Goal: Task Accomplishment & Management: Complete application form

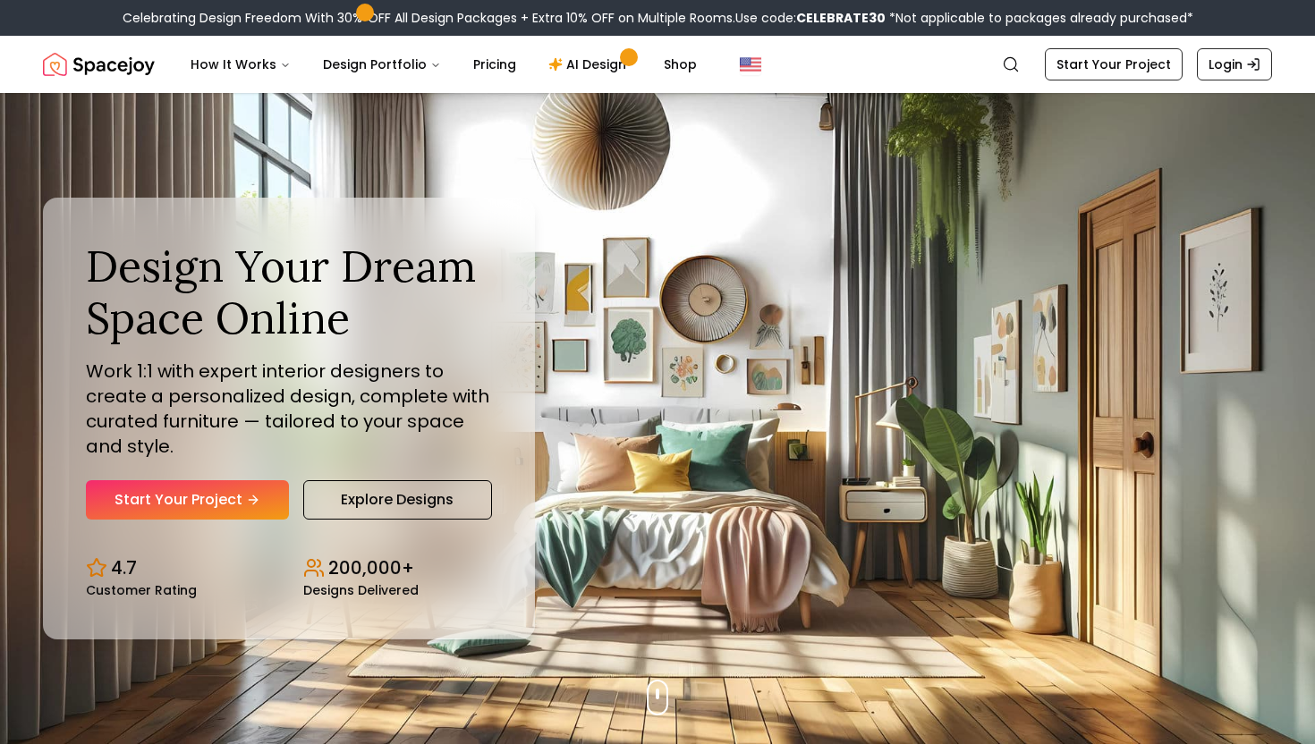
click at [204, 501] on link "Start Your Project" at bounding box center [187, 499] width 203 height 39
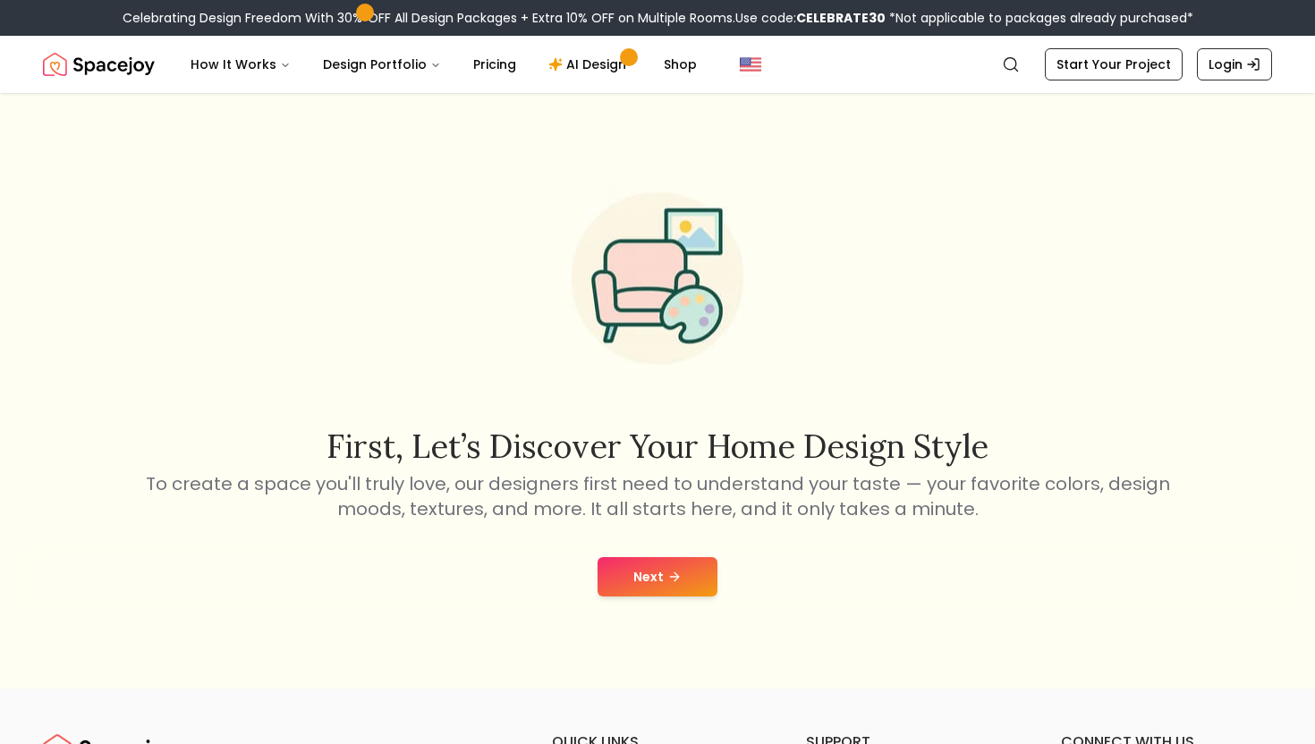
click at [633, 567] on button "Next" at bounding box center [658, 576] width 120 height 39
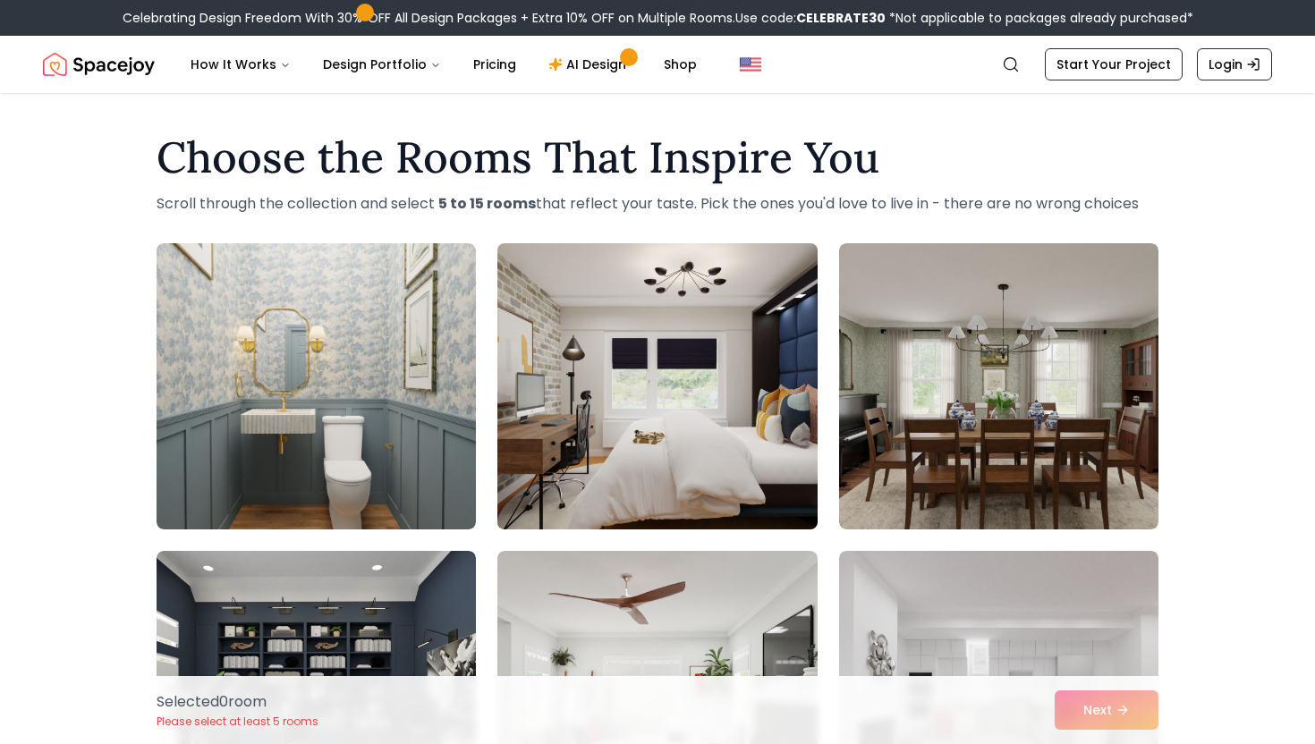
click at [633, 429] on img at bounding box center [656, 386] width 335 height 301
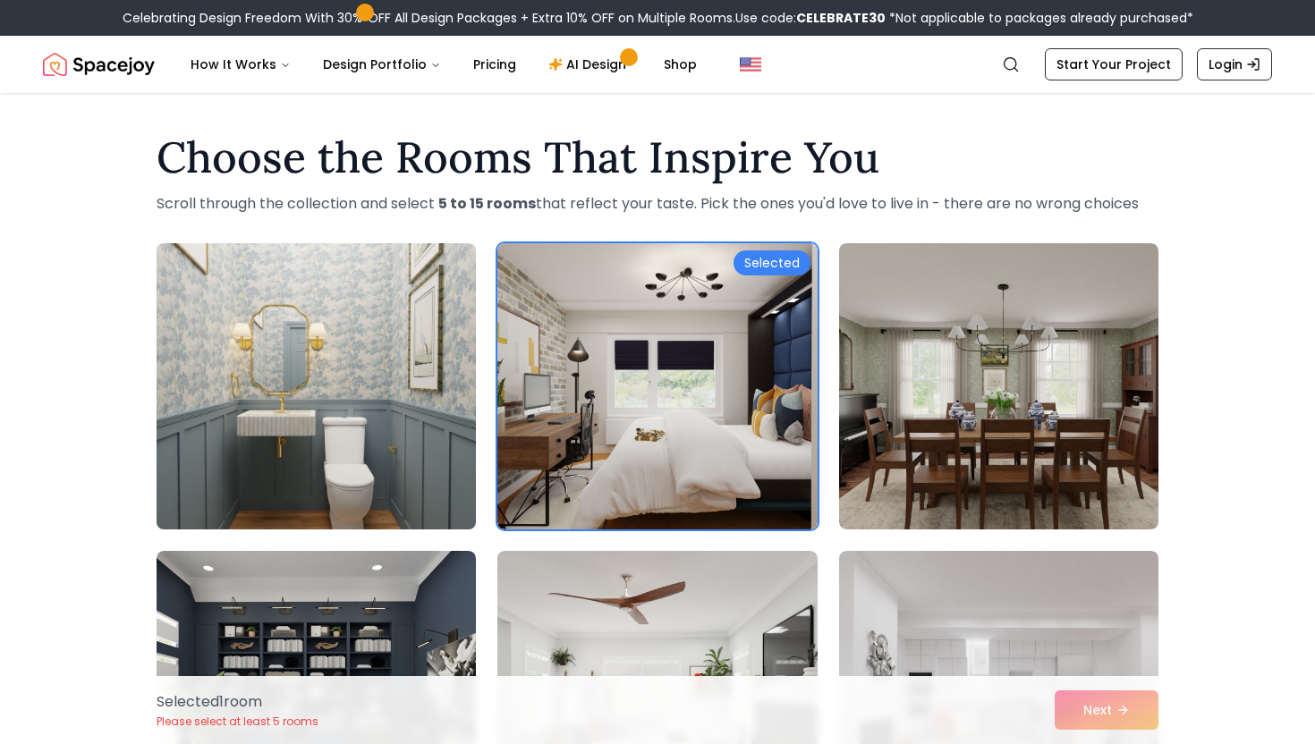
click at [325, 429] on img at bounding box center [316, 386] width 335 height 301
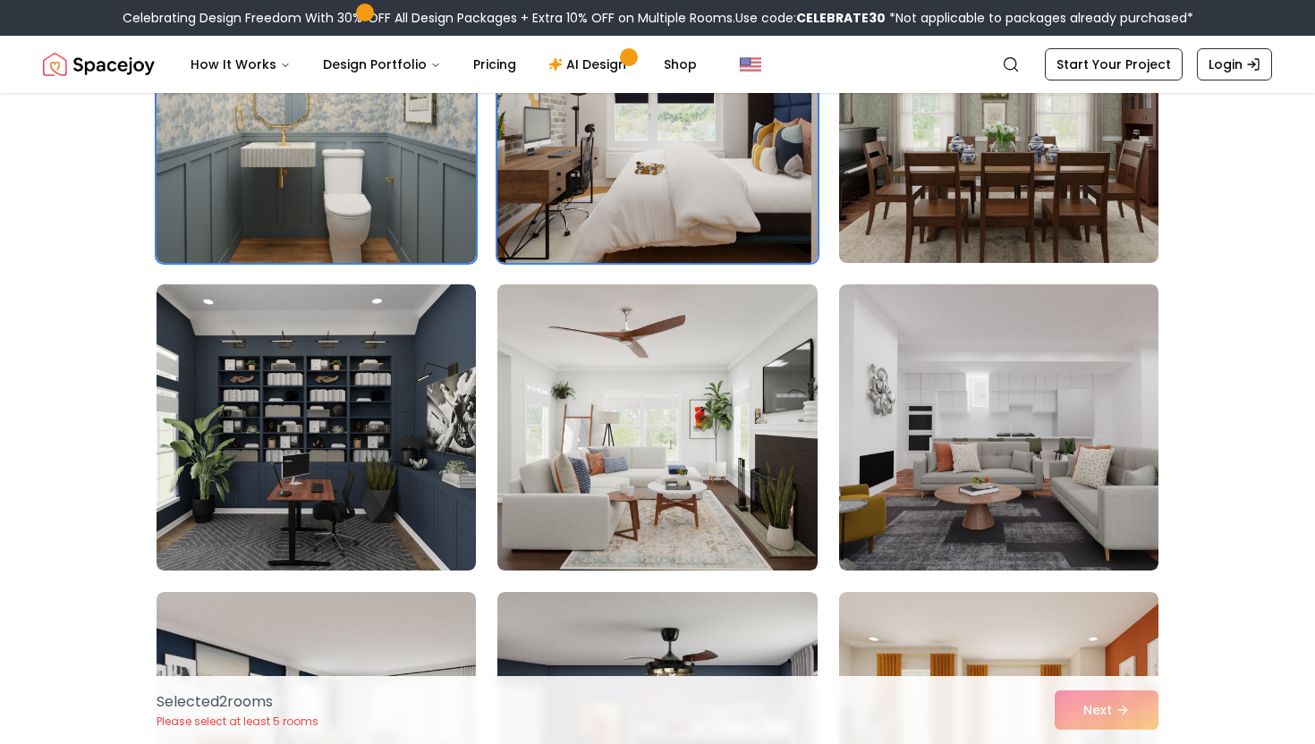
scroll to position [275, 0]
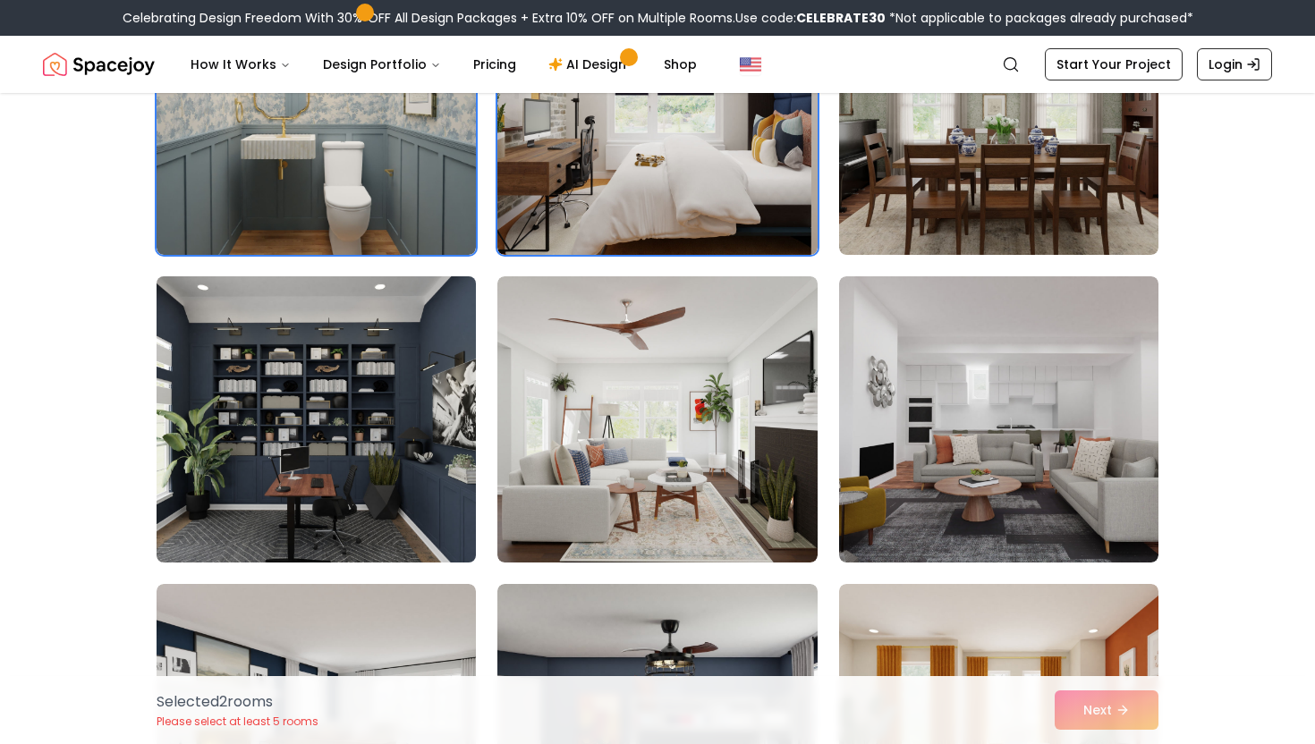
click at [382, 447] on img at bounding box center [316, 419] width 335 height 301
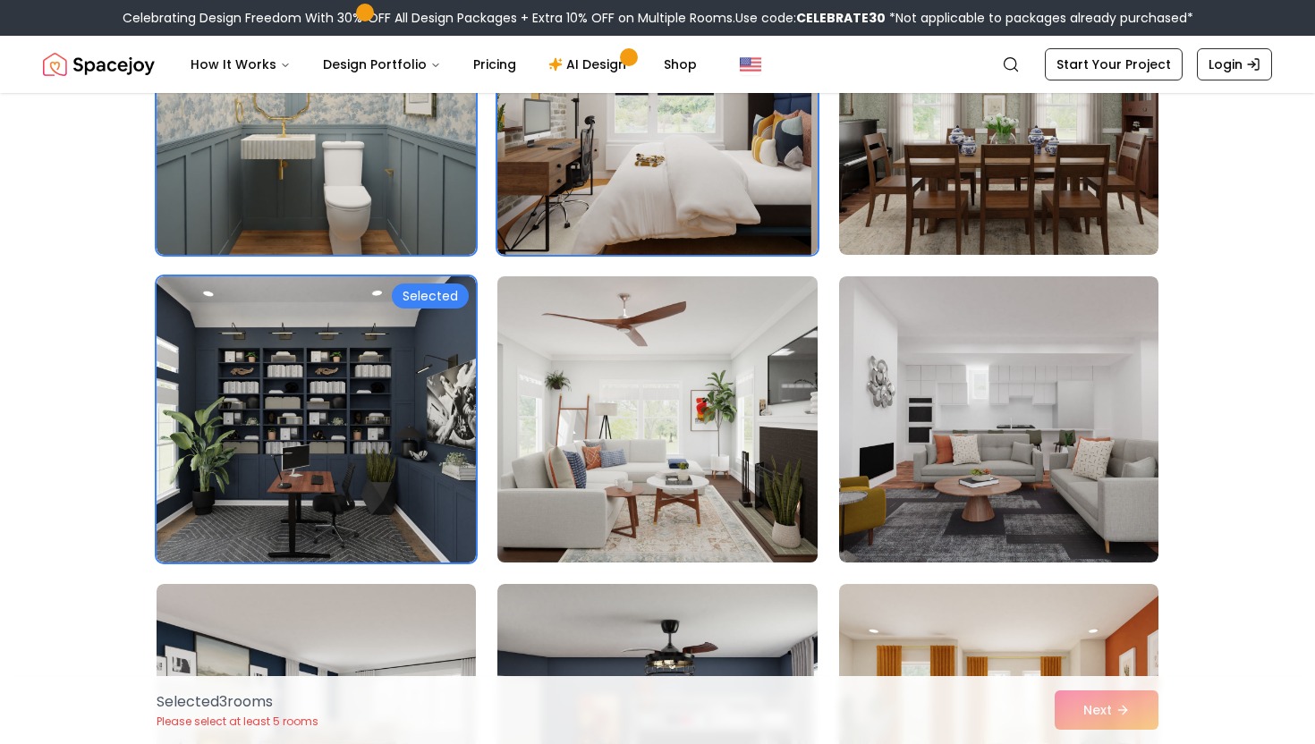
click at [586, 431] on img at bounding box center [656, 419] width 335 height 301
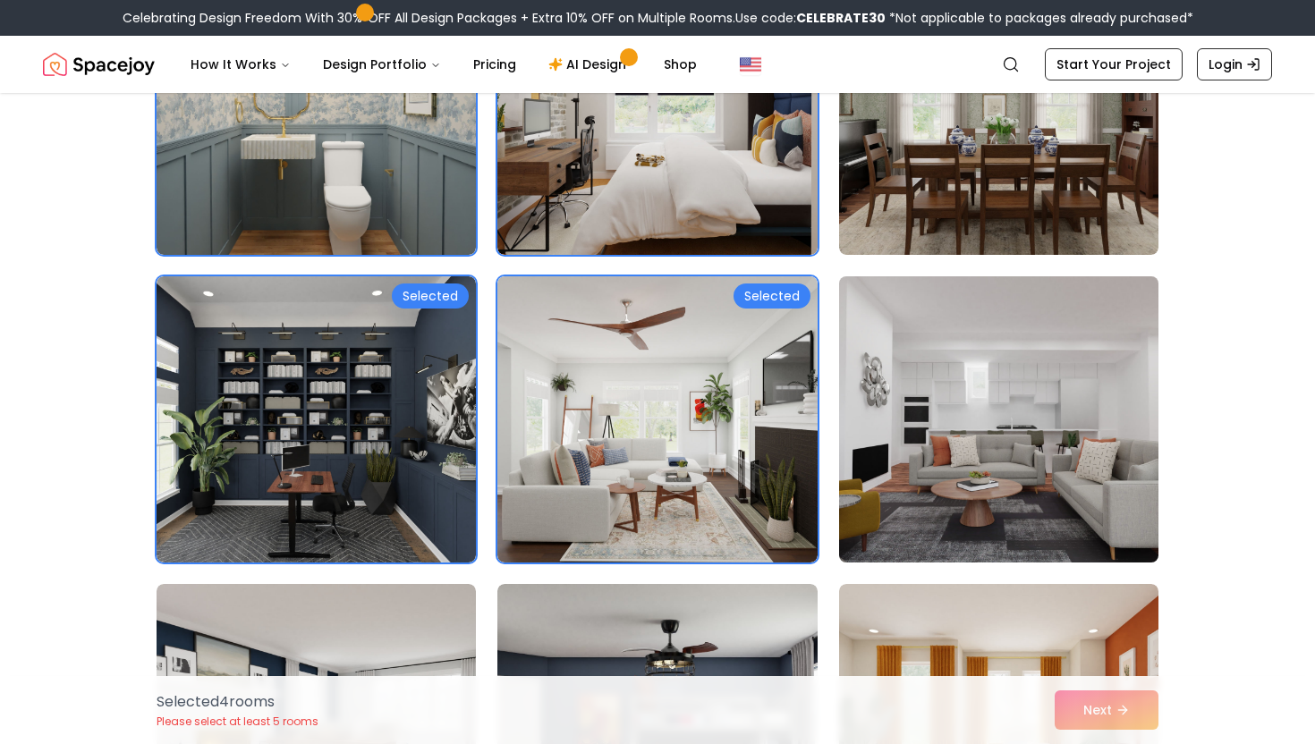
click at [1015, 427] on img at bounding box center [998, 419] width 335 height 301
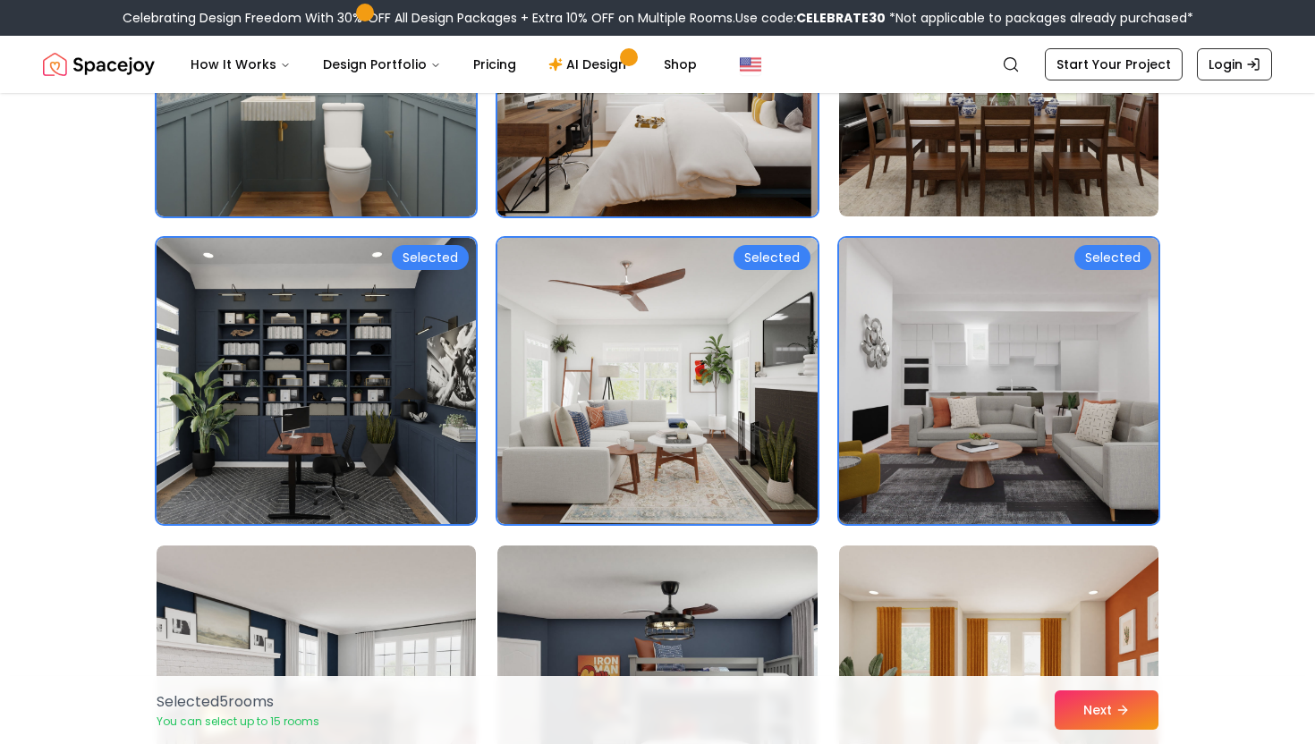
click at [1091, 412] on img at bounding box center [998, 381] width 335 height 301
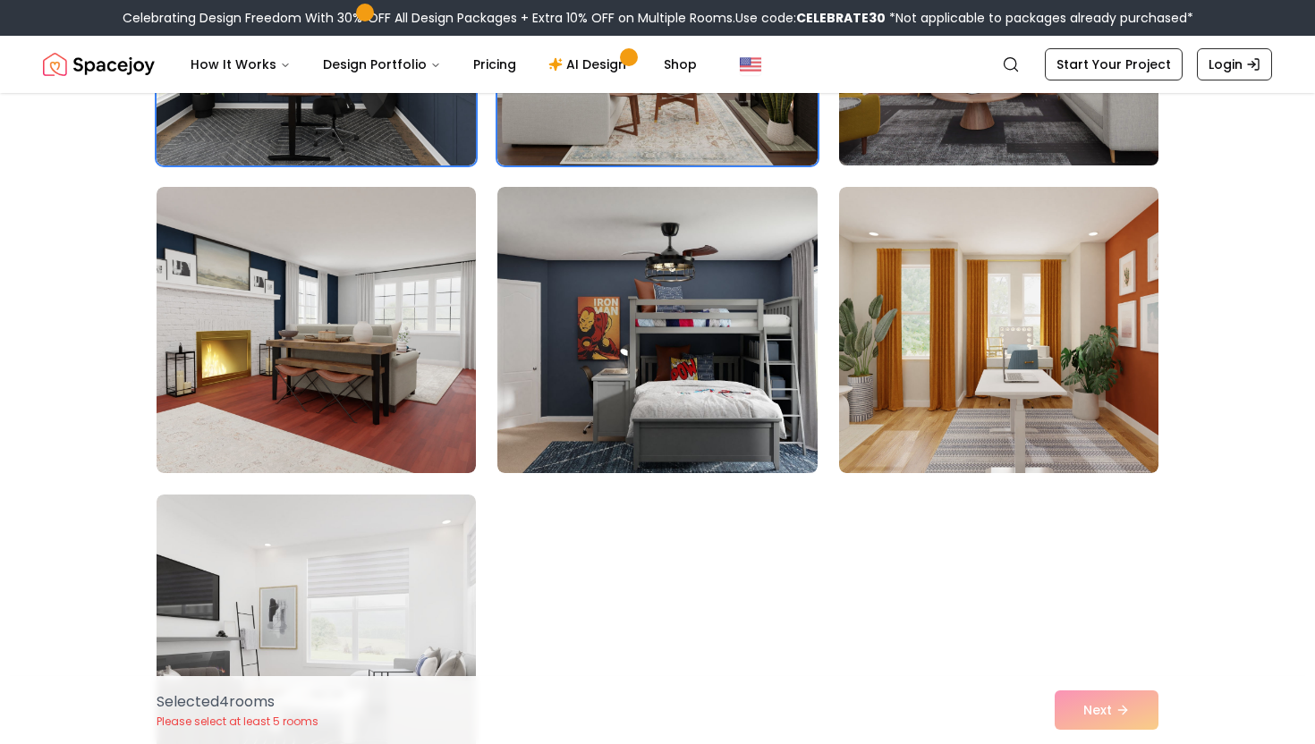
scroll to position [692, 0]
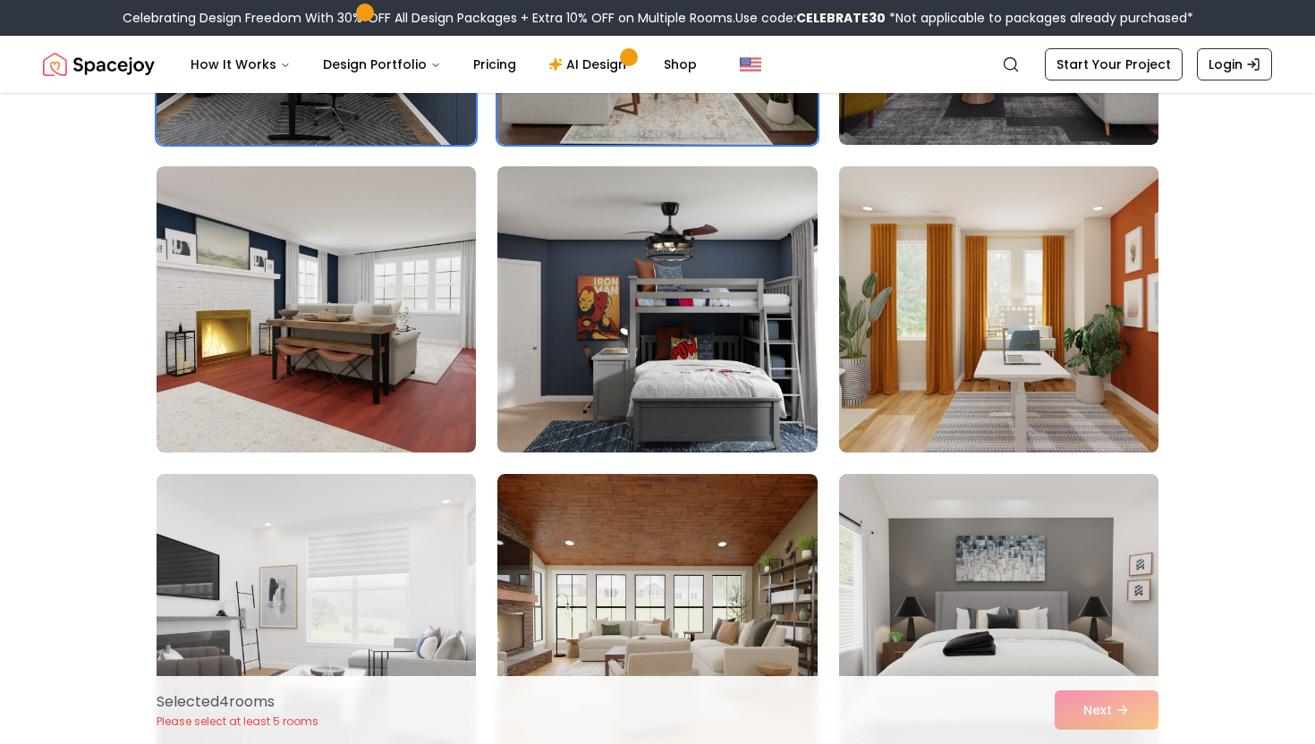
click at [917, 372] on img at bounding box center [998, 309] width 335 height 301
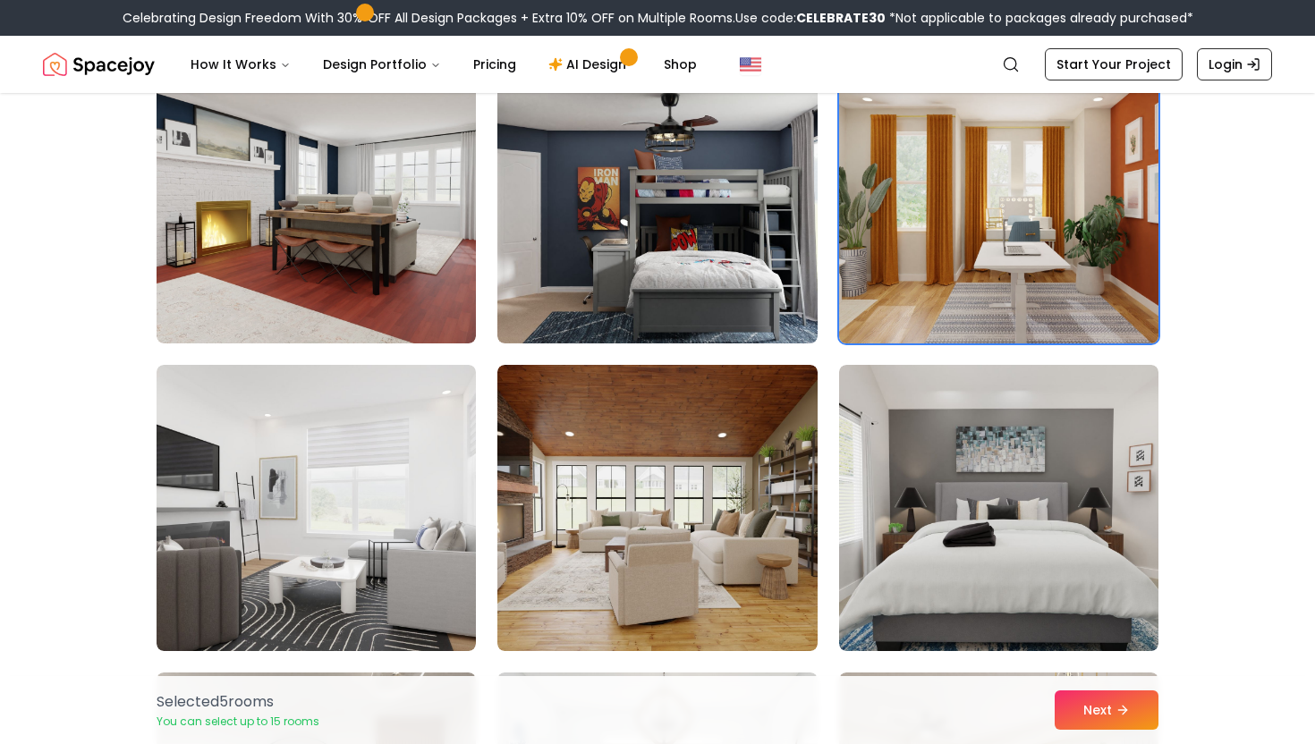
scroll to position [878, 0]
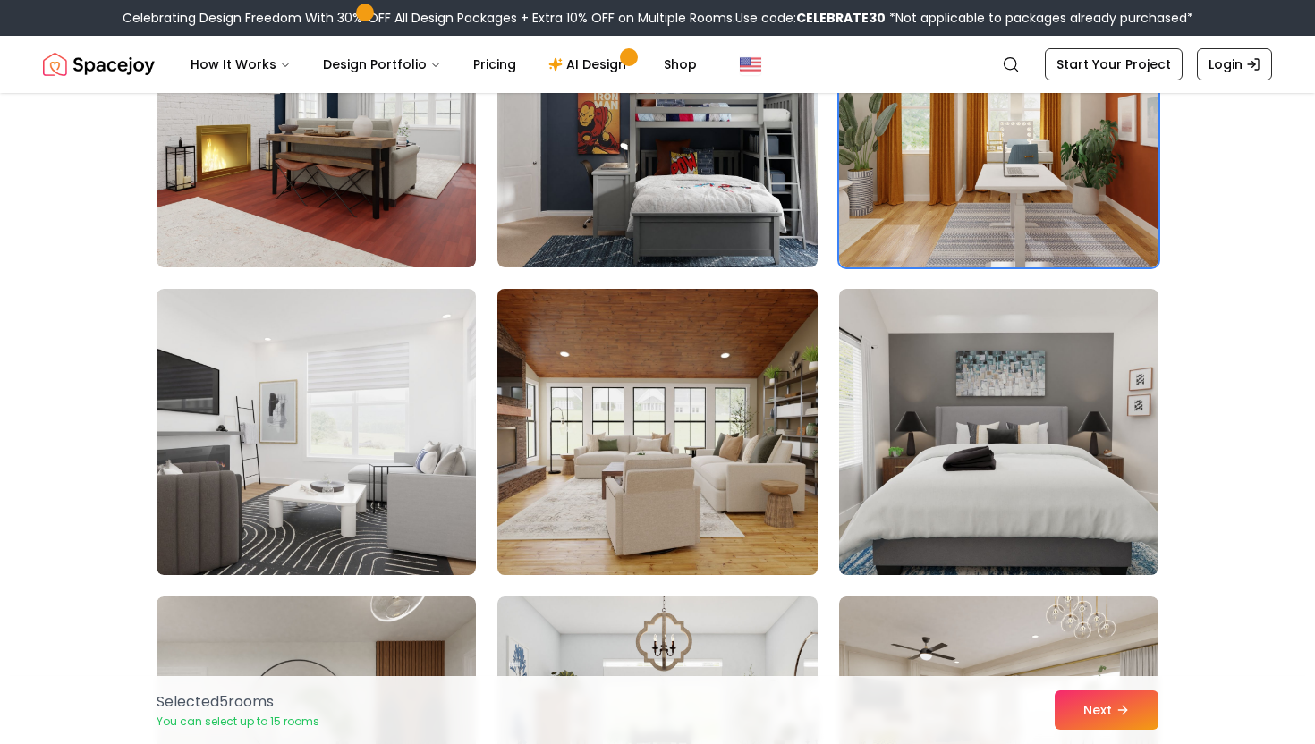
click at [713, 405] on img at bounding box center [656, 432] width 335 height 301
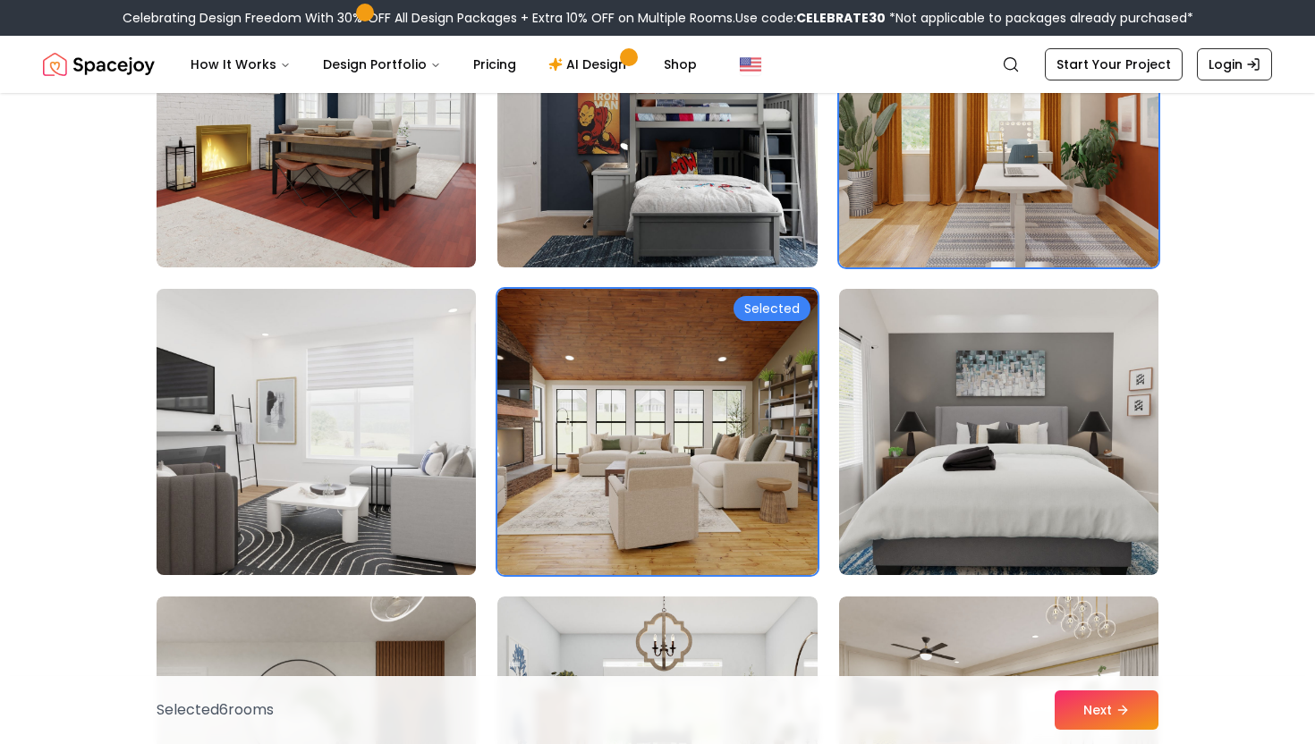
click at [436, 422] on img at bounding box center [316, 432] width 335 height 301
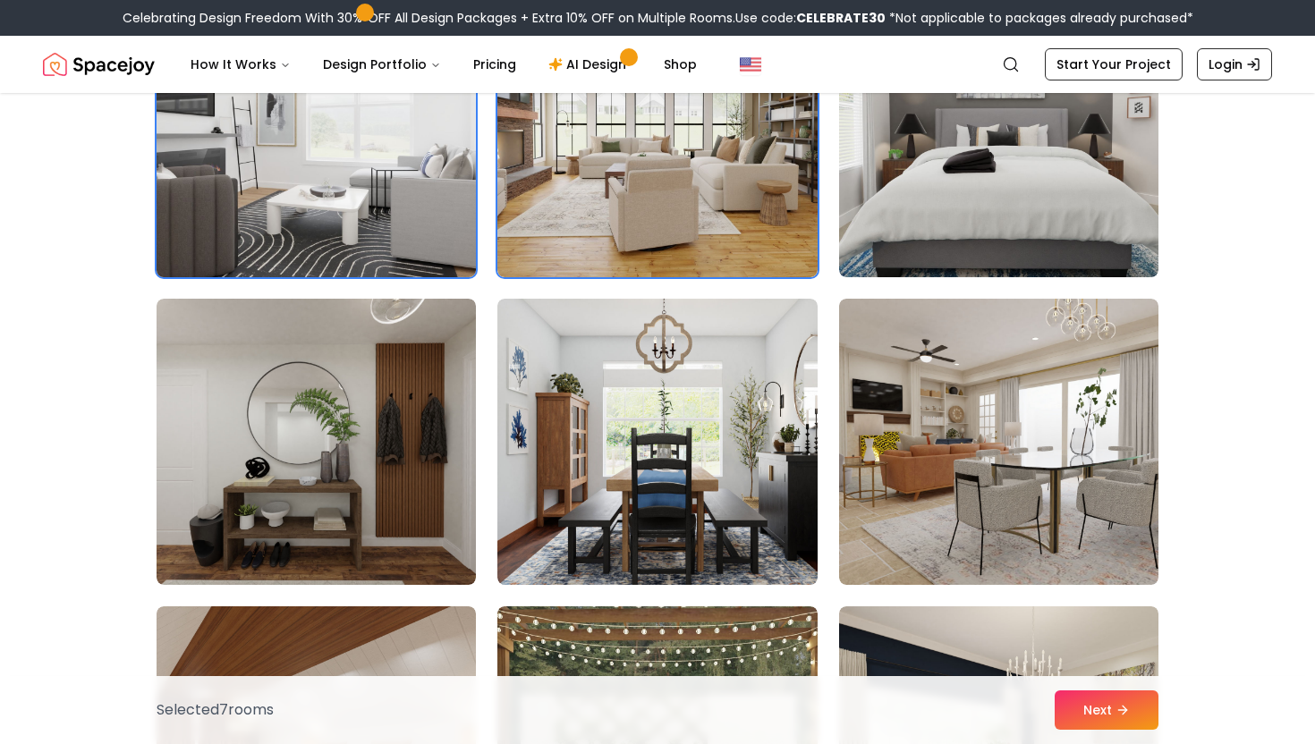
scroll to position [1197, 0]
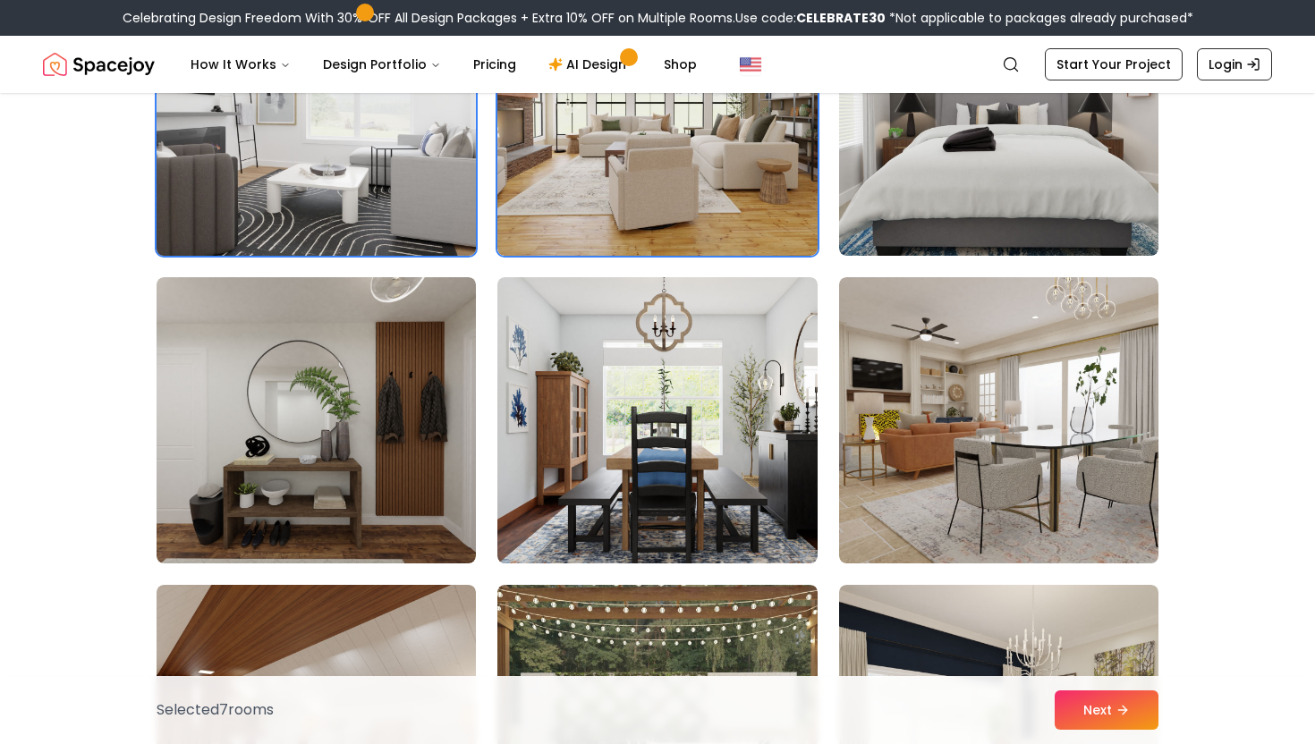
click at [436, 422] on img at bounding box center [316, 420] width 319 height 286
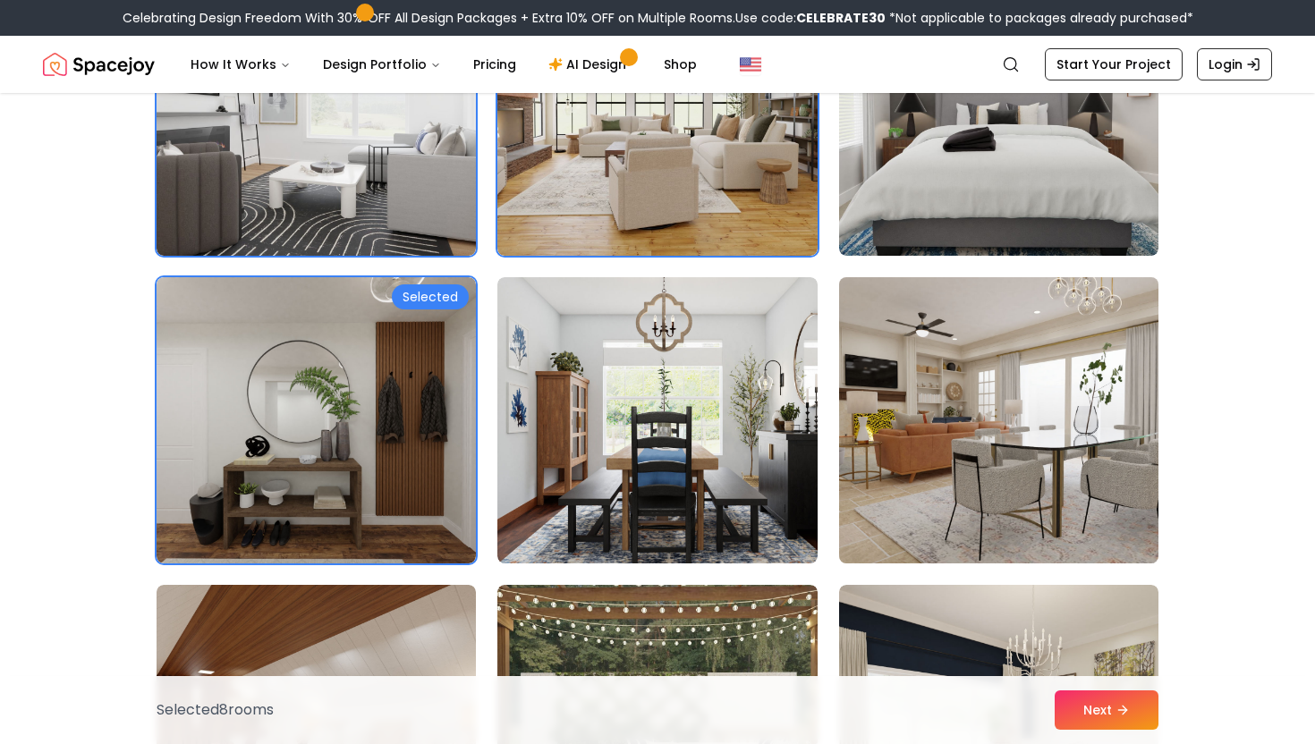
click at [842, 430] on img at bounding box center [998, 420] width 335 height 301
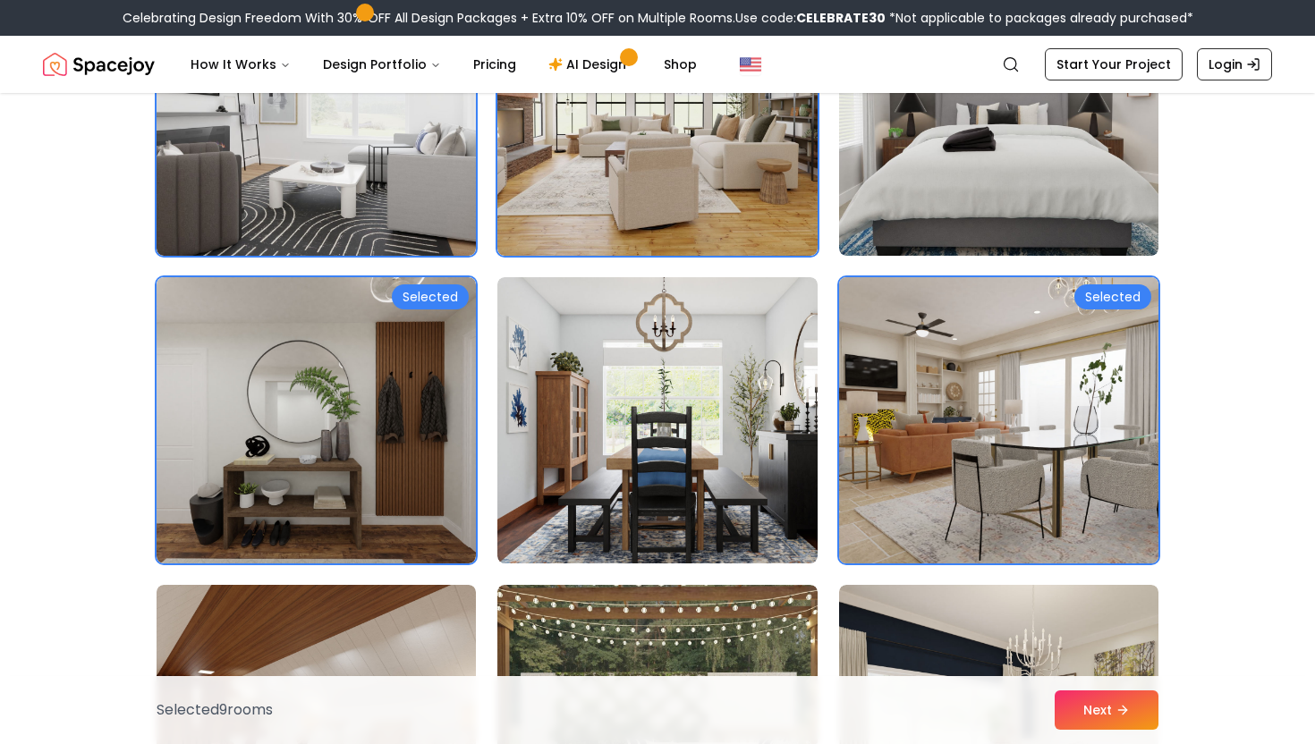
click at [842, 430] on img at bounding box center [998, 420] width 335 height 301
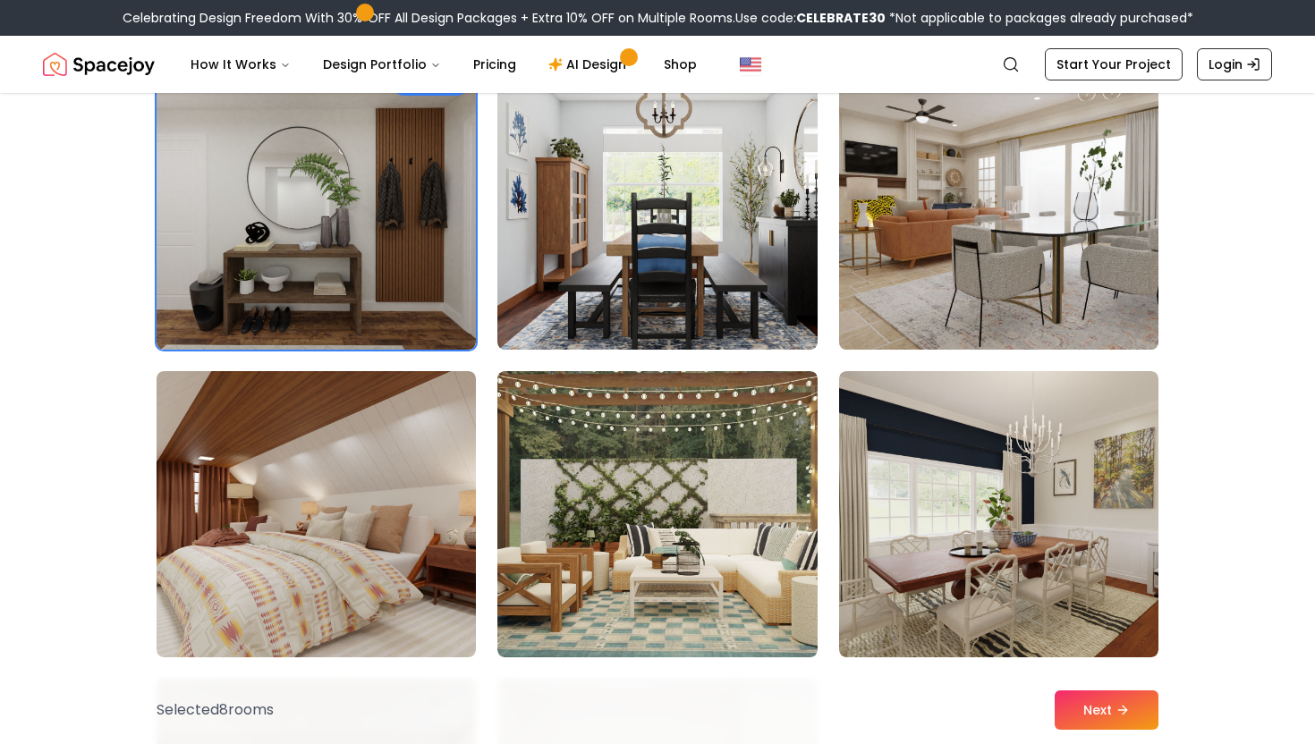
scroll to position [1445, 0]
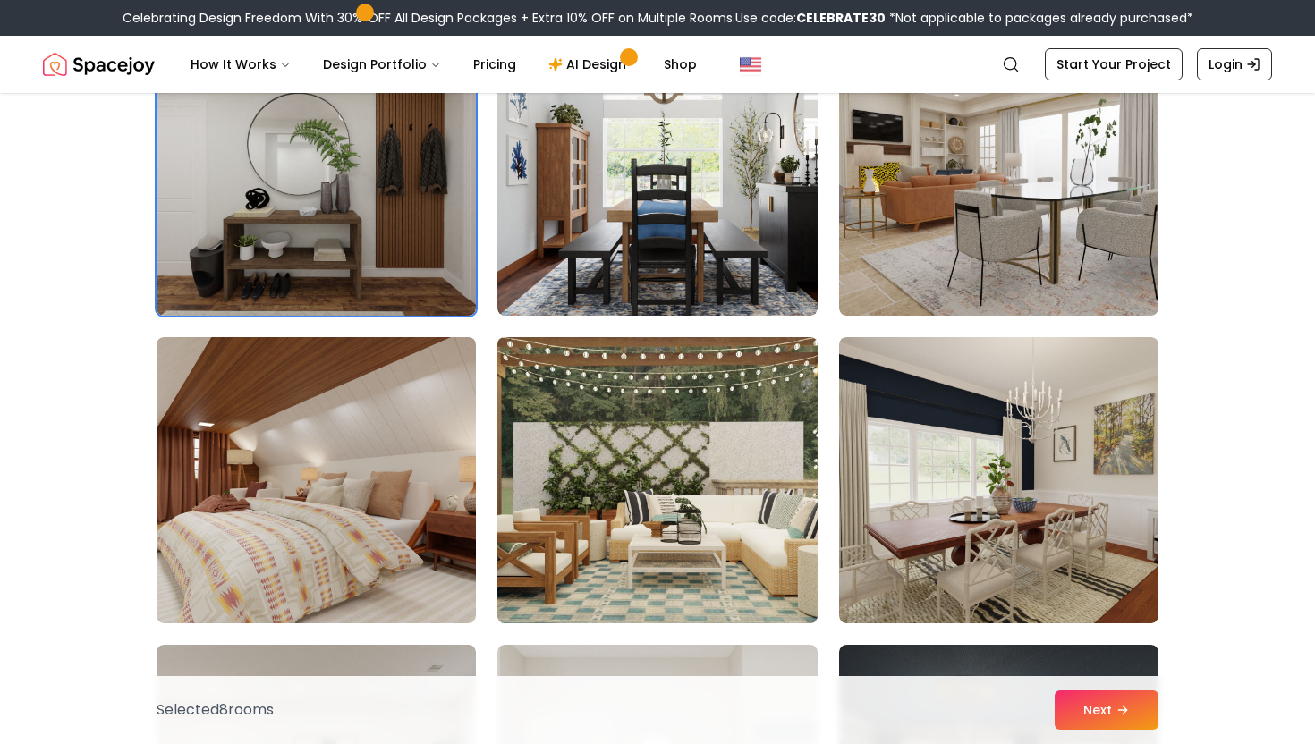
click at [742, 454] on img at bounding box center [656, 480] width 335 height 301
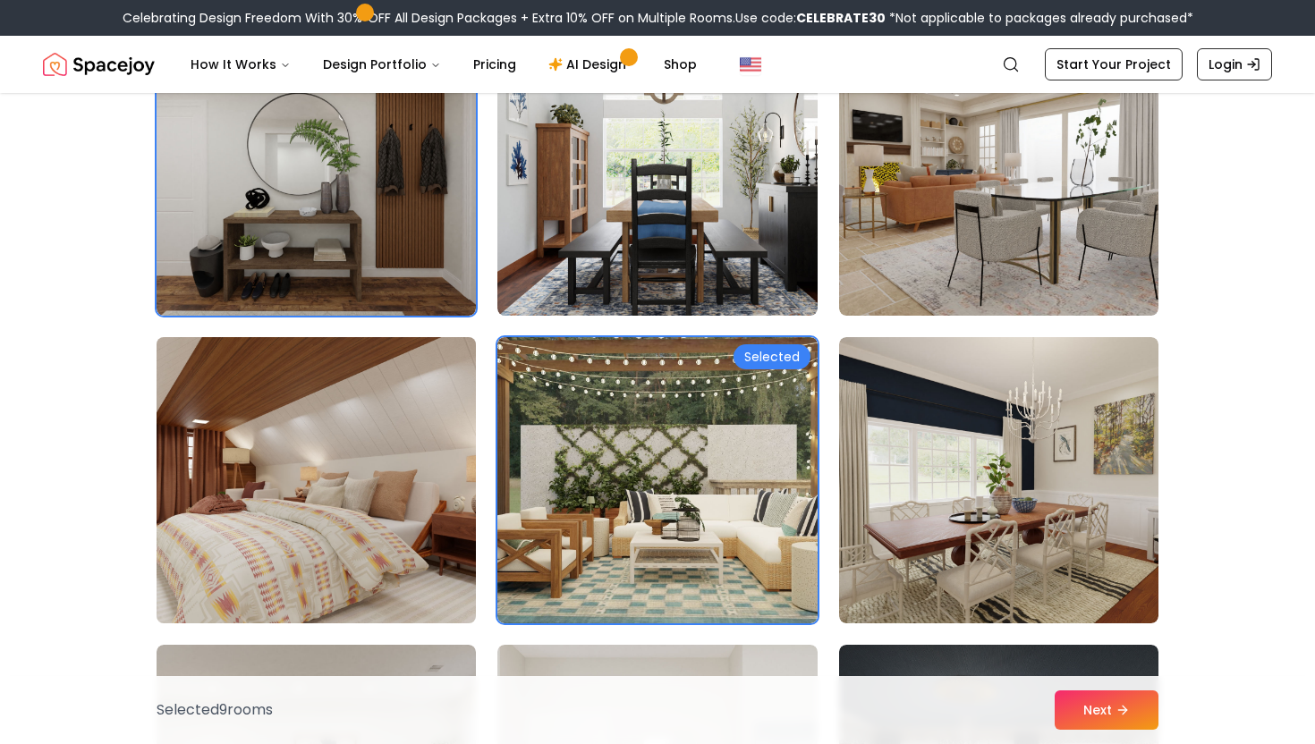
click at [439, 484] on img at bounding box center [316, 480] width 335 height 301
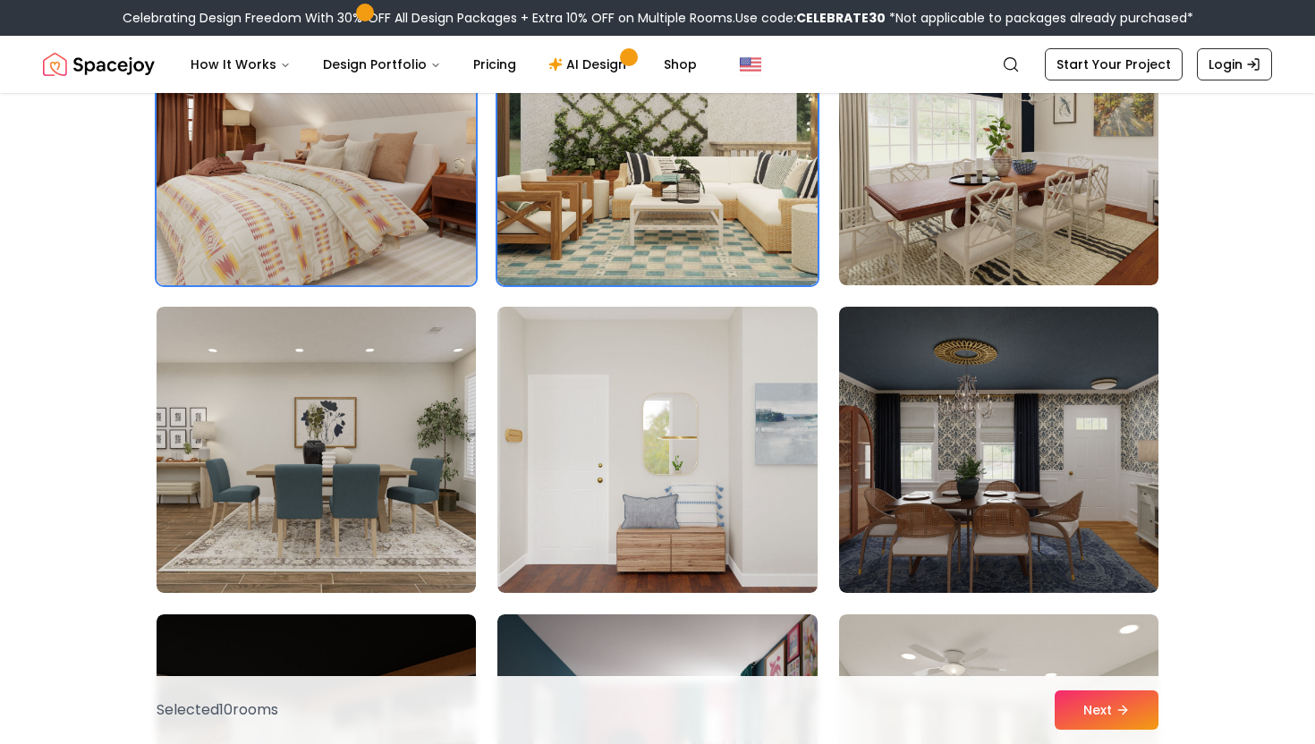
scroll to position [1786, 0]
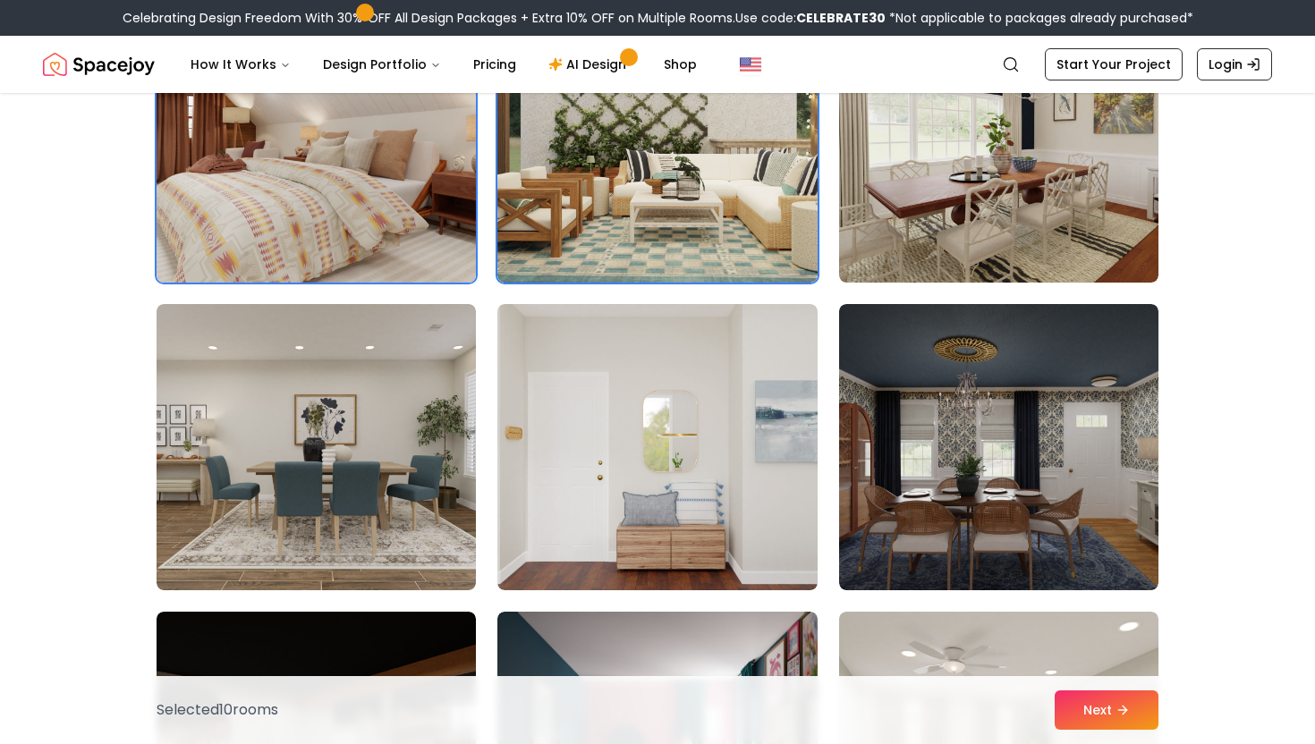
click at [439, 484] on img at bounding box center [316, 447] width 319 height 286
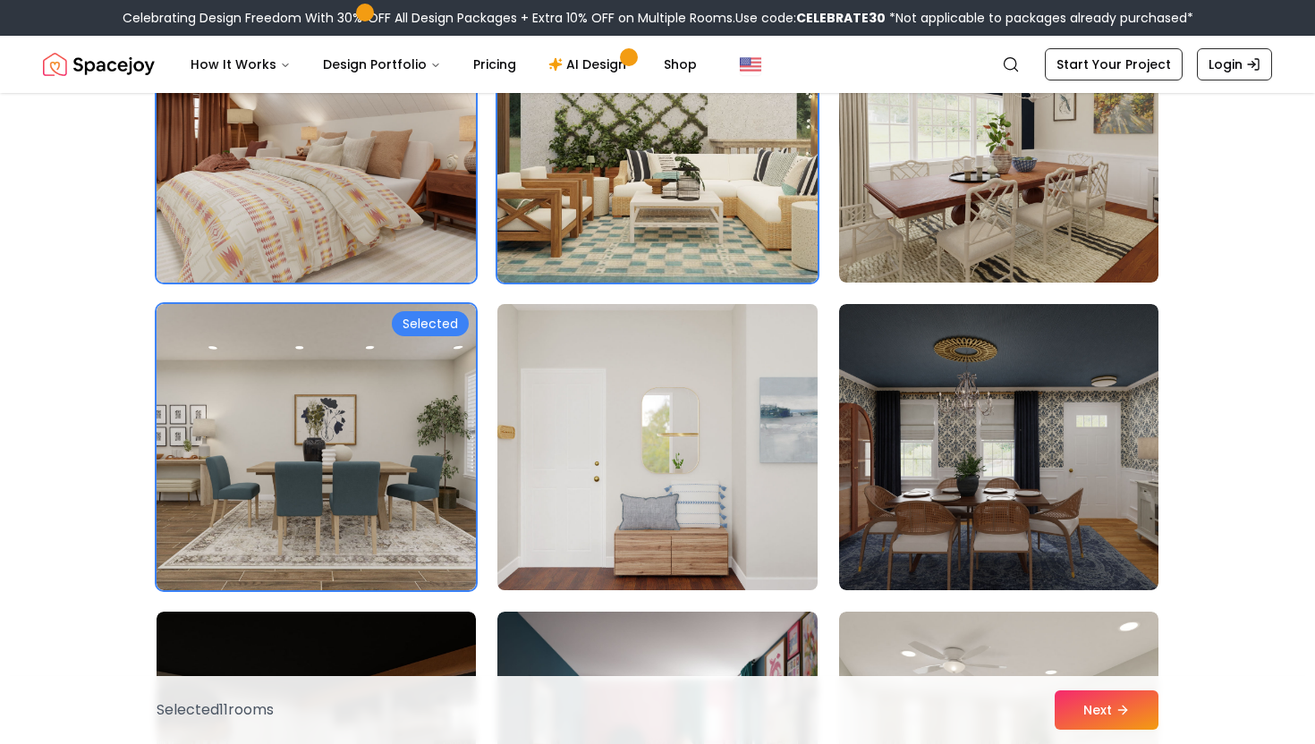
click at [543, 489] on img at bounding box center [656, 447] width 335 height 301
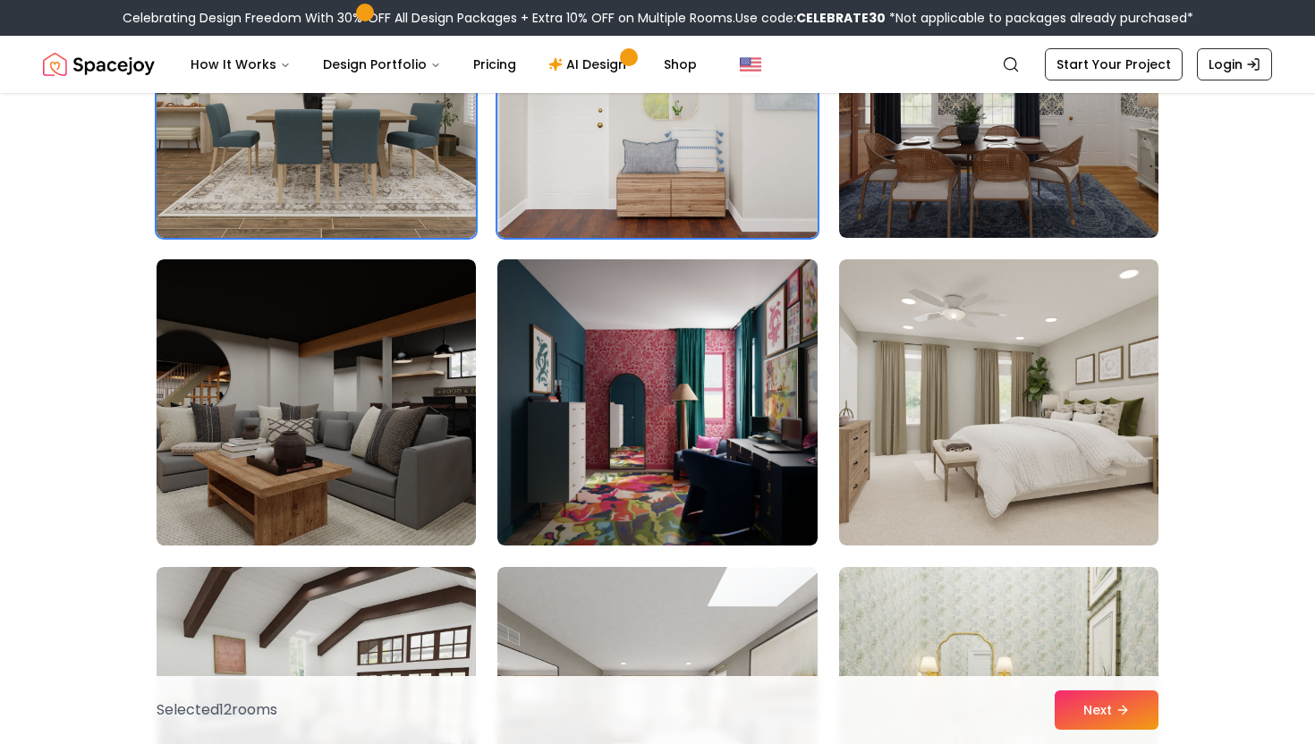
scroll to position [2167, 0]
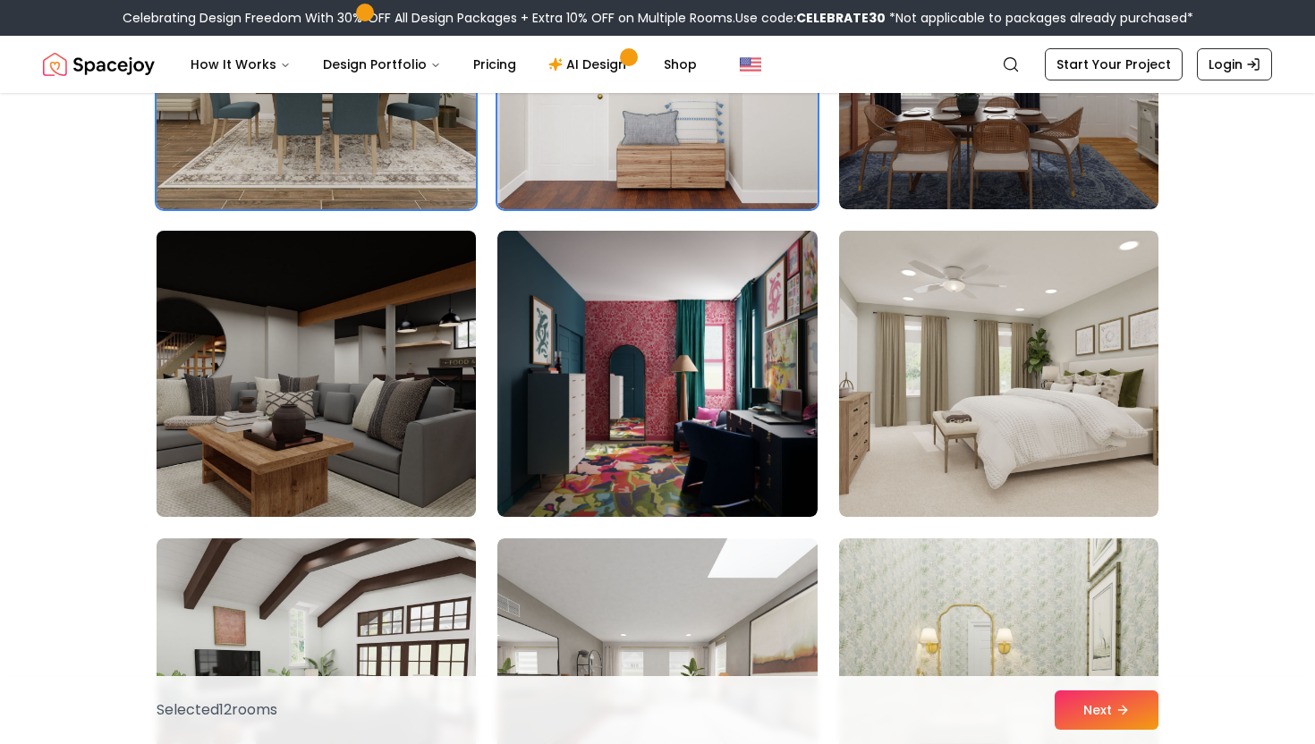
click at [454, 471] on img at bounding box center [316, 374] width 335 height 301
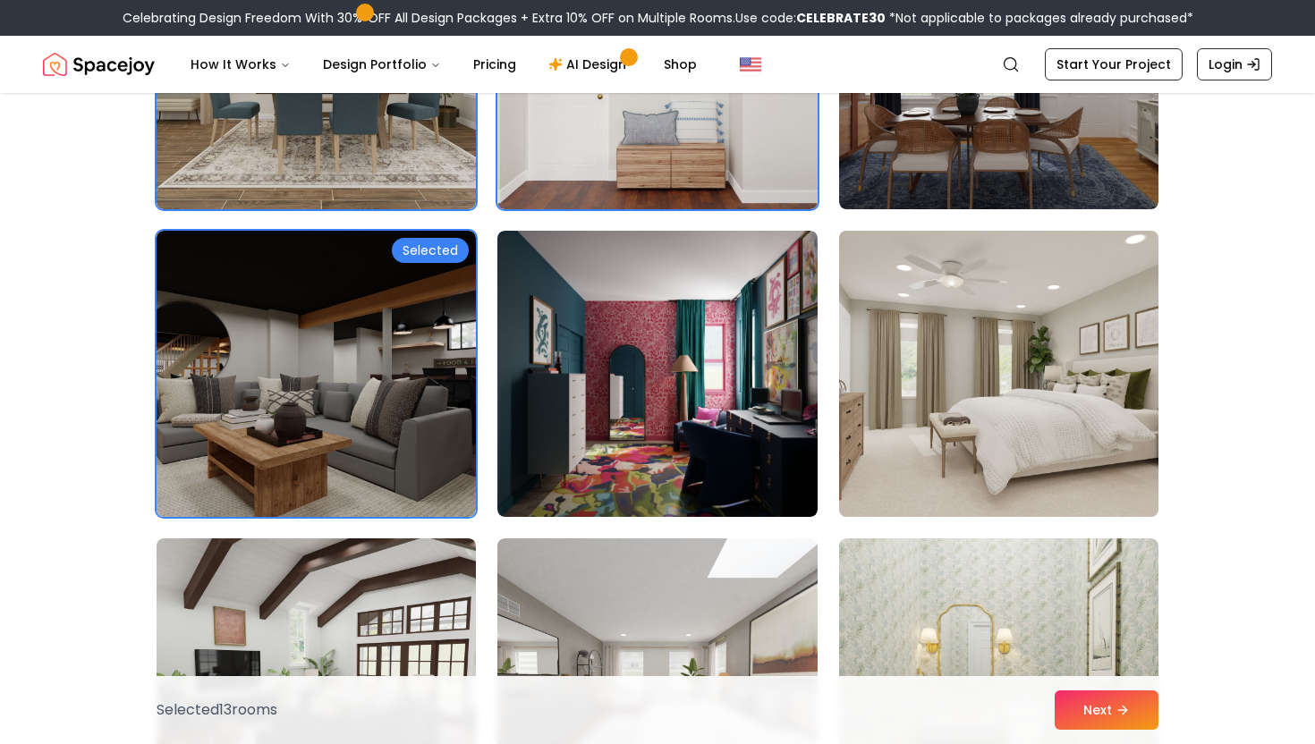
click at [908, 470] on img at bounding box center [998, 374] width 335 height 301
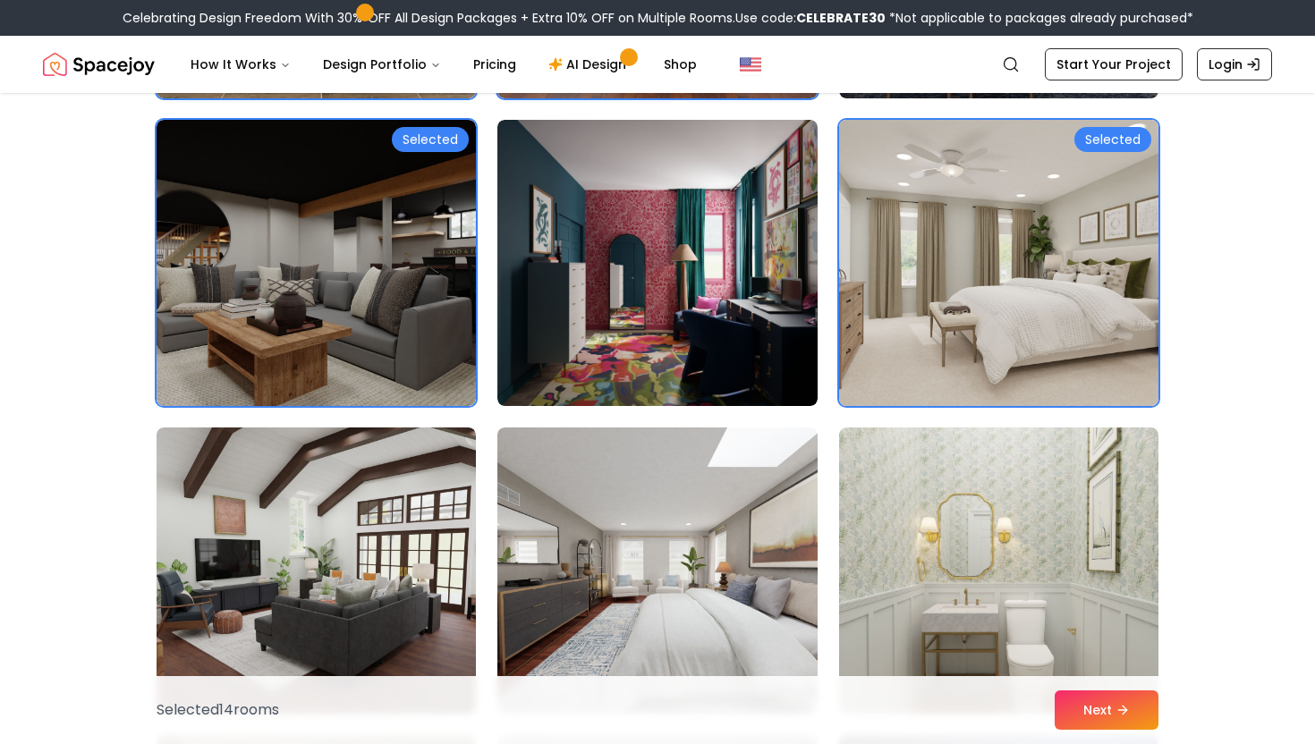
click at [908, 470] on img at bounding box center [998, 571] width 319 height 286
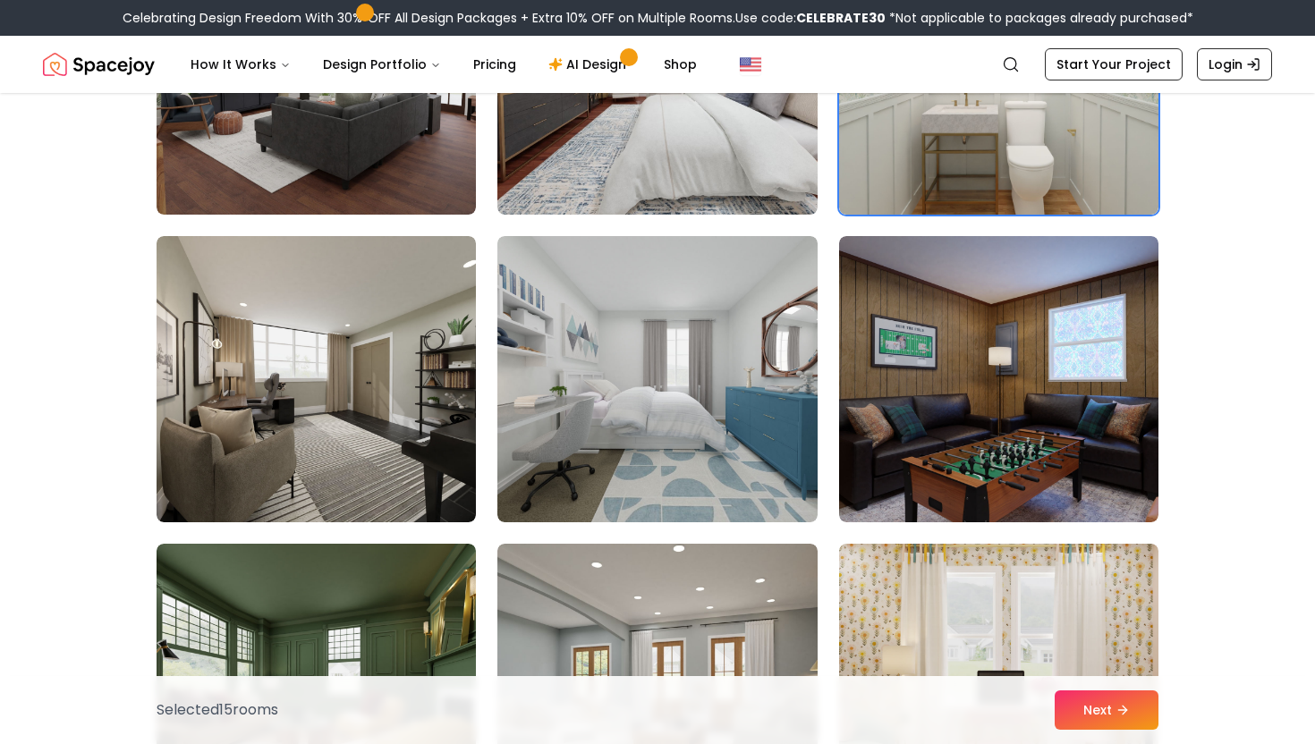
scroll to position [2786, 0]
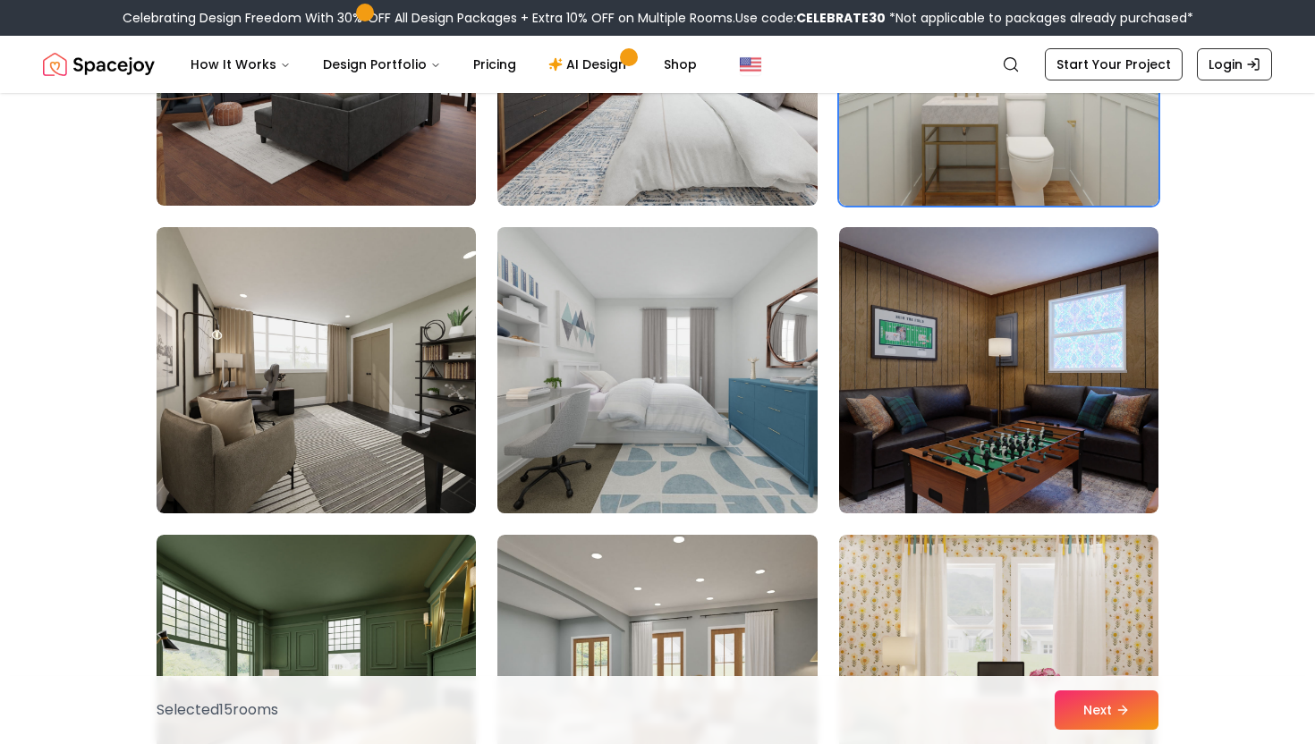
click at [755, 465] on img at bounding box center [656, 370] width 335 height 301
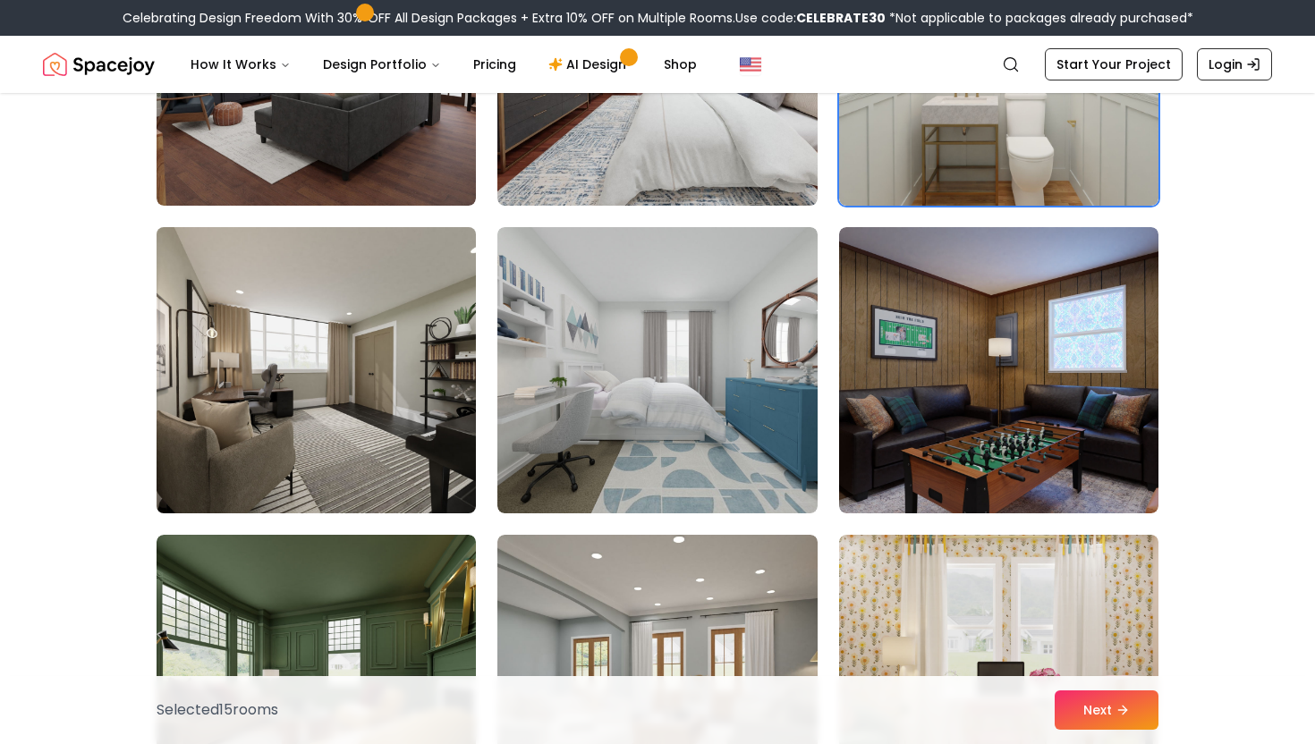
click at [463, 428] on img at bounding box center [316, 370] width 335 height 301
click at [396, 429] on img at bounding box center [316, 370] width 335 height 301
click at [412, 350] on img at bounding box center [316, 370] width 335 height 301
click at [357, 415] on img at bounding box center [316, 370] width 335 height 301
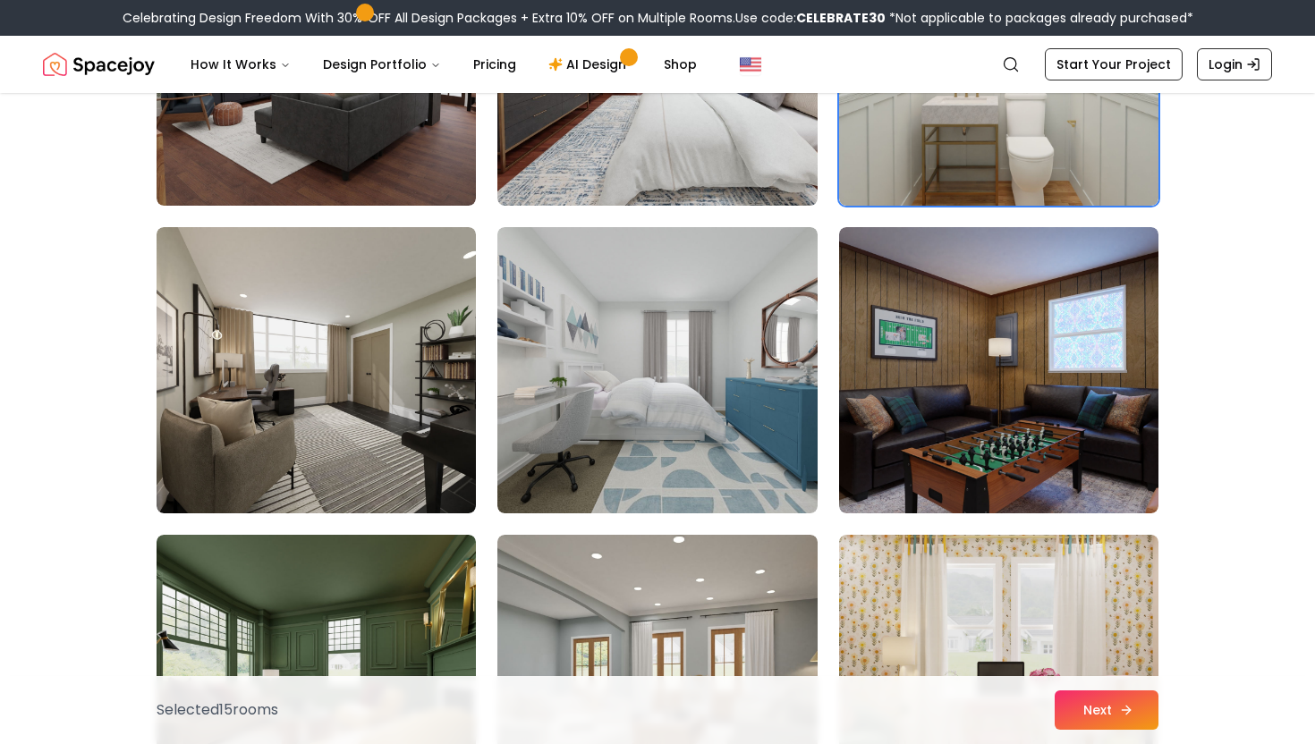
click at [1096, 692] on button "Next" at bounding box center [1107, 710] width 104 height 39
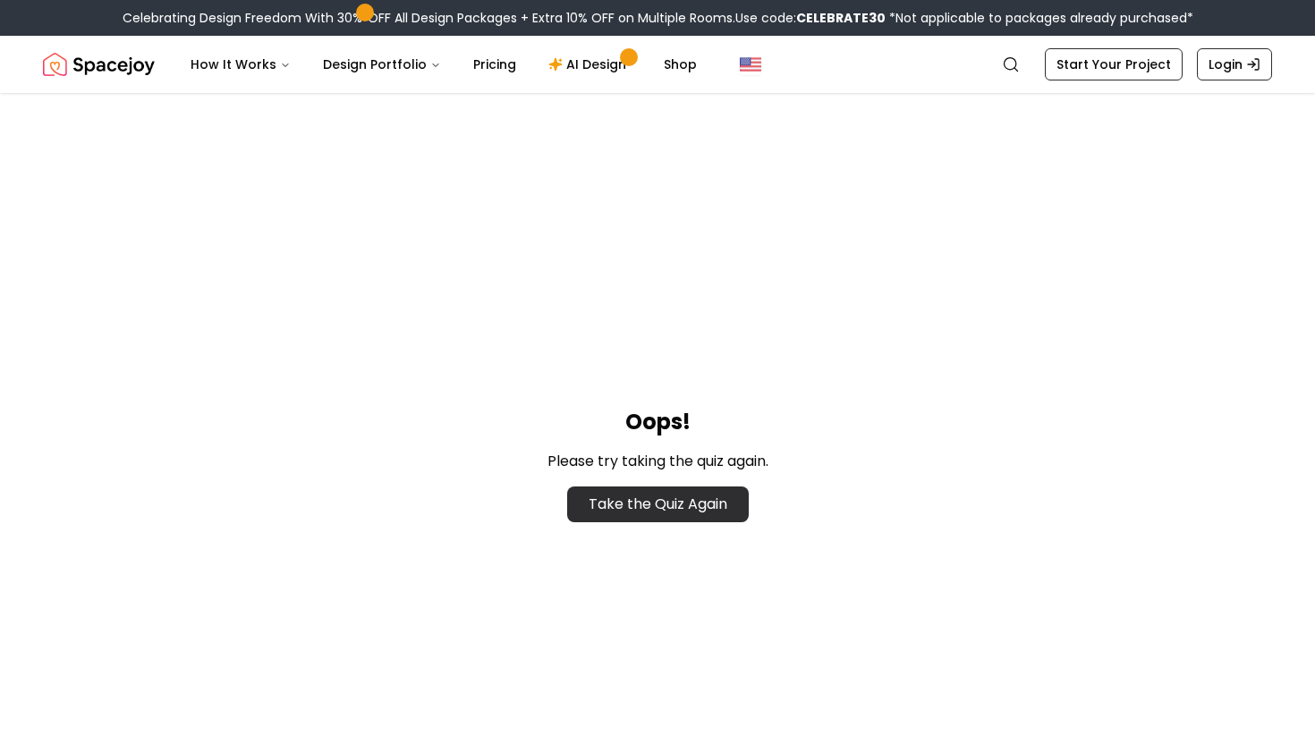
click at [741, 503] on link "Take the Quiz Again" at bounding box center [658, 505] width 182 height 36
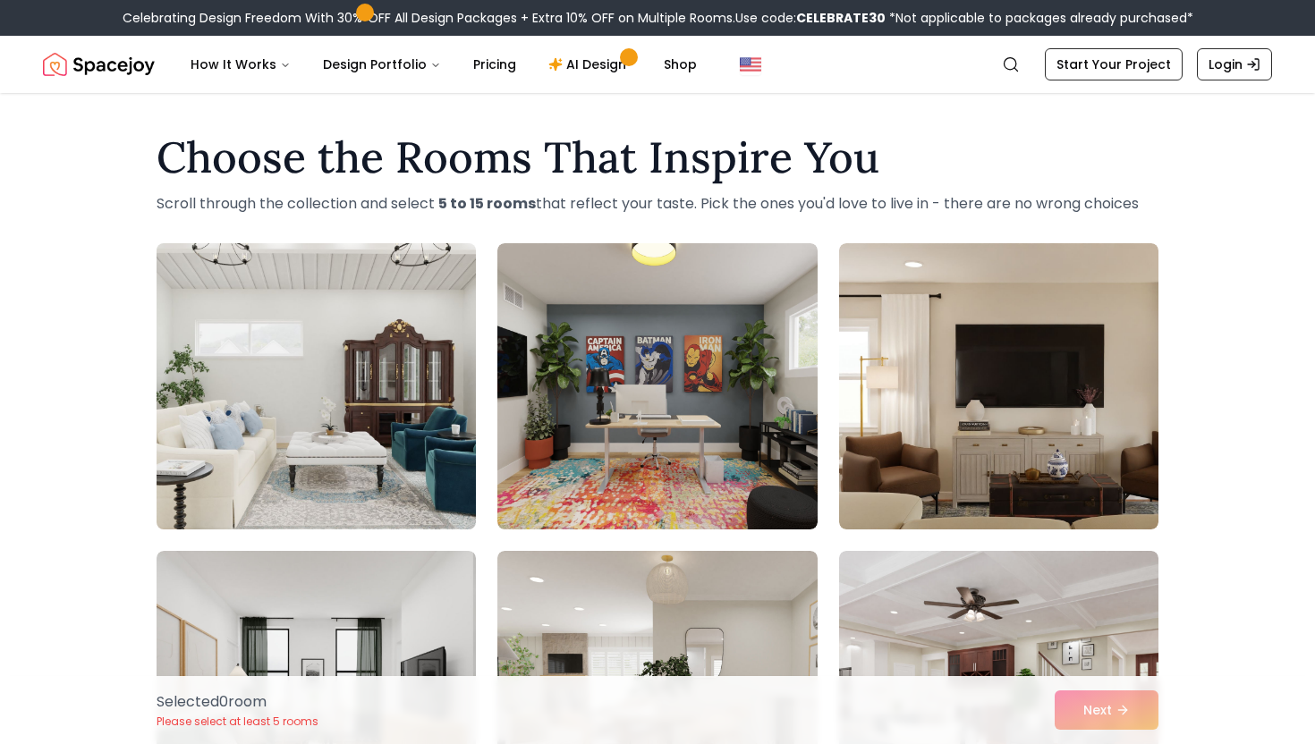
click at [342, 423] on img at bounding box center [316, 386] width 335 height 301
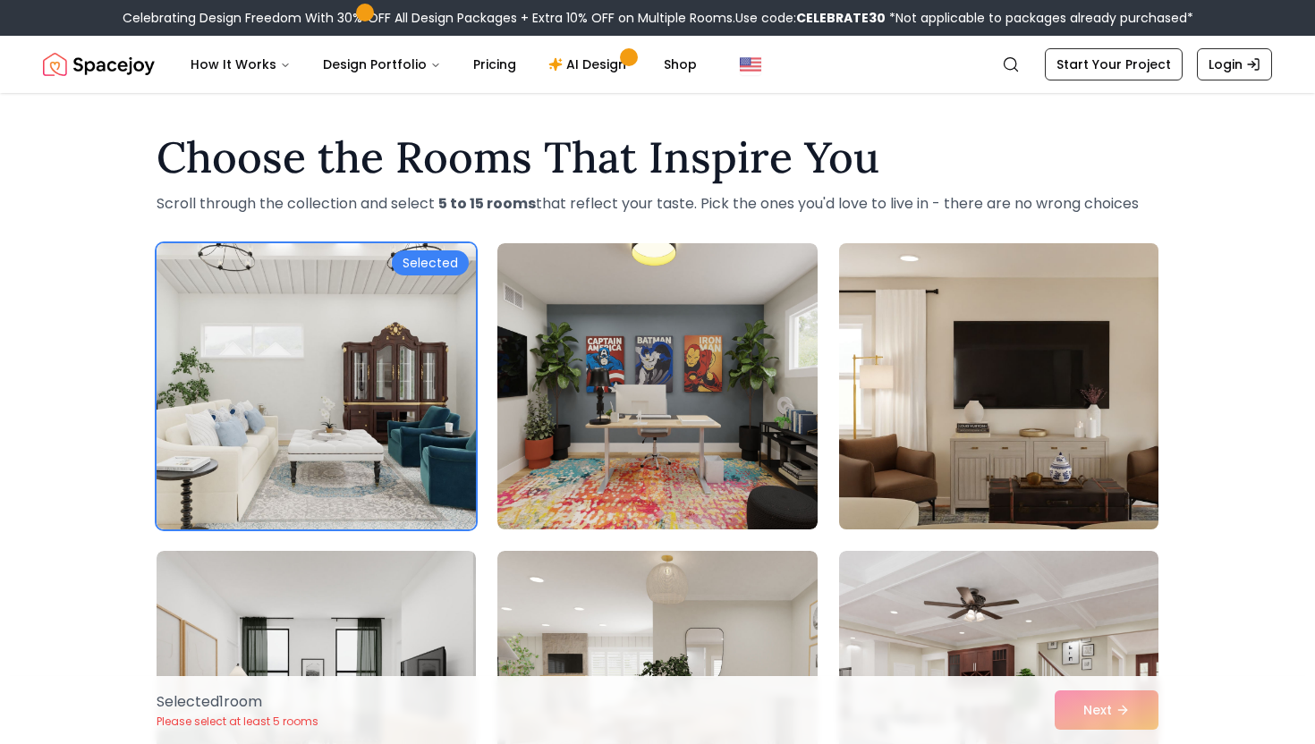
click at [1136, 437] on img at bounding box center [998, 386] width 335 height 301
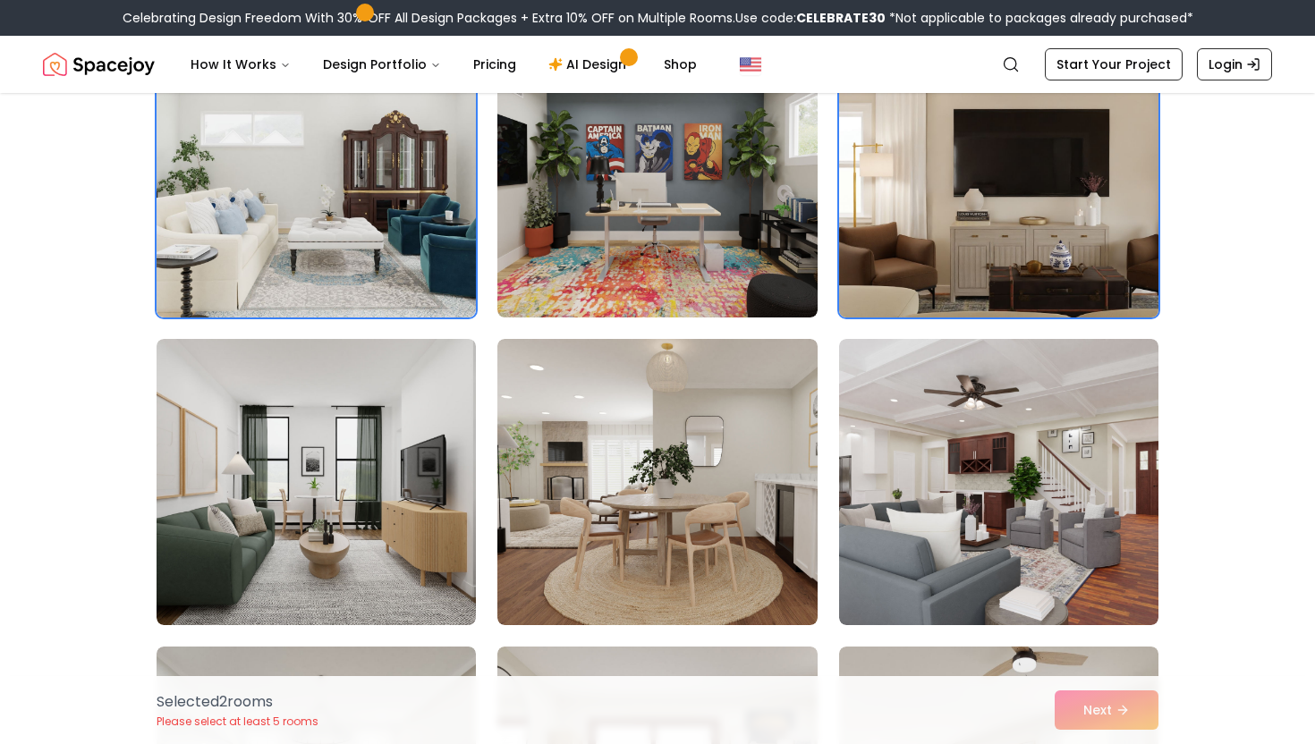
scroll to position [217, 0]
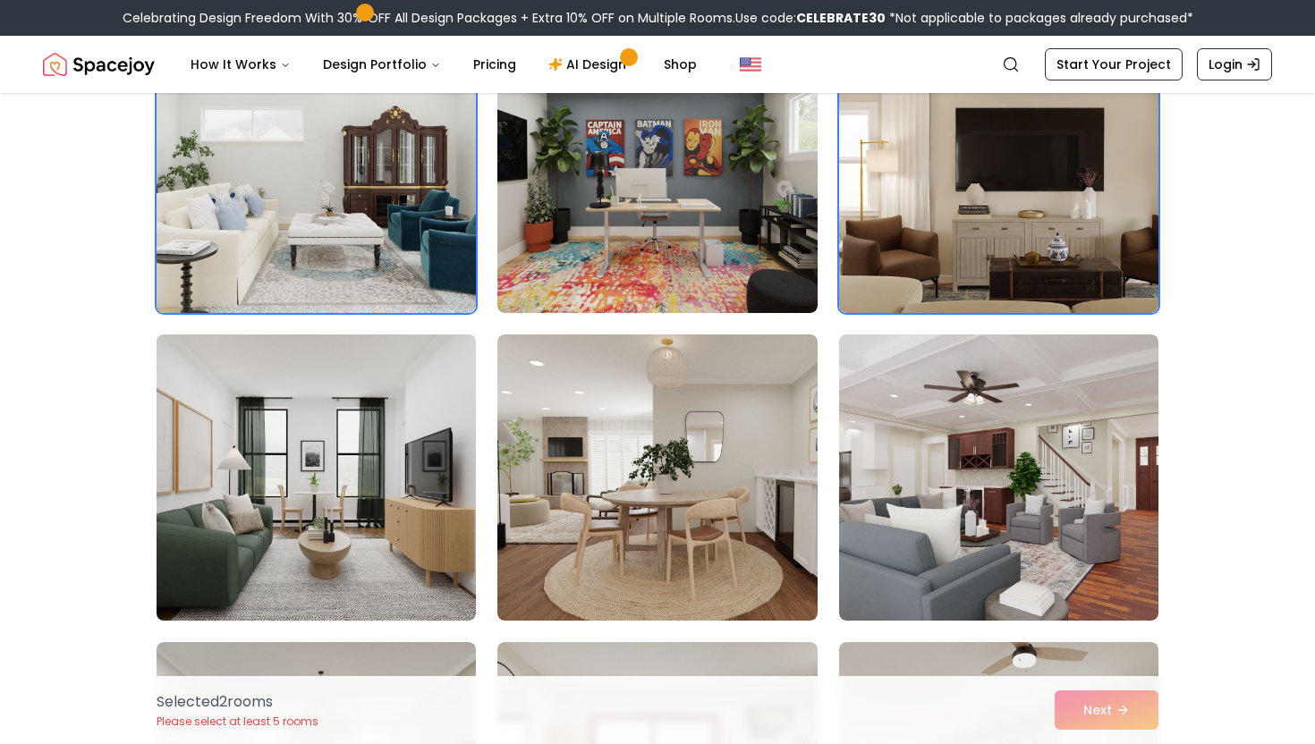
click at [427, 533] on img at bounding box center [316, 477] width 335 height 301
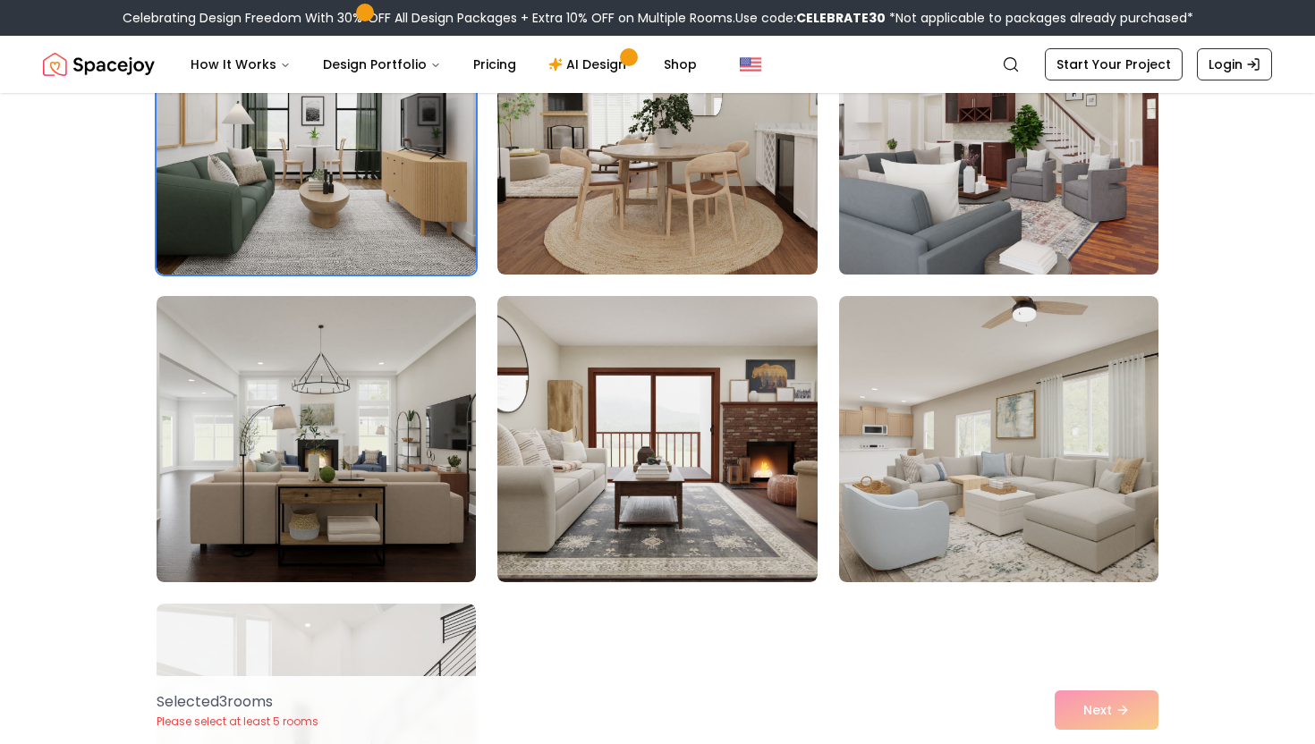
scroll to position [578, 0]
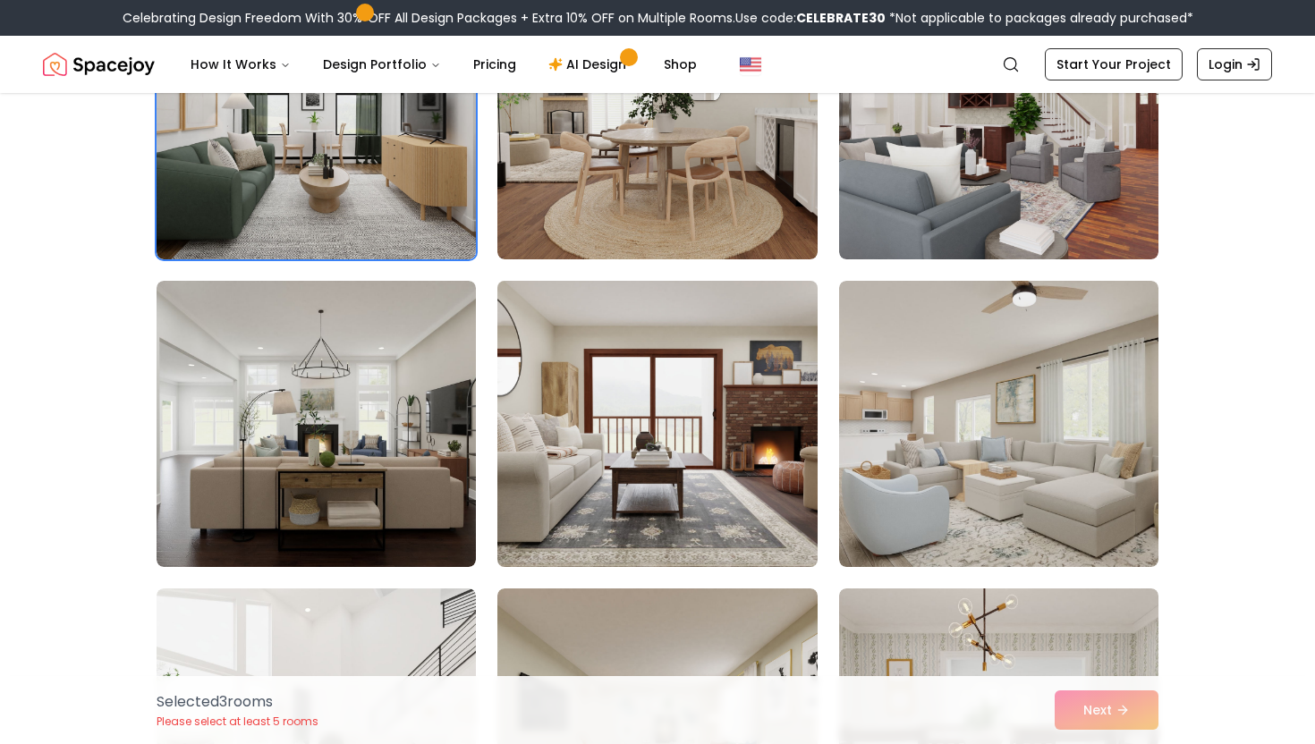
click at [713, 501] on img at bounding box center [656, 424] width 335 height 301
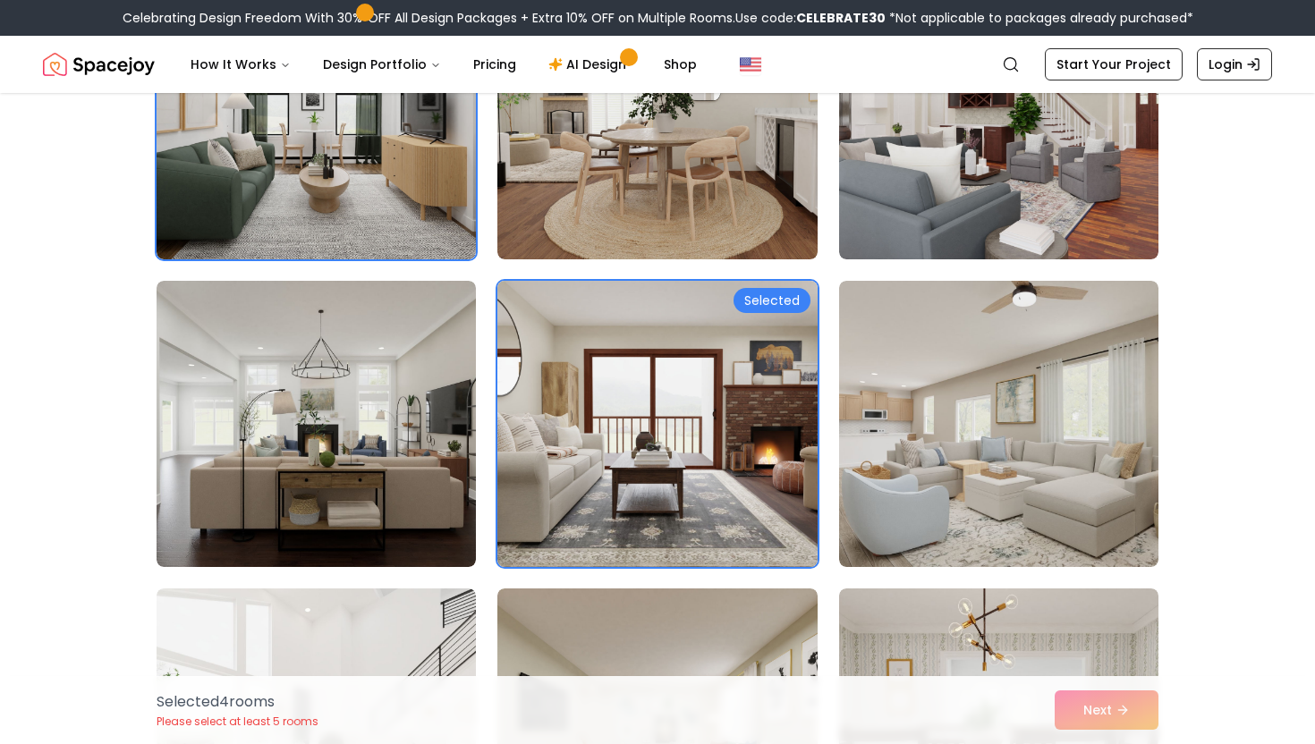
click at [713, 501] on img at bounding box center [656, 424] width 335 height 301
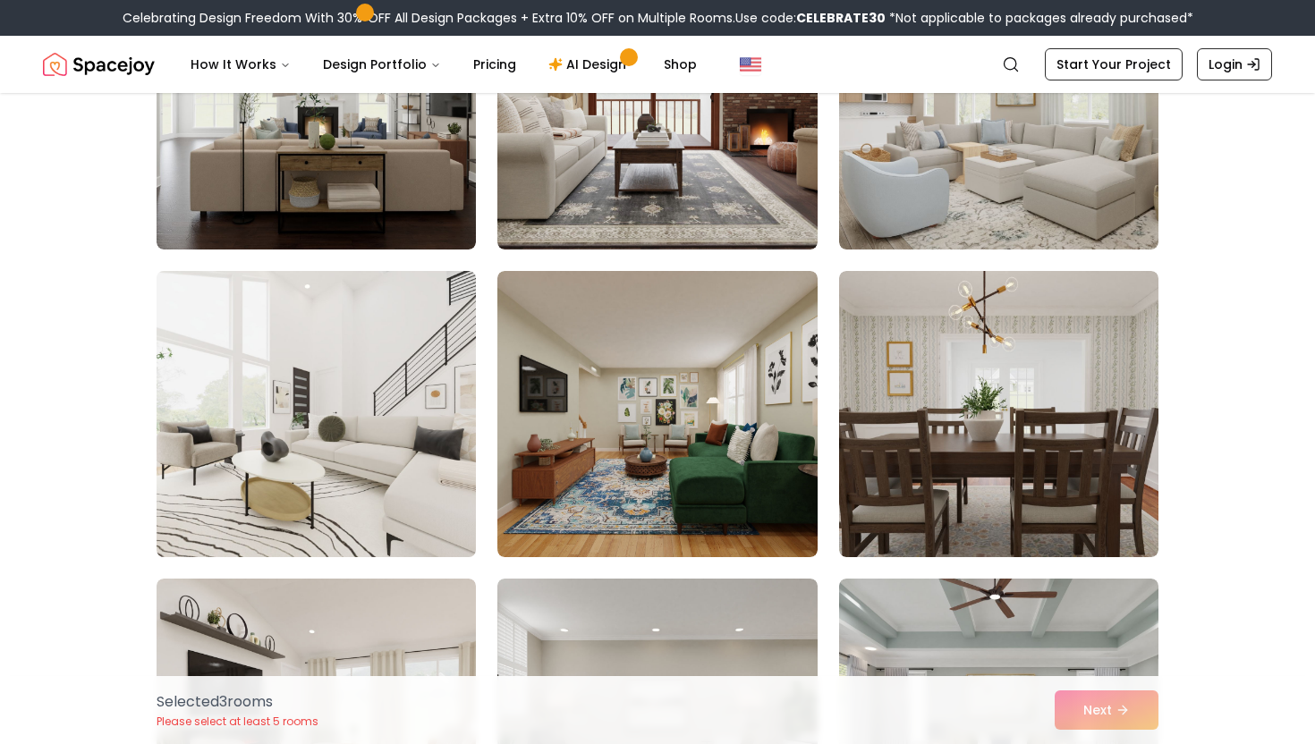
click at [443, 429] on img at bounding box center [316, 414] width 335 height 301
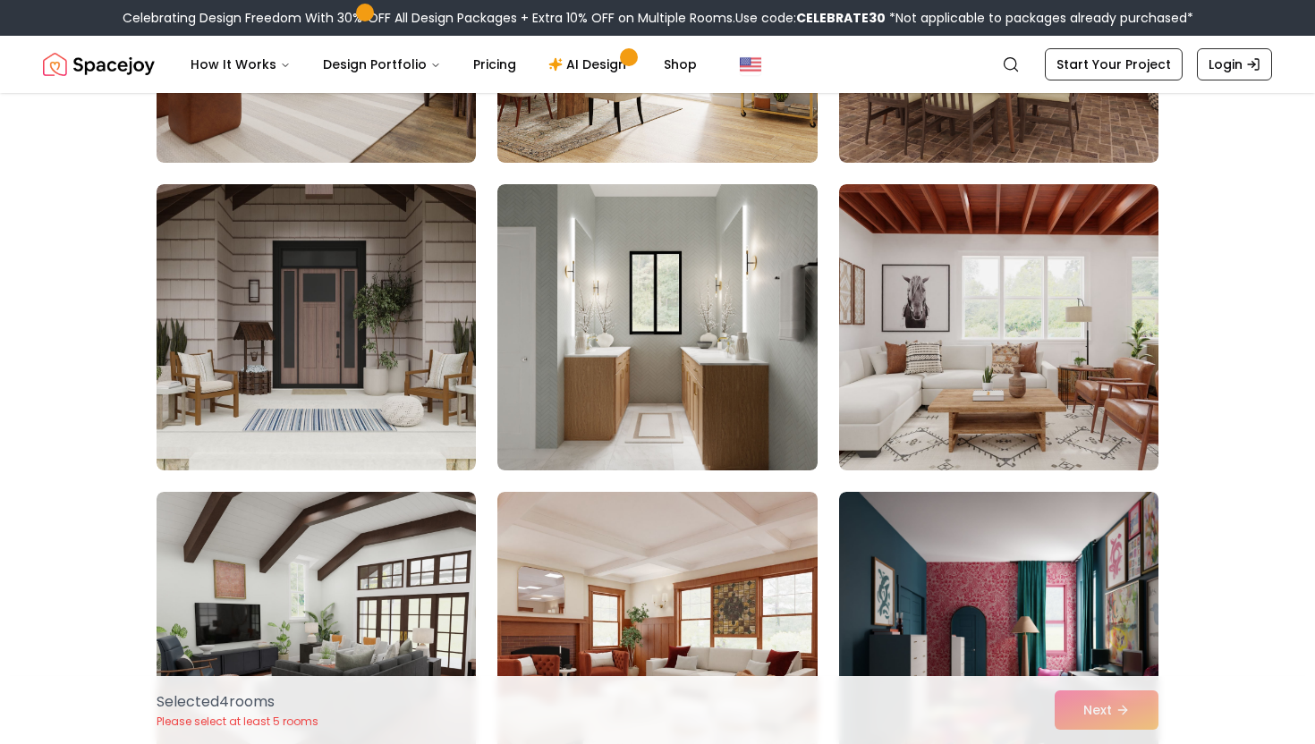
scroll to position [2265, 0]
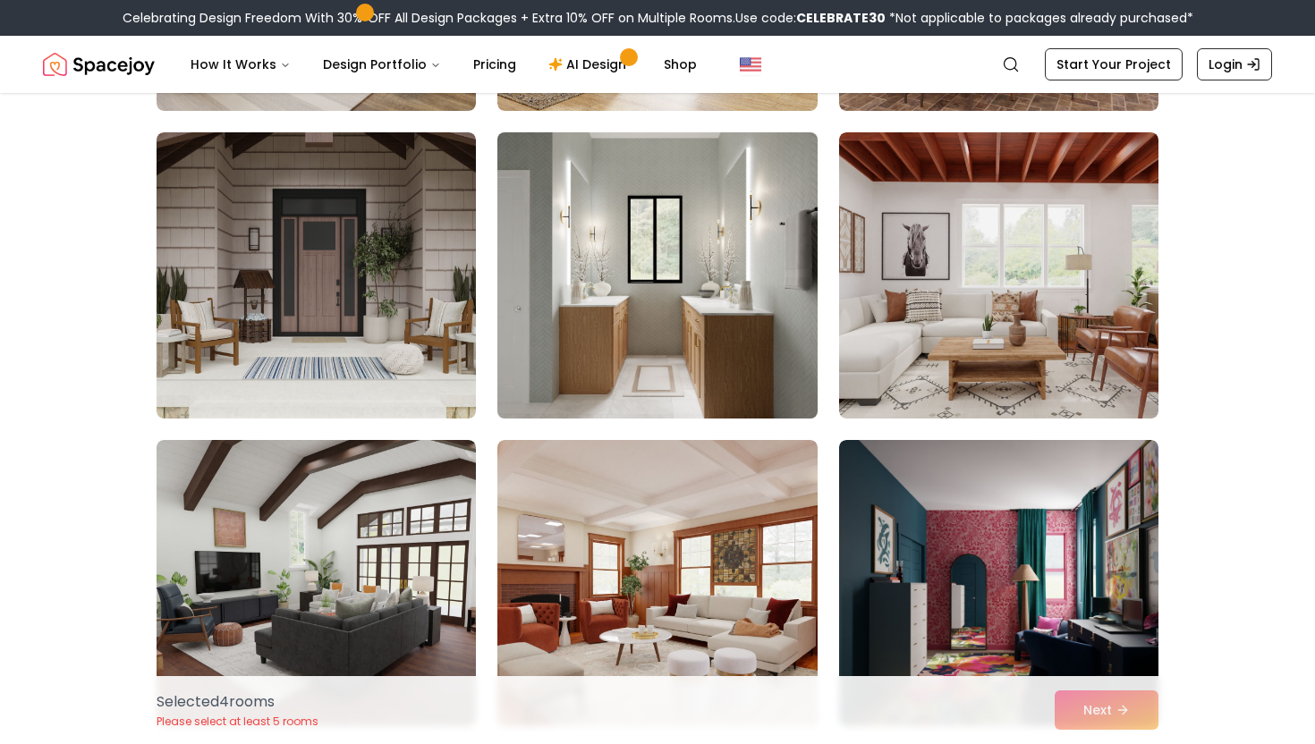
click at [554, 344] on img at bounding box center [656, 275] width 335 height 301
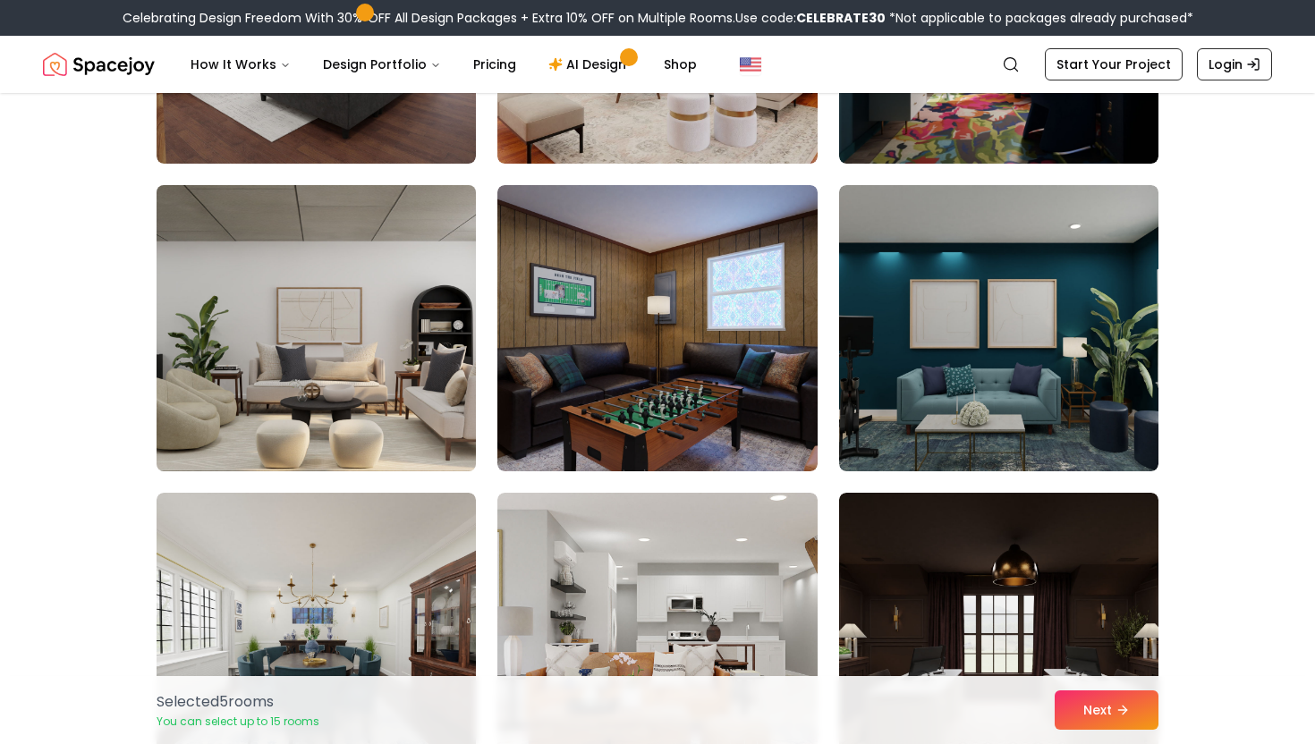
click at [401, 364] on img at bounding box center [316, 328] width 335 height 301
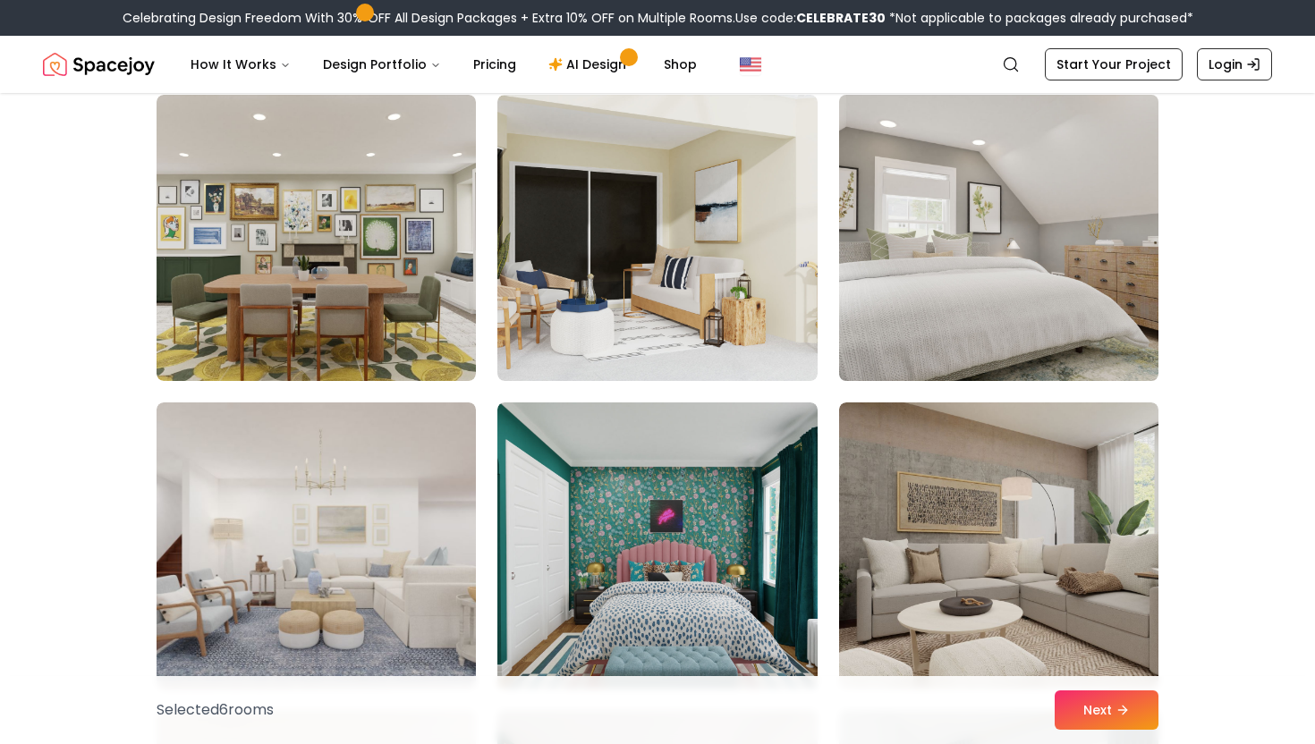
scroll to position [3899, 0]
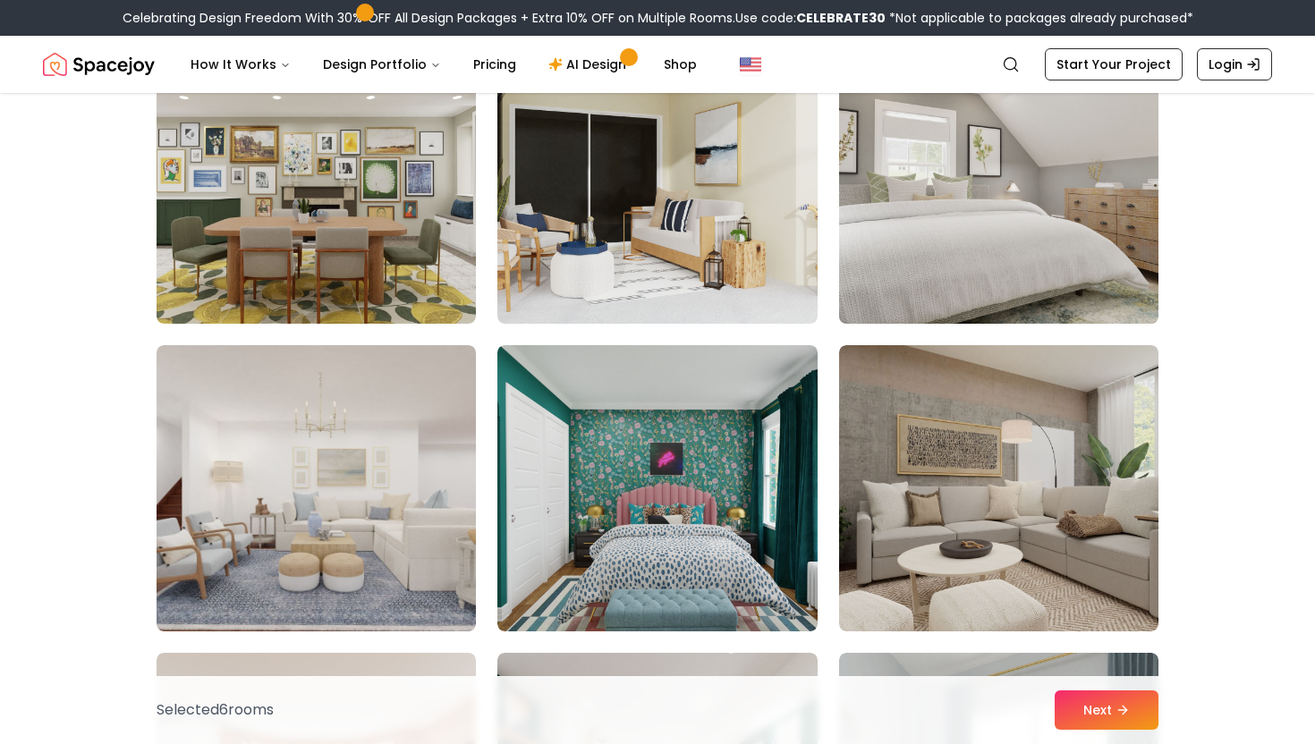
click at [986, 449] on img at bounding box center [998, 488] width 319 height 286
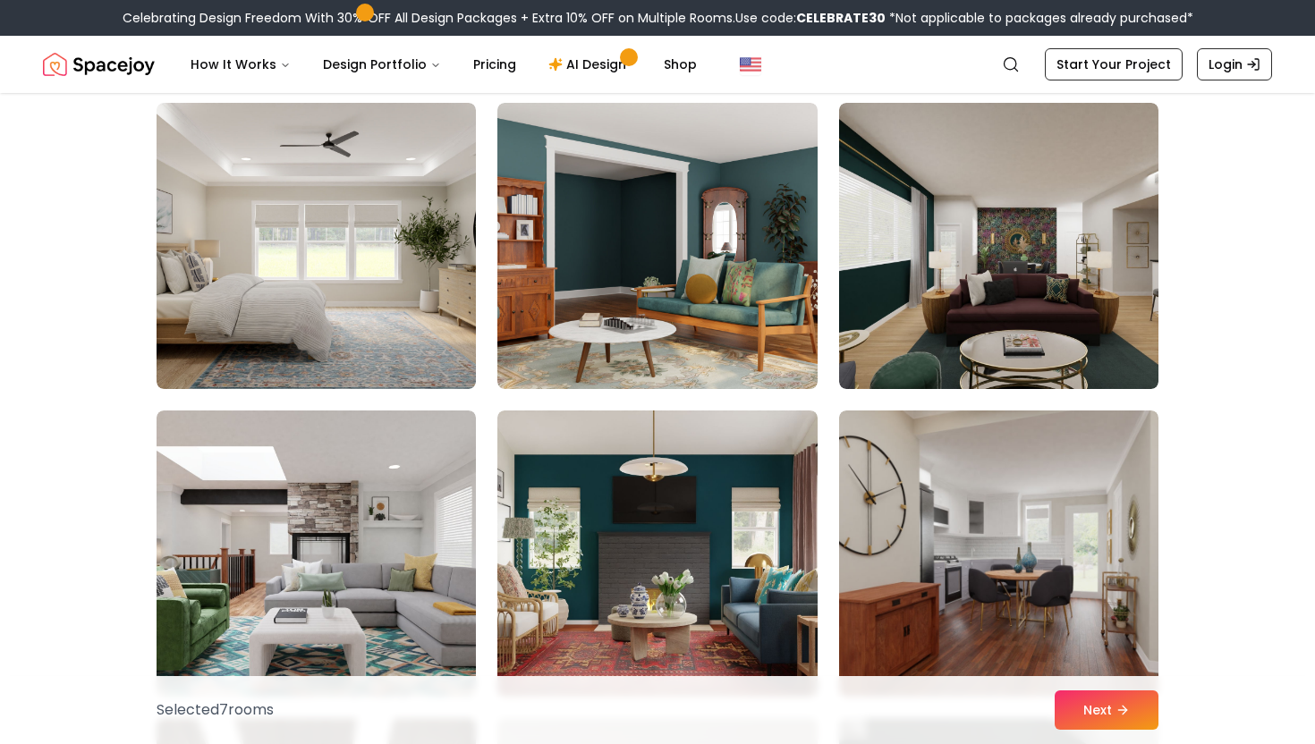
scroll to position [4758, 0]
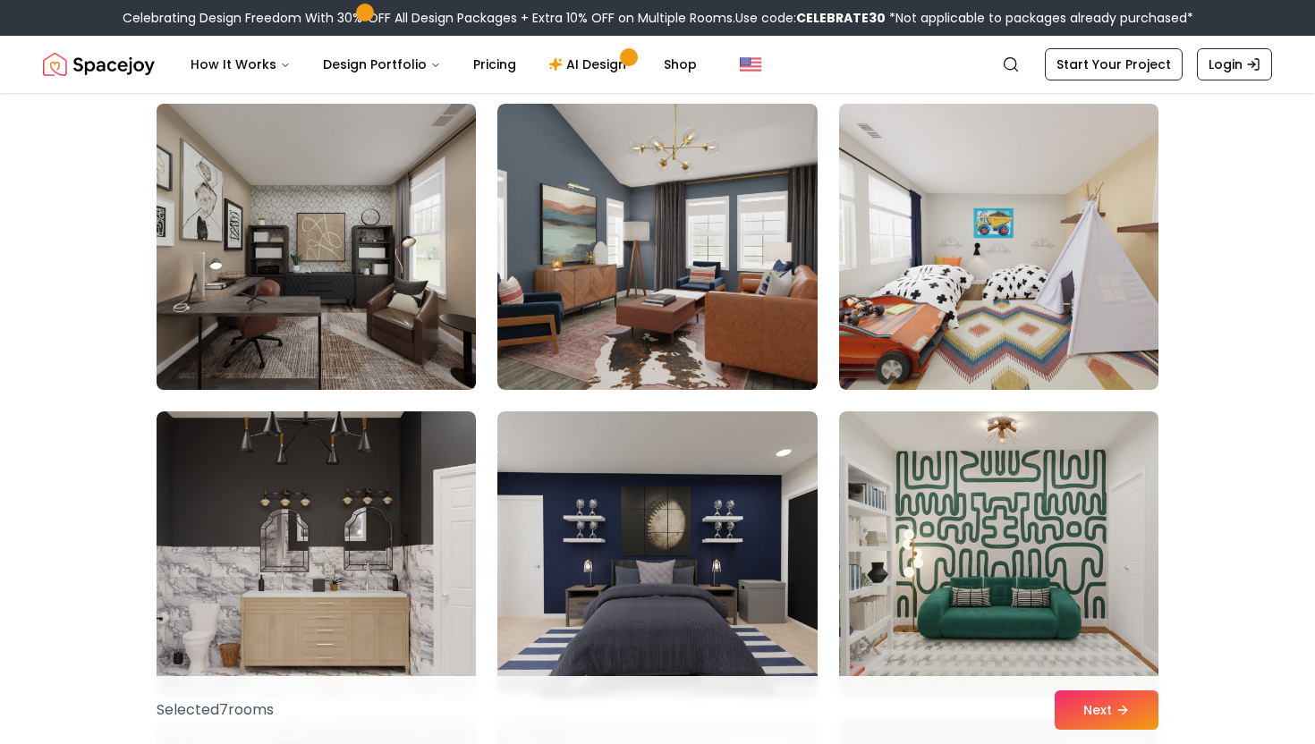
click at [356, 321] on img at bounding box center [316, 247] width 335 height 301
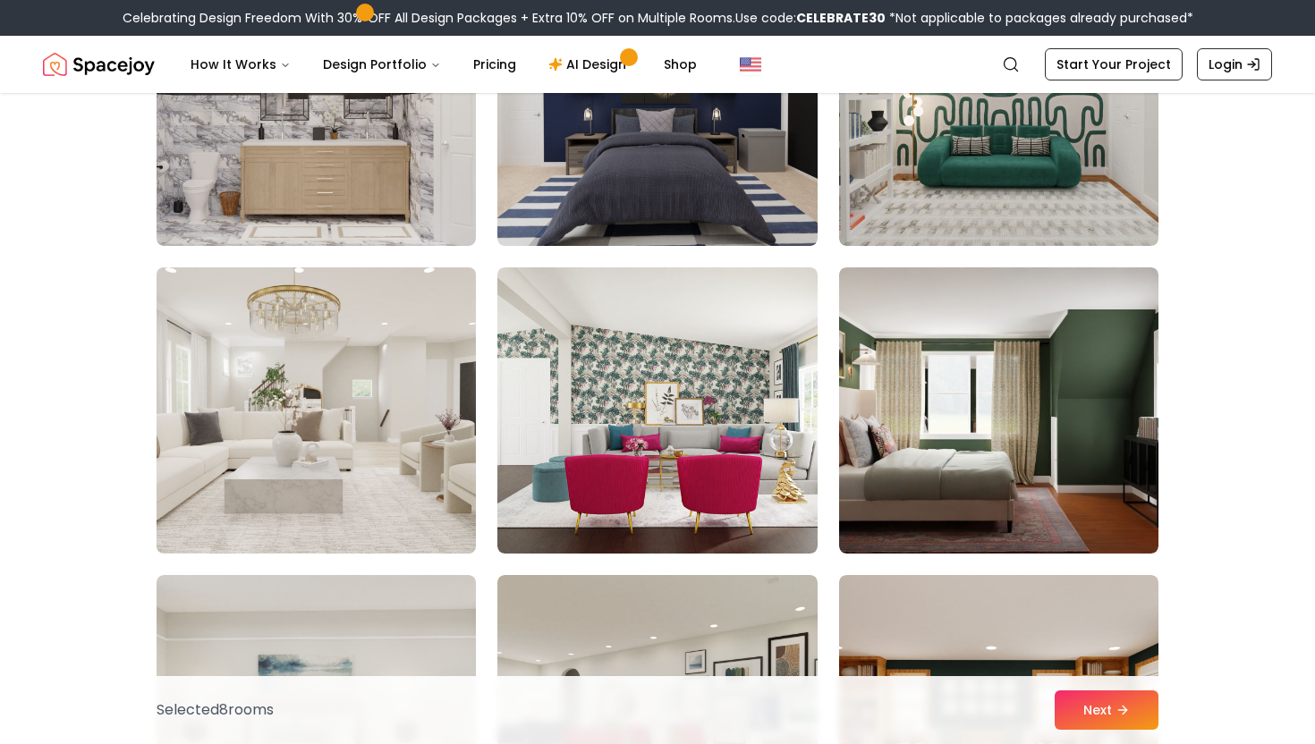
click at [353, 389] on img at bounding box center [316, 410] width 335 height 301
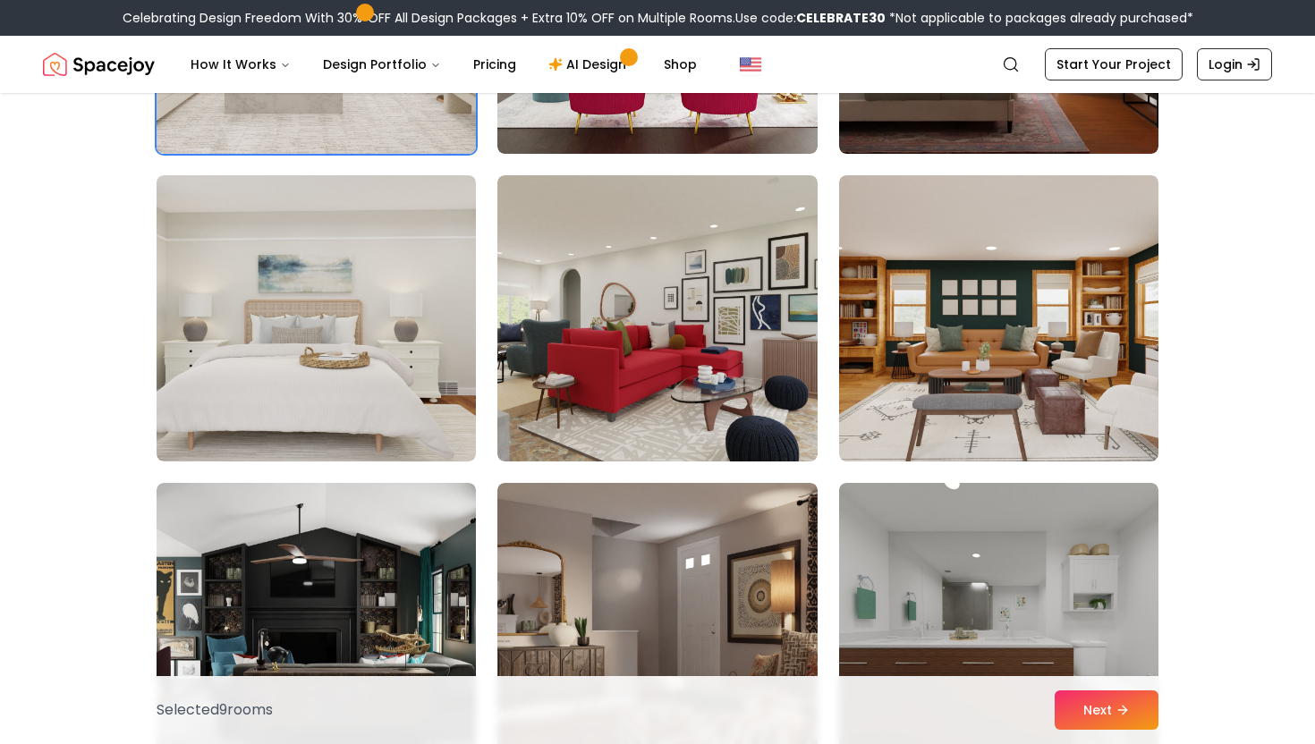
click at [353, 389] on img at bounding box center [316, 318] width 319 height 286
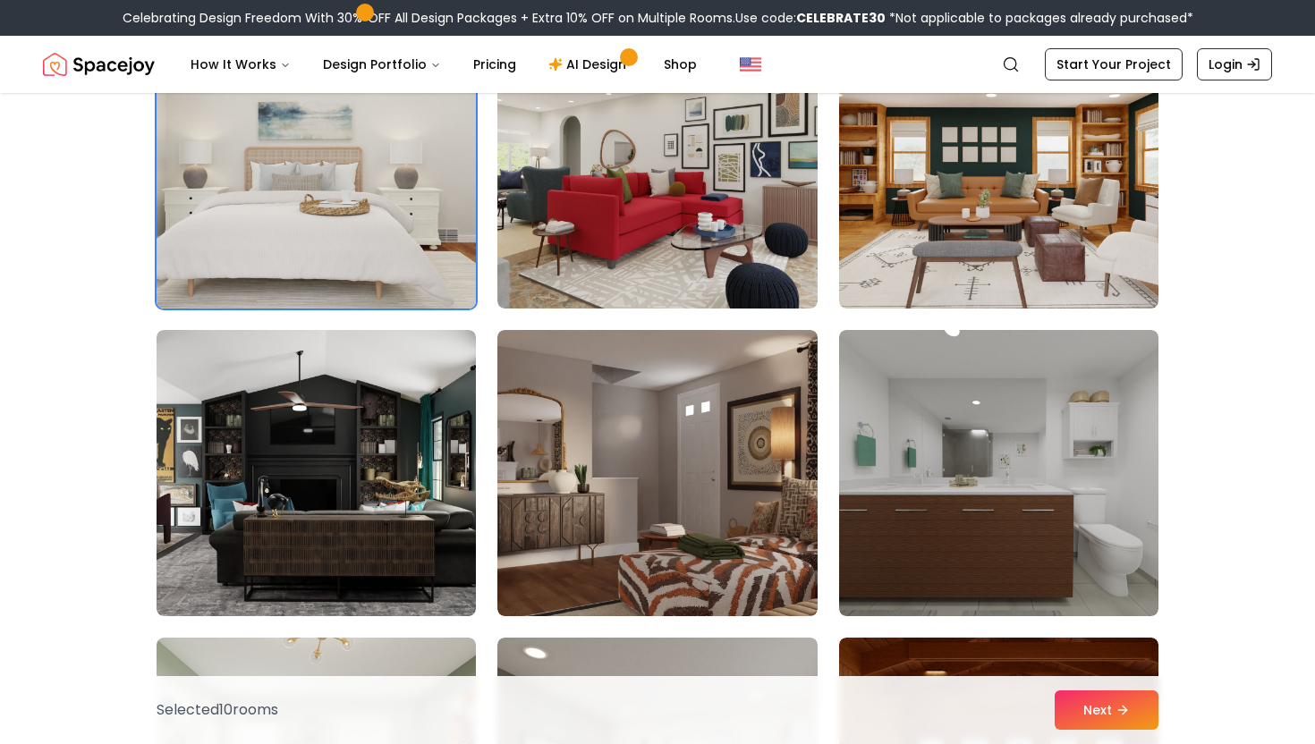
scroll to position [7307, 0]
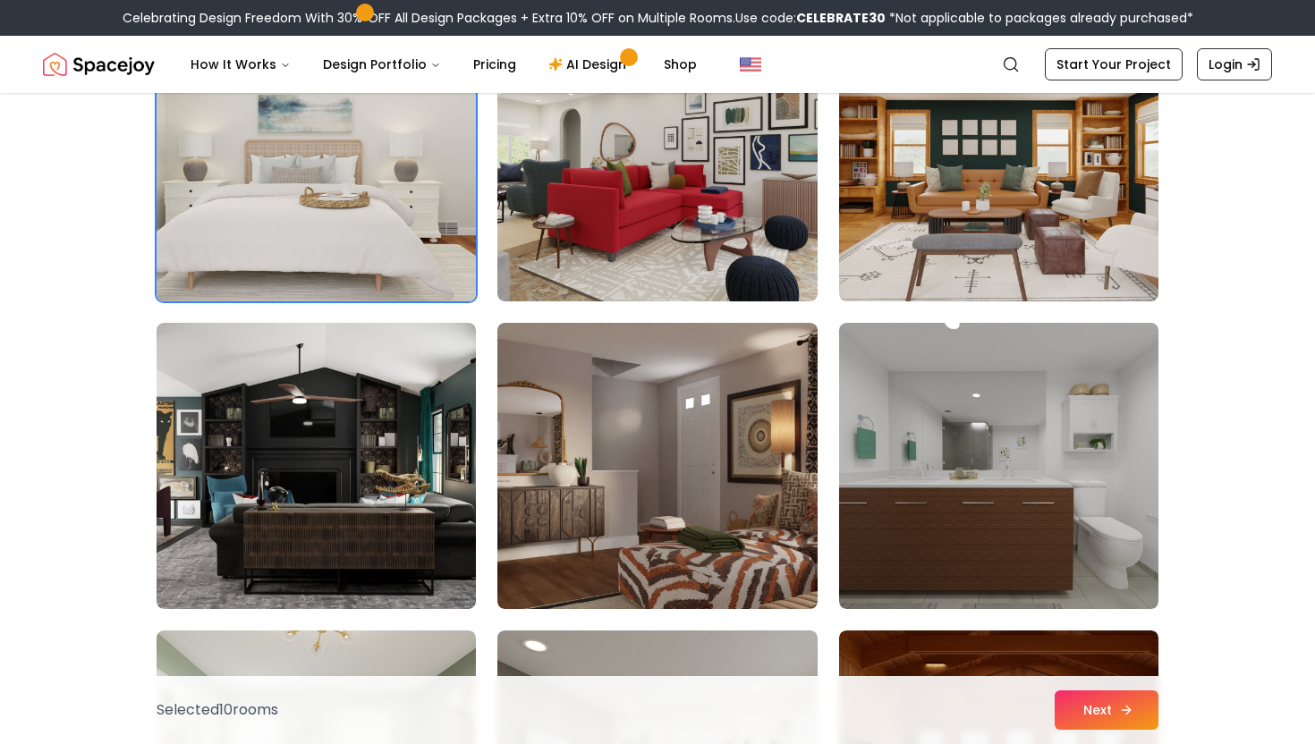
click at [1100, 703] on button "Next" at bounding box center [1107, 710] width 104 height 39
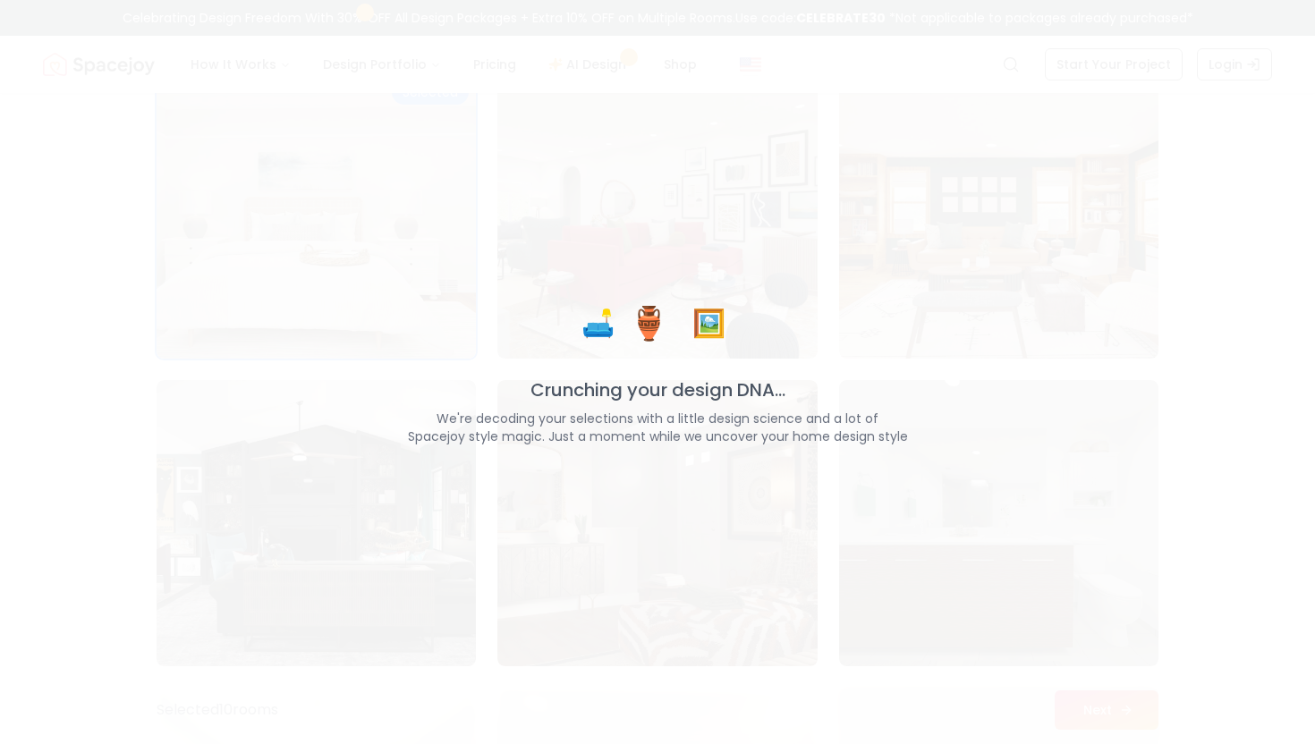
scroll to position [7364, 0]
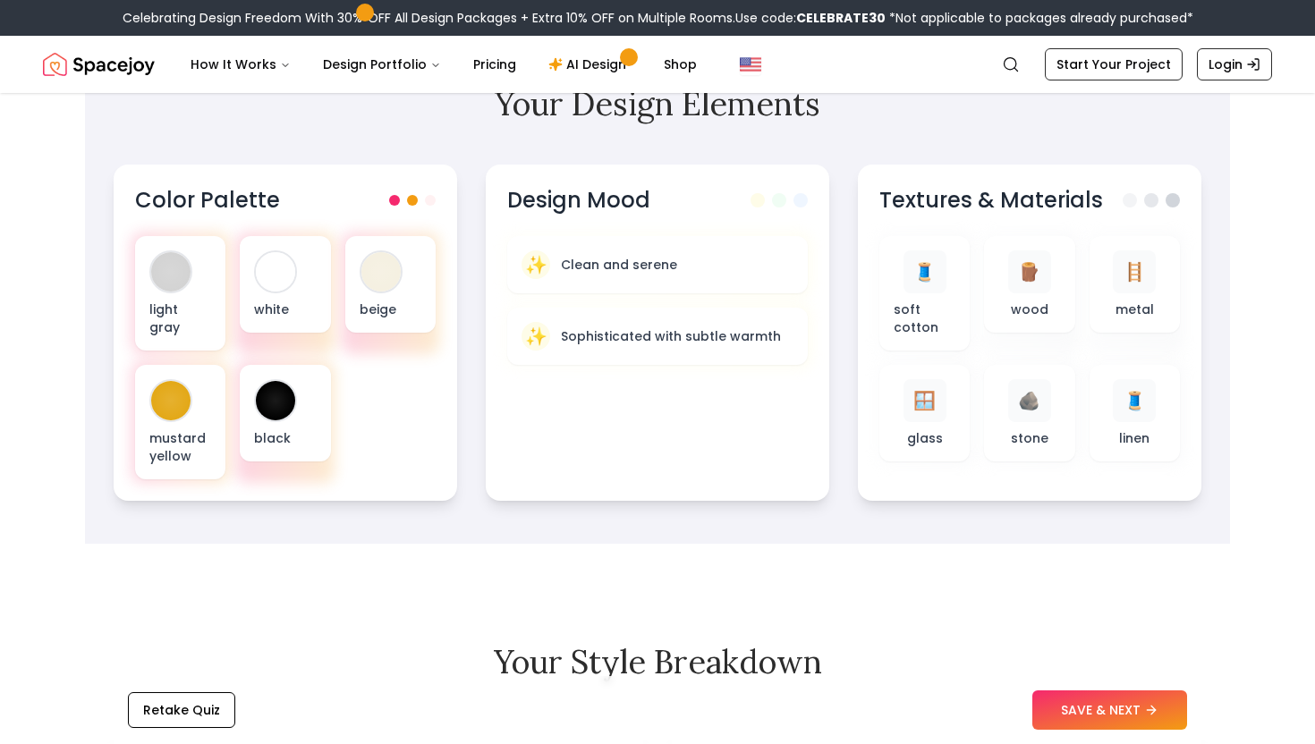
scroll to position [579, 0]
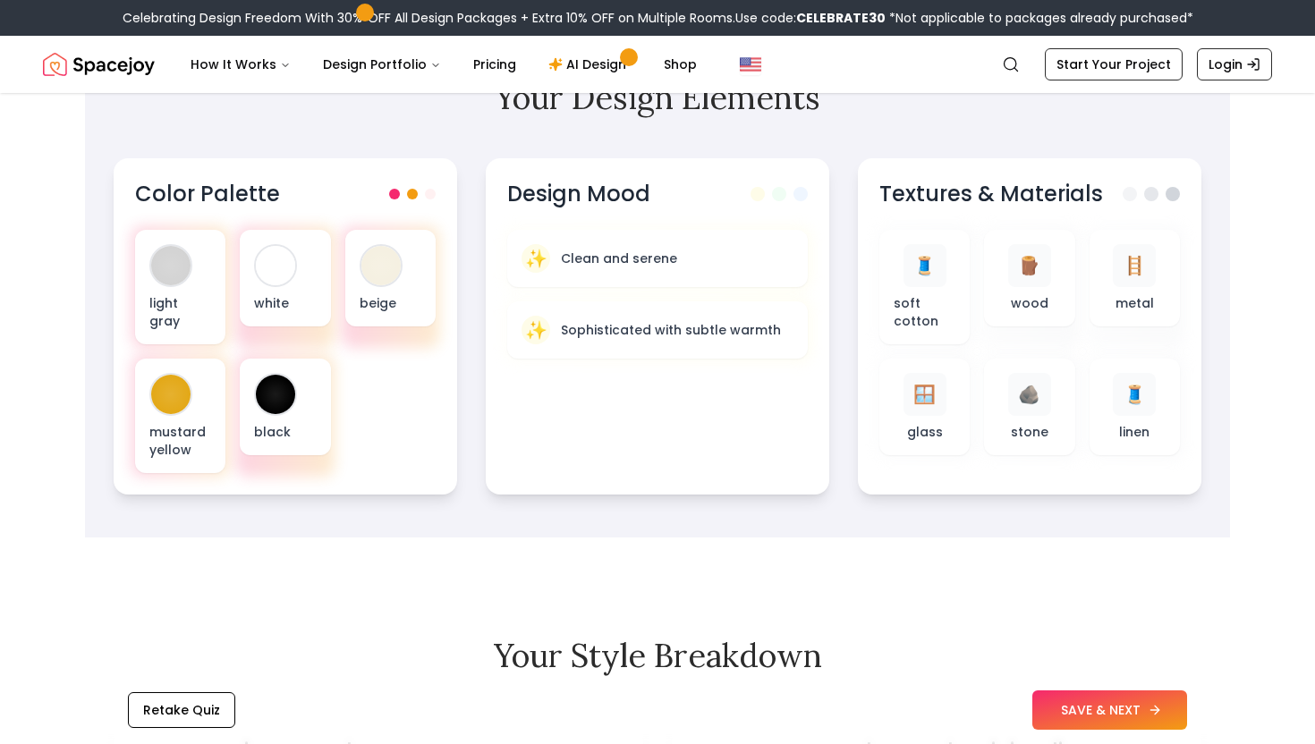
click at [1093, 706] on button "SAVE & NEXT" at bounding box center [1109, 710] width 155 height 39
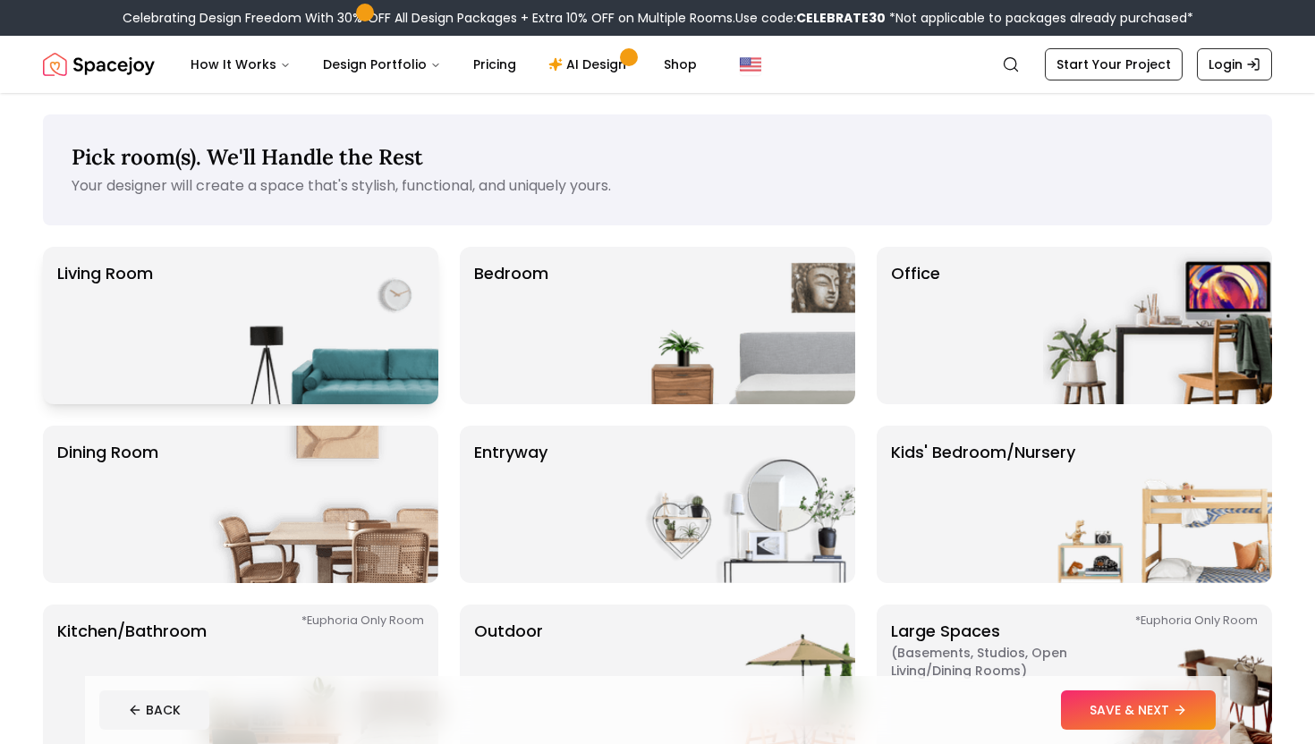
click at [374, 306] on img at bounding box center [323, 325] width 229 height 157
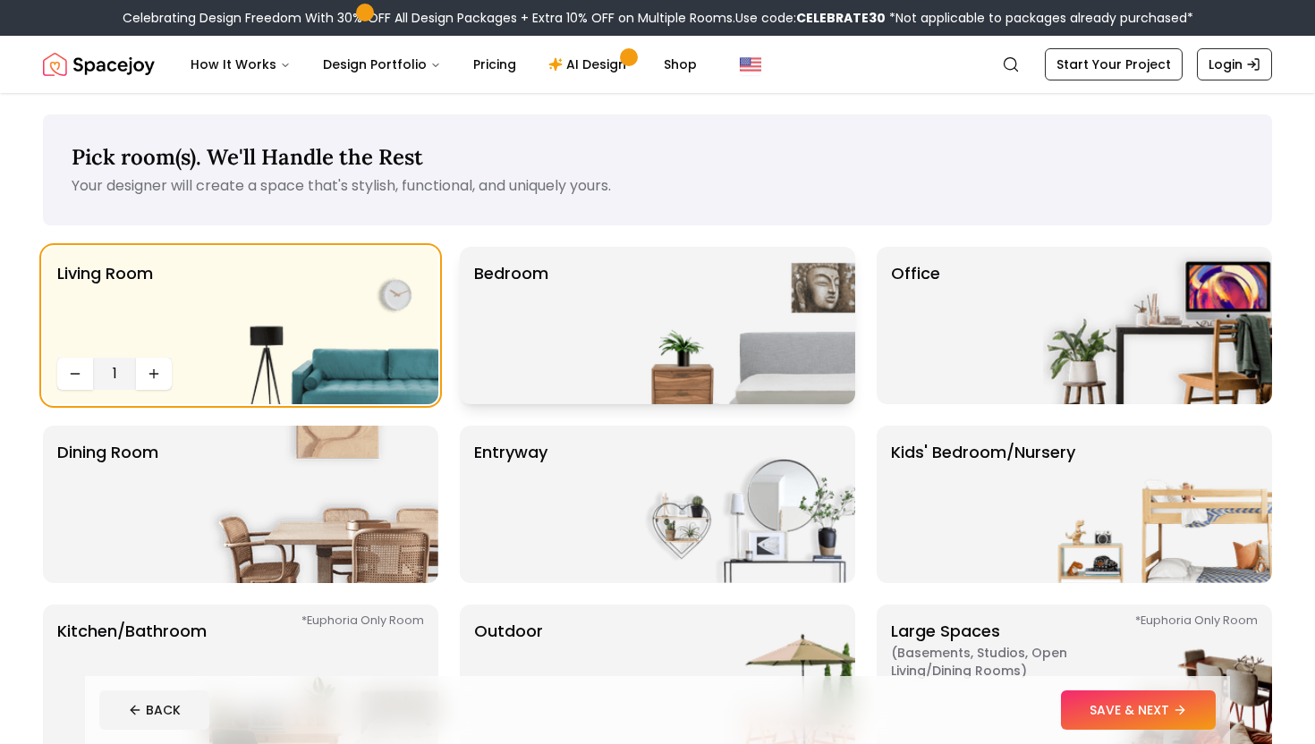
click at [498, 335] on p "Bedroom" at bounding box center [511, 325] width 74 height 129
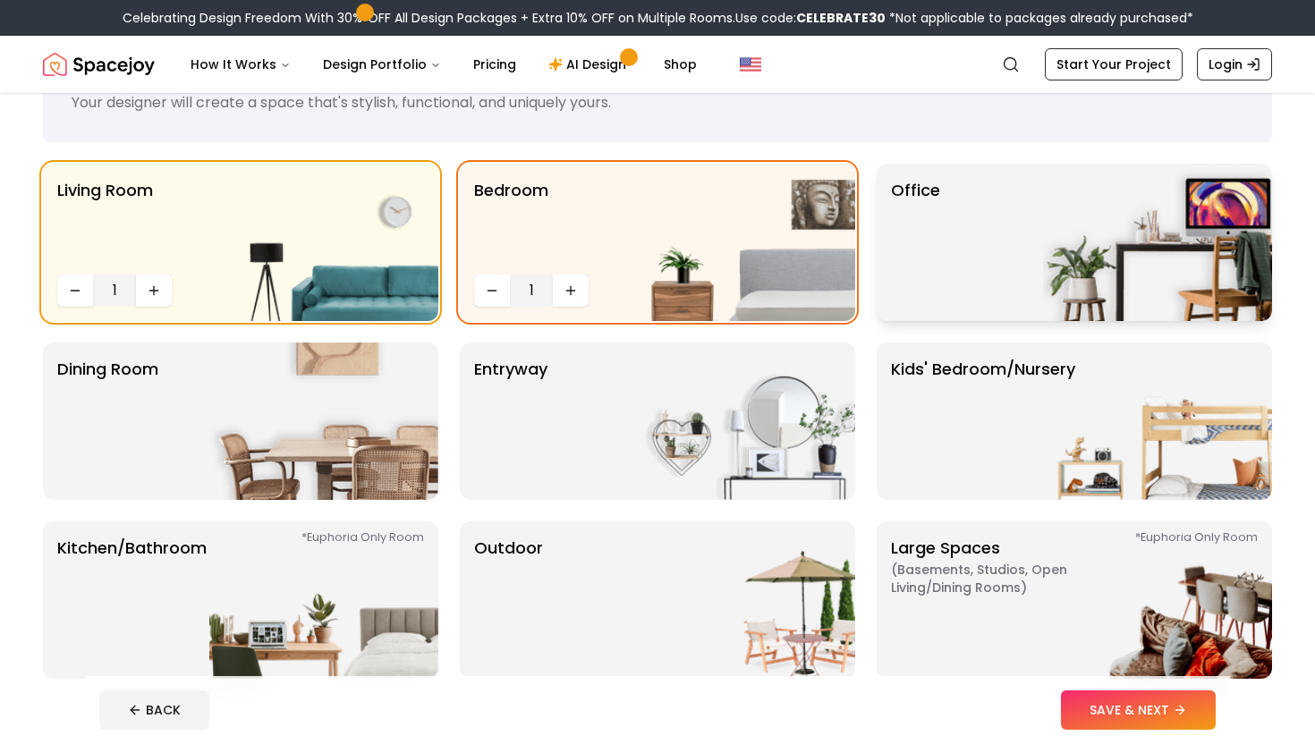
scroll to position [88, 0]
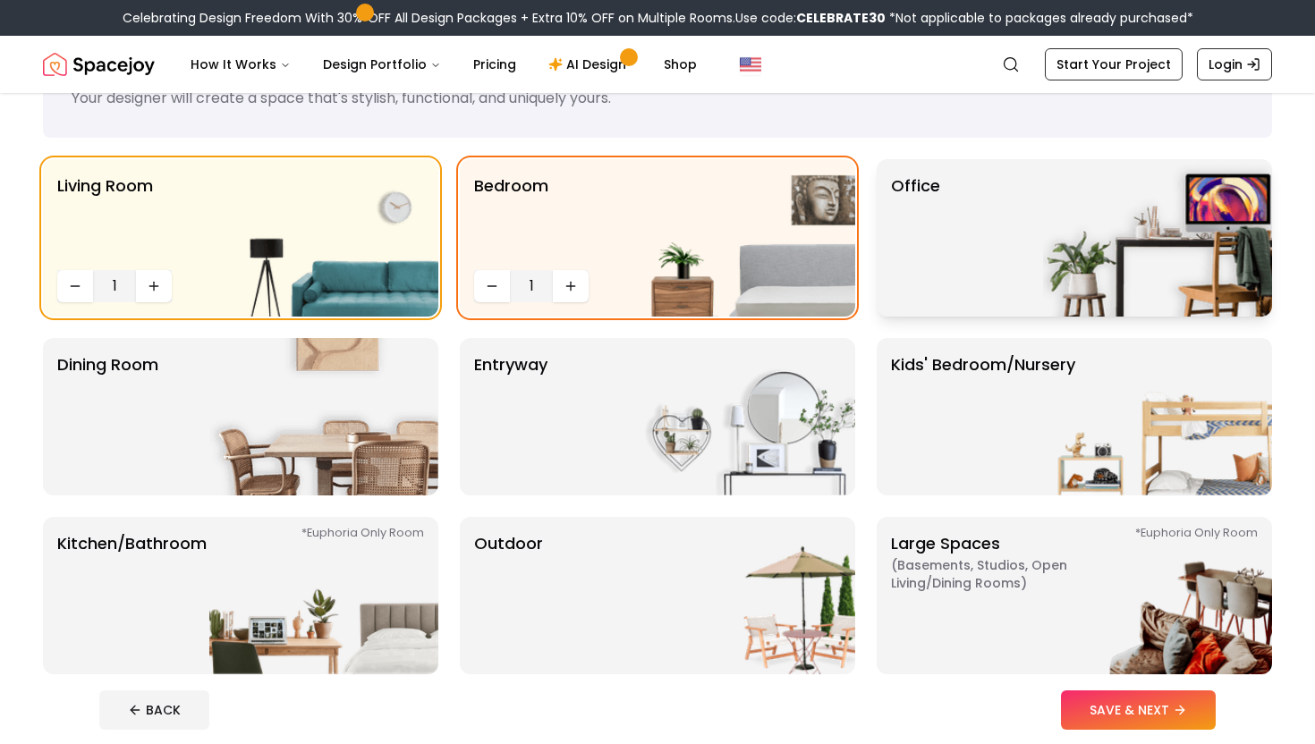
click at [1089, 228] on img at bounding box center [1157, 237] width 229 height 157
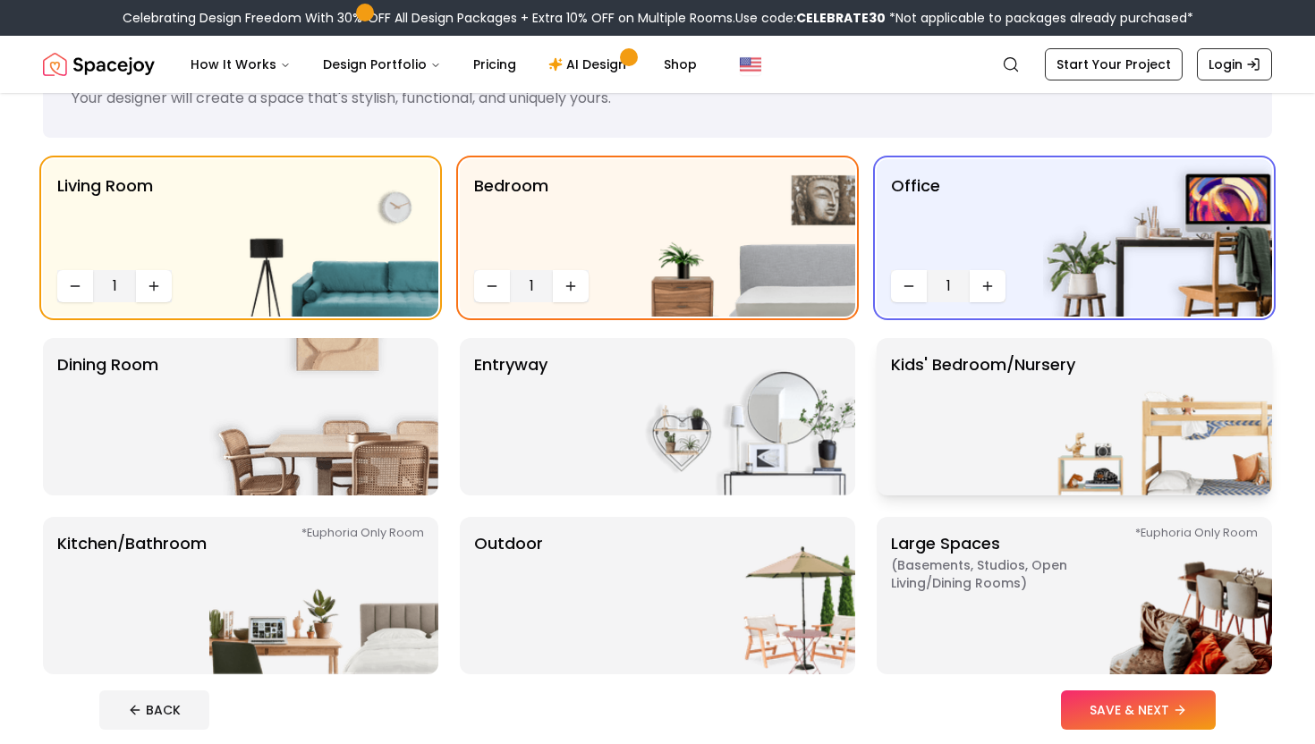
click at [1044, 387] on img at bounding box center [1157, 416] width 229 height 157
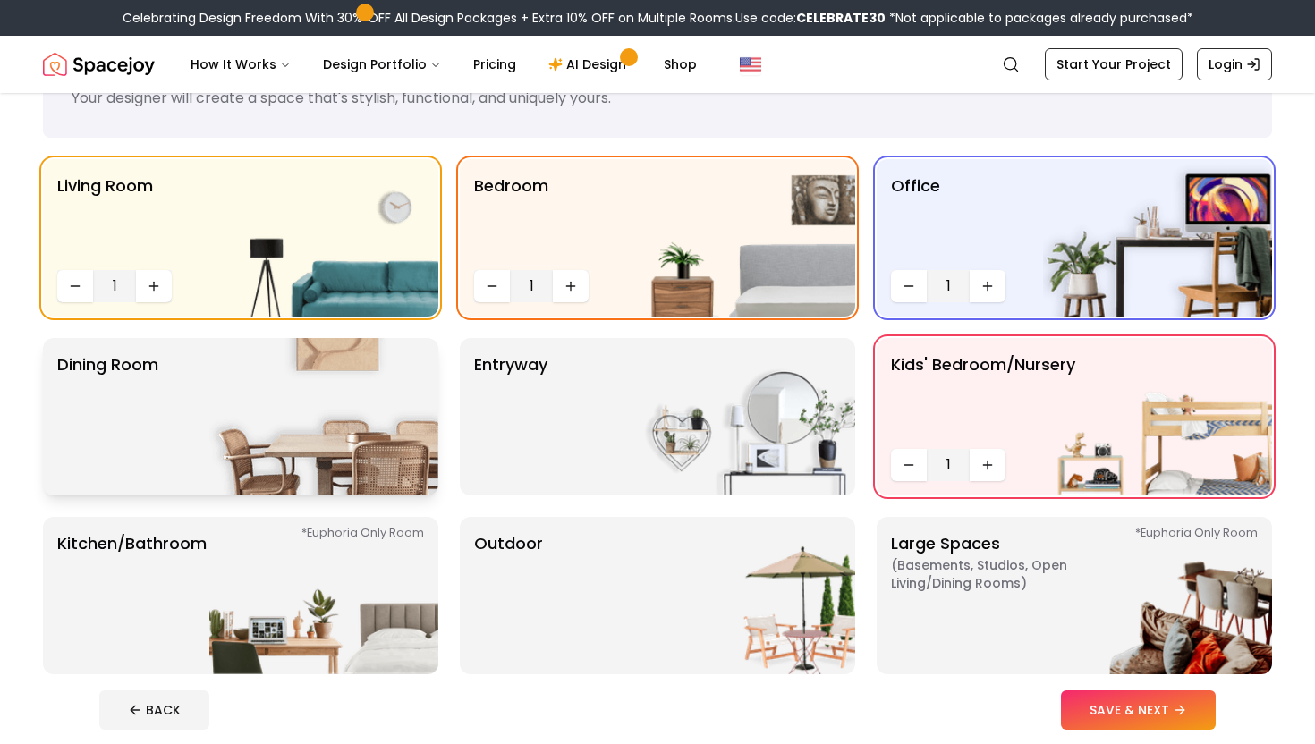
click at [355, 441] on img at bounding box center [323, 416] width 229 height 157
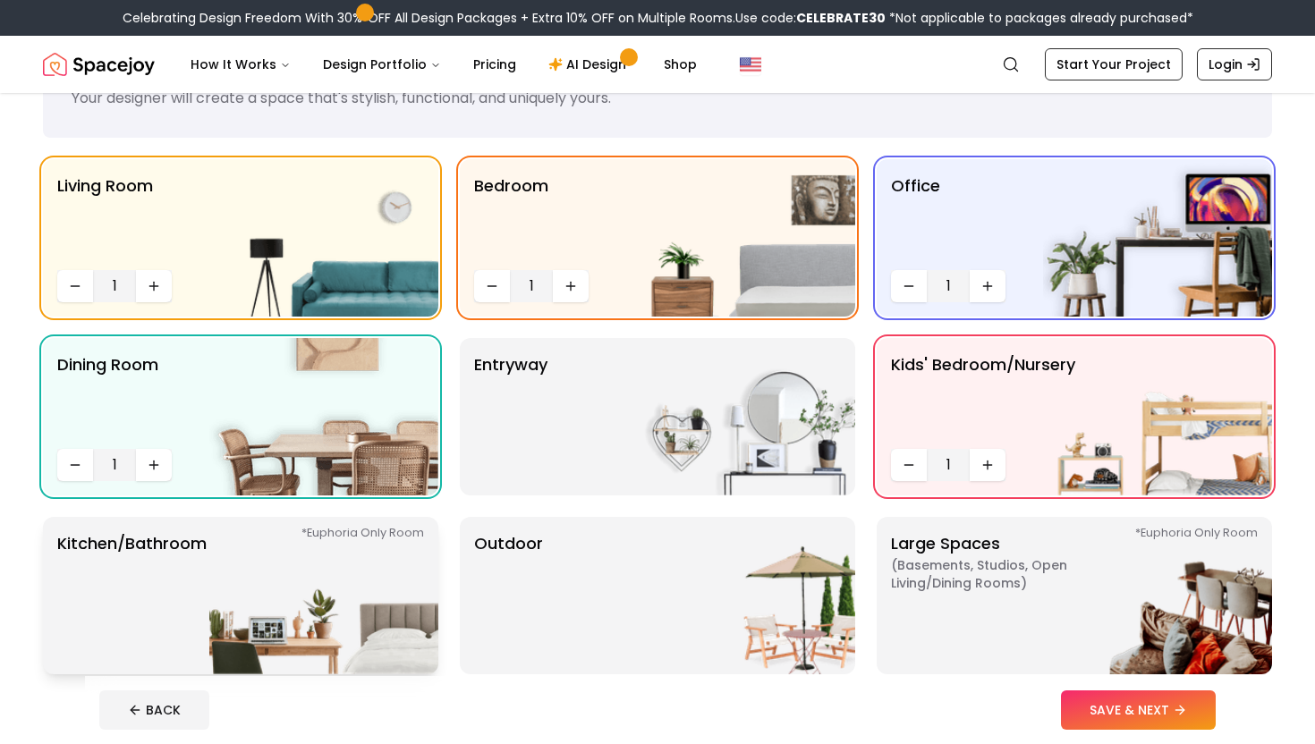
click at [364, 585] on img at bounding box center [323, 595] width 229 height 157
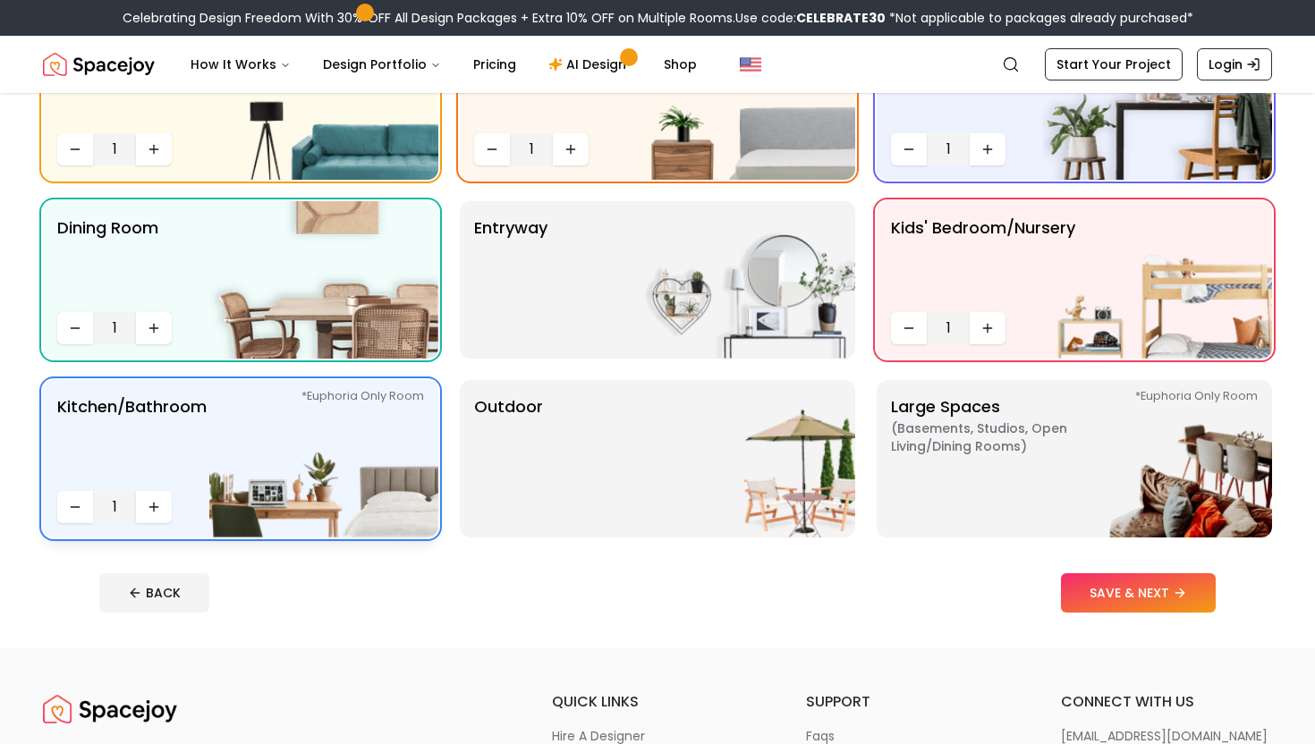
scroll to position [229, 0]
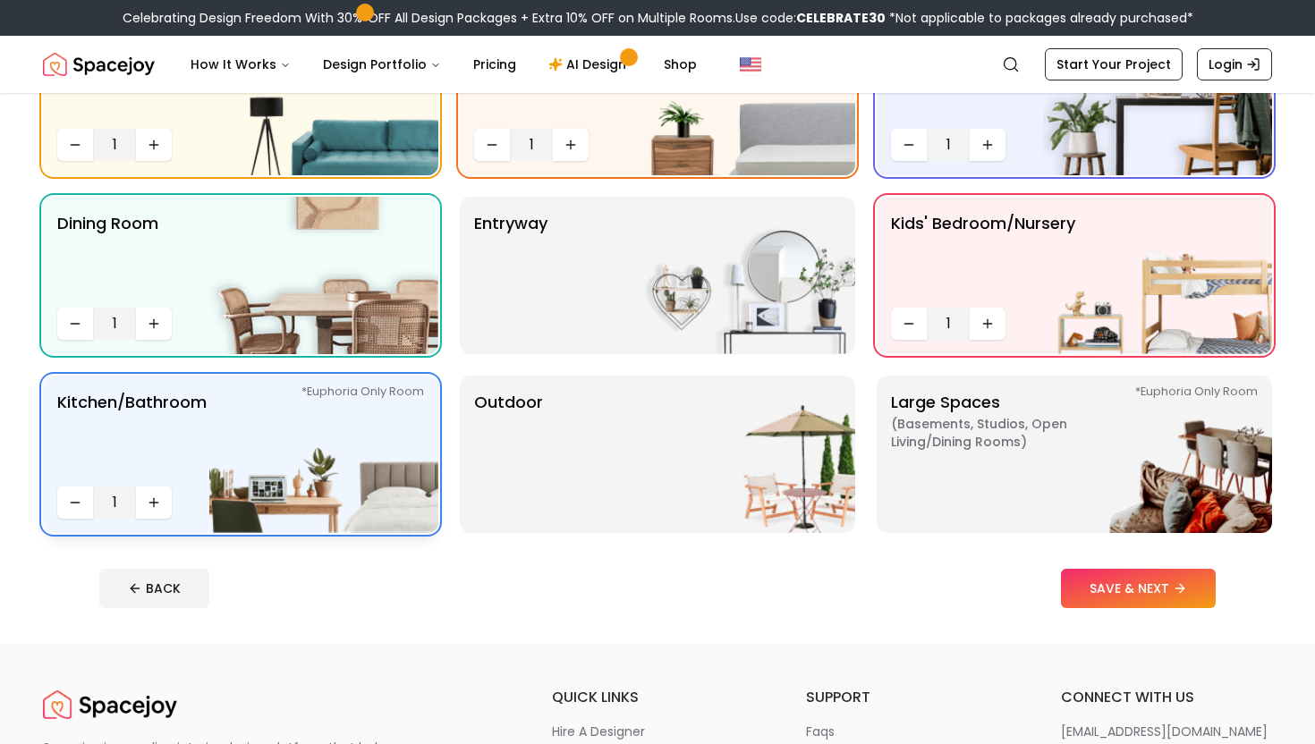
click at [375, 513] on img at bounding box center [323, 454] width 229 height 157
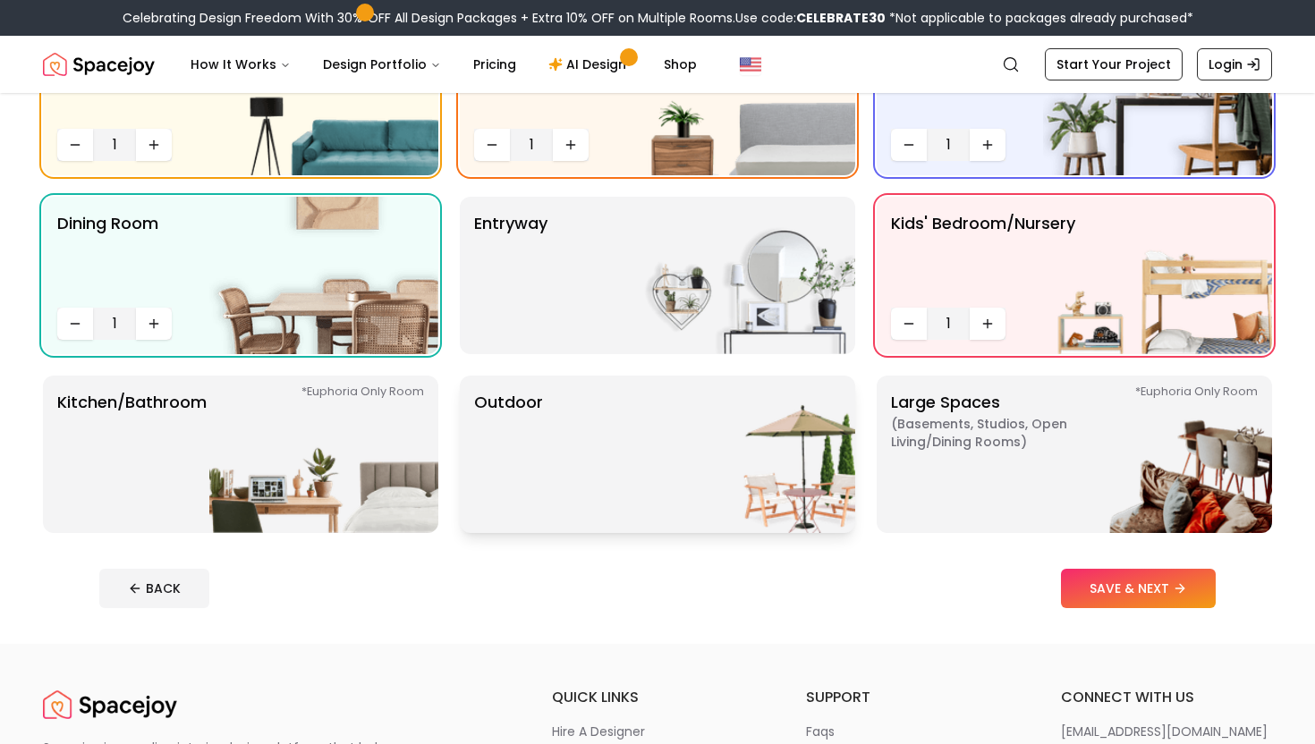
click at [623, 476] on div "Outdoor" at bounding box center [657, 454] width 395 height 157
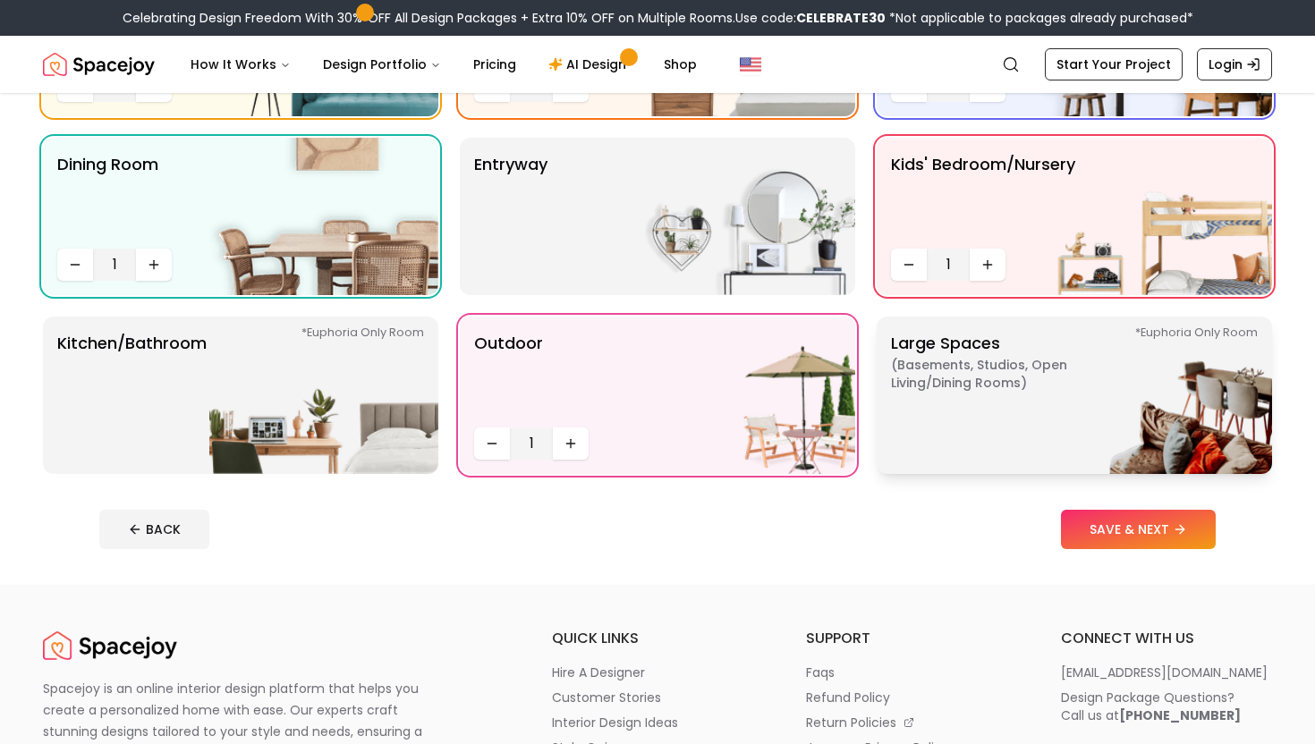
scroll to position [320, 0]
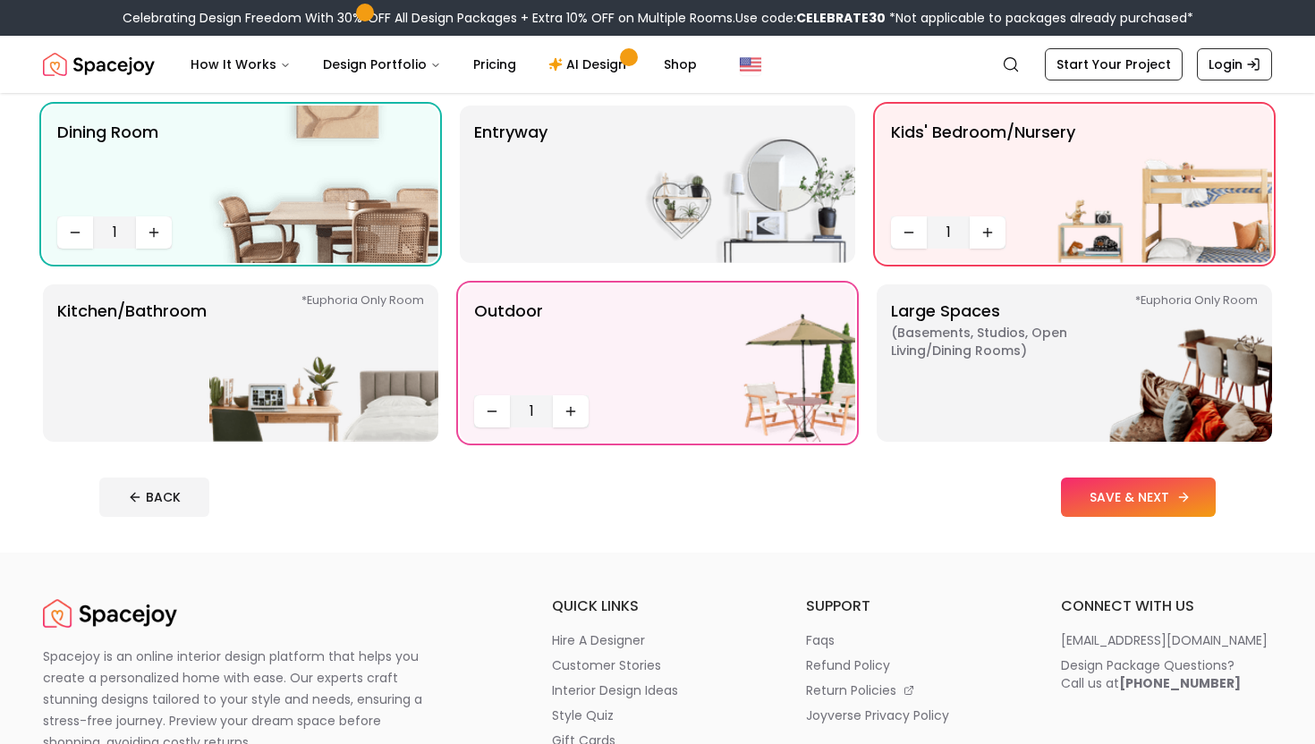
click at [1117, 505] on button "SAVE & NEXT" at bounding box center [1138, 497] width 155 height 39
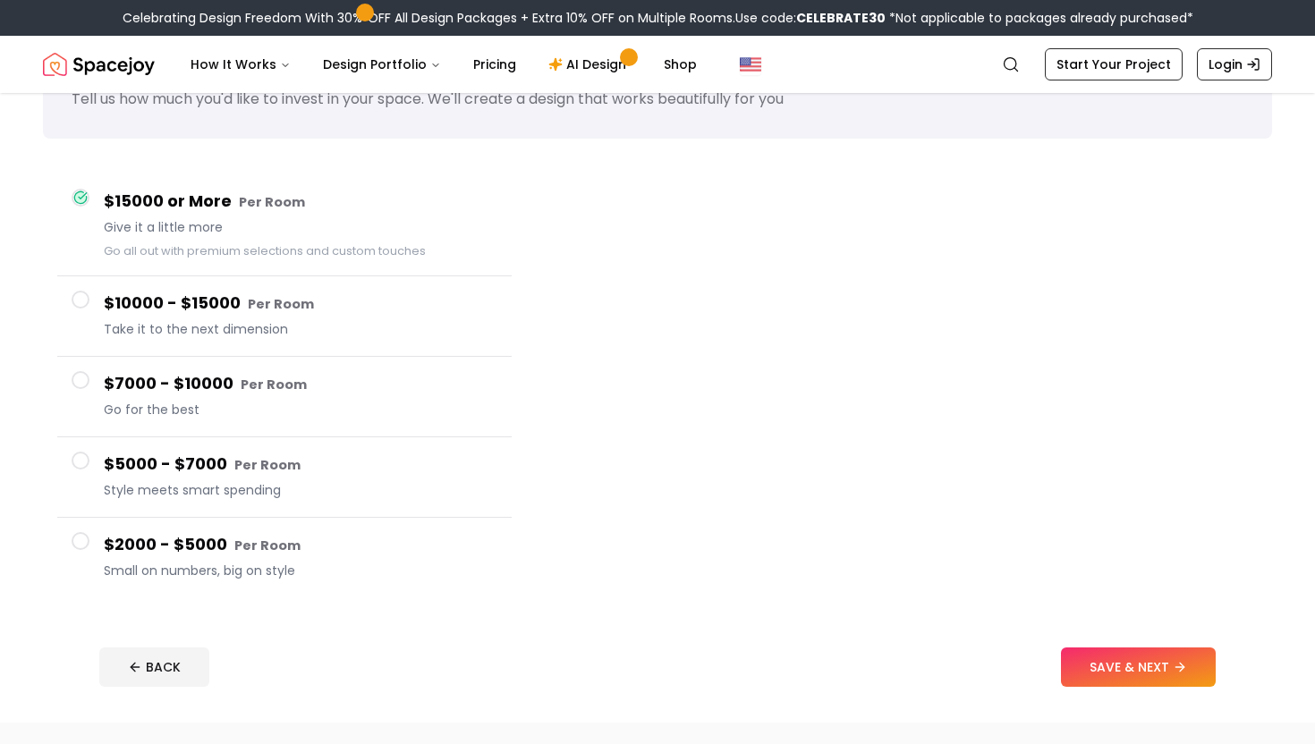
scroll to position [83, 0]
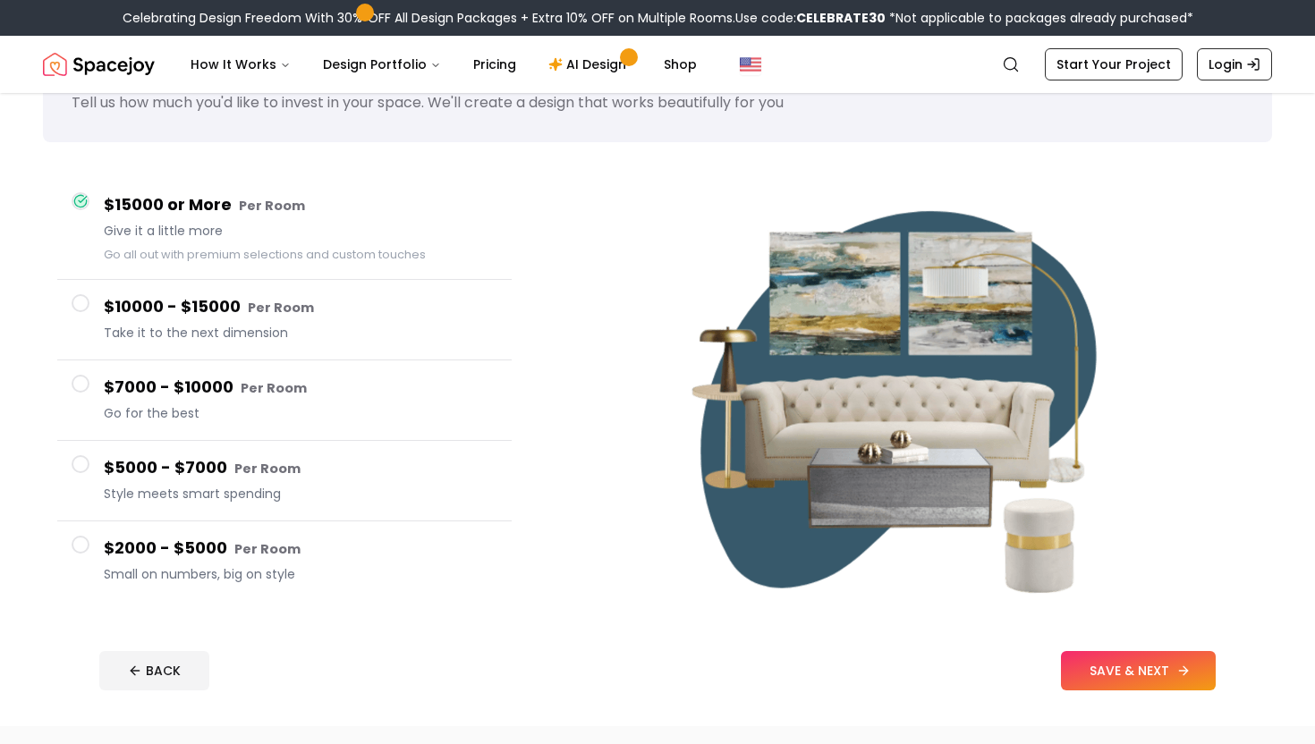
click at [1099, 667] on button "SAVE & NEXT" at bounding box center [1138, 670] width 155 height 39
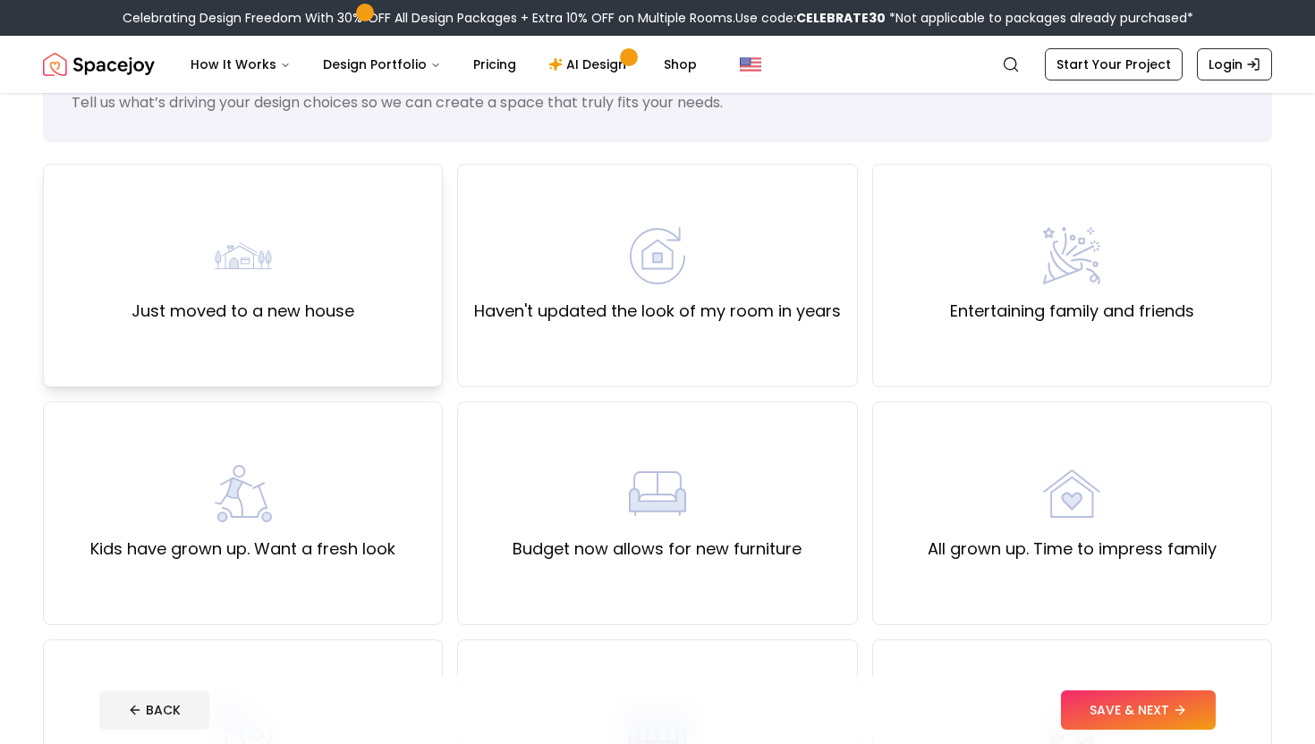
click at [405, 279] on div "Just moved to a new house" at bounding box center [243, 276] width 400 height 224
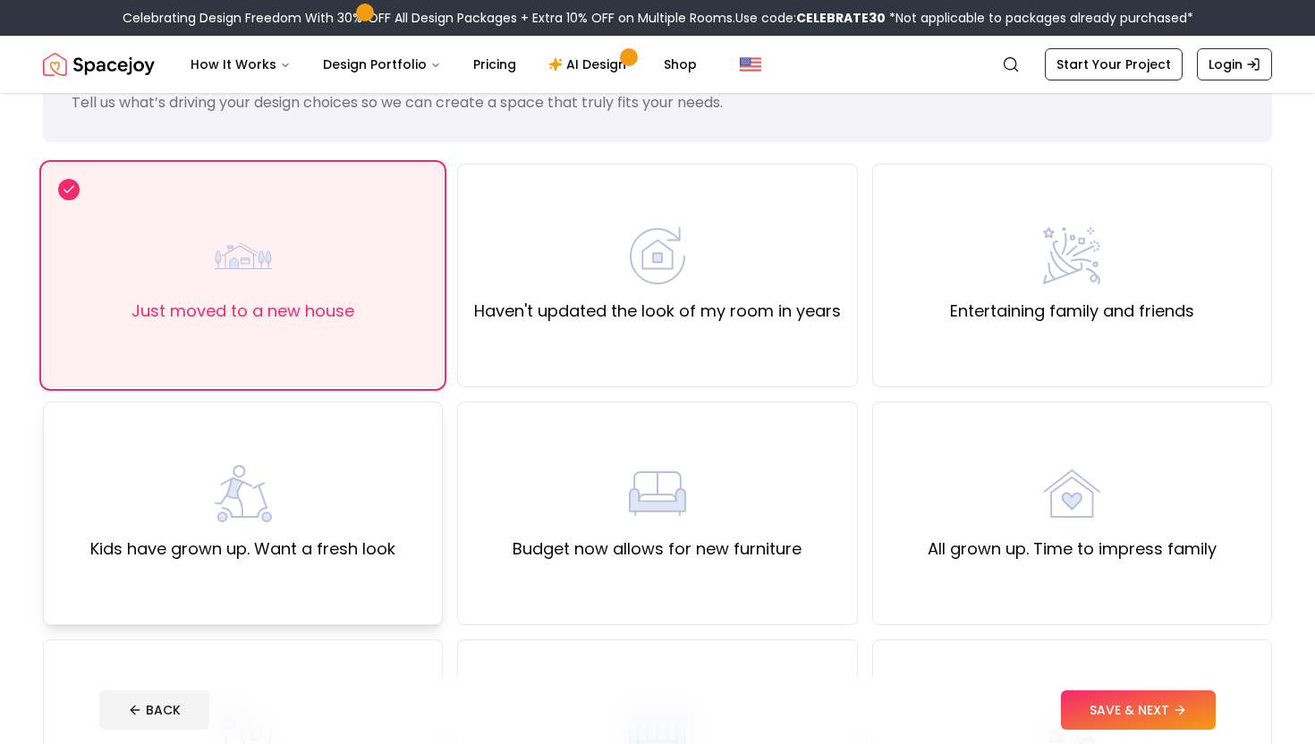
click at [392, 507] on div "Kids have grown up. Want a fresh look" at bounding box center [242, 513] width 305 height 97
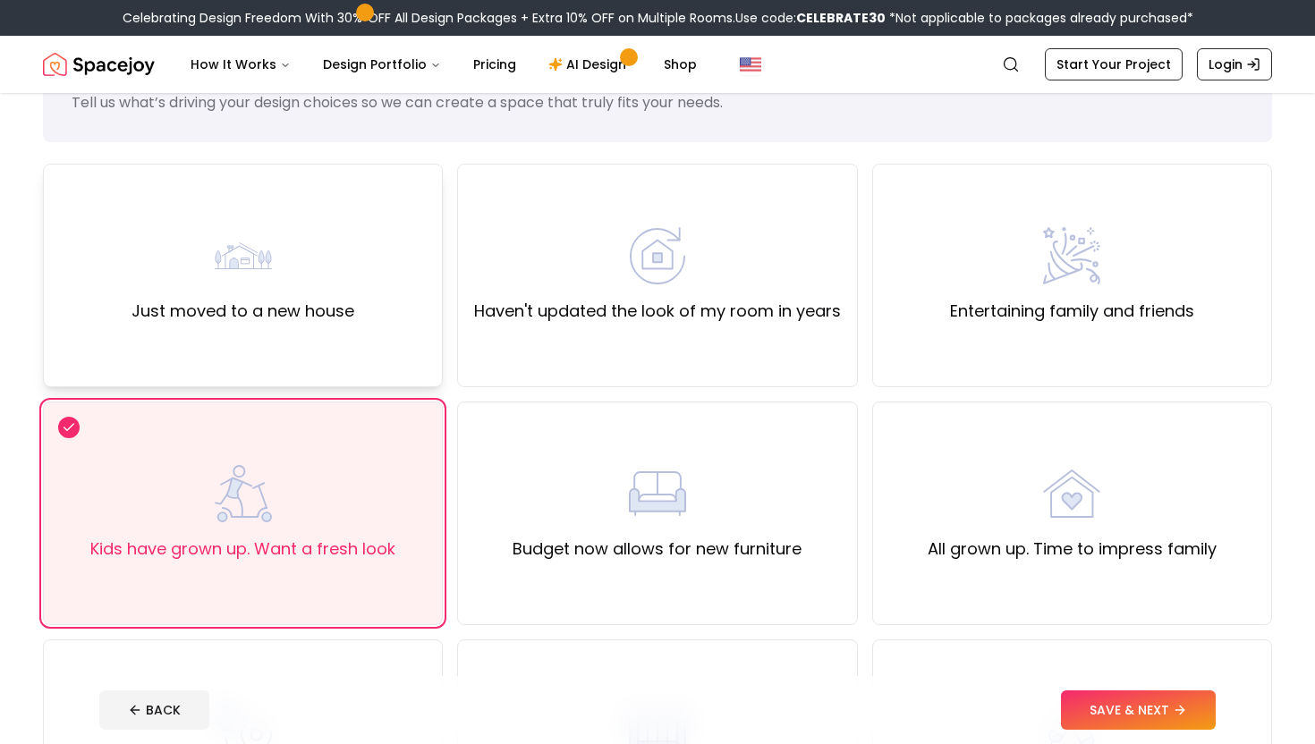
click at [361, 319] on div "Just moved to a new house" at bounding box center [243, 276] width 400 height 224
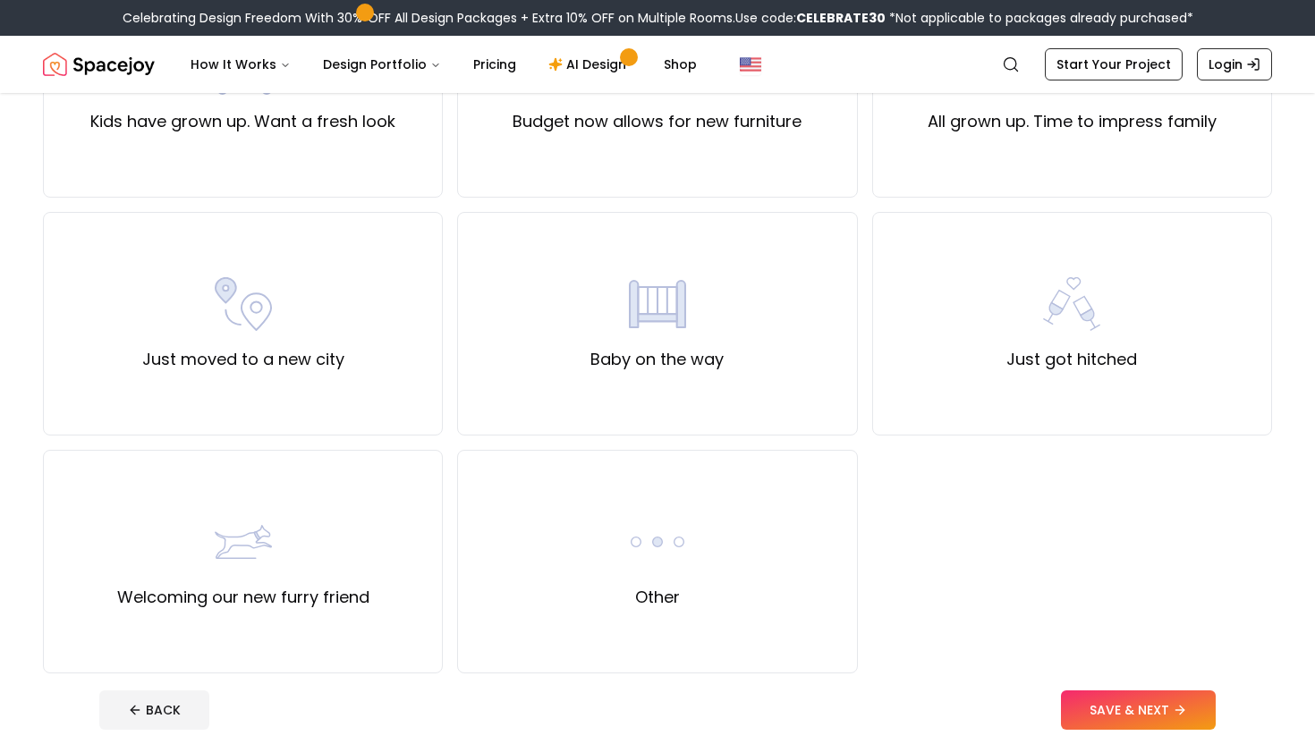
scroll to position [513, 0]
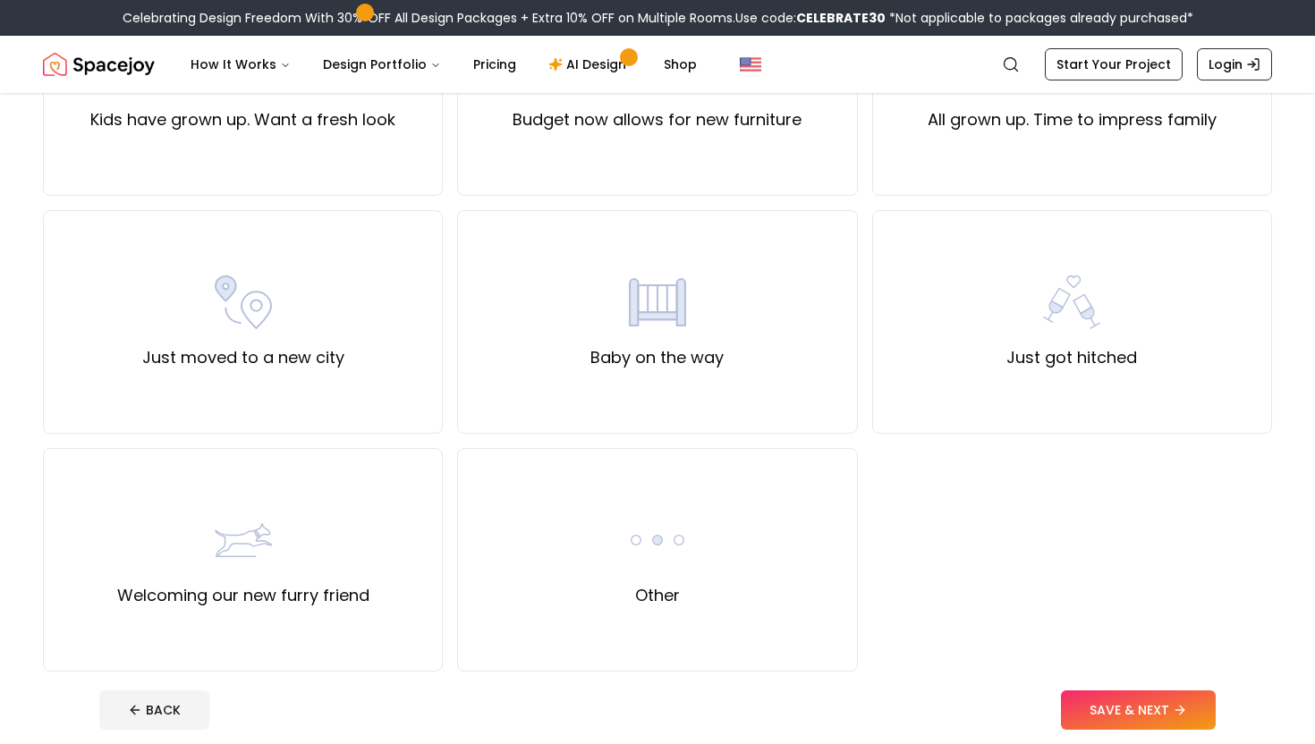
click at [1098, 674] on div "Why Are You Decorating? Tell us what’s driving your design choices so we can cr…" at bounding box center [657, 181] width 1315 height 1202
click at [1101, 706] on button "SAVE & NEXT" at bounding box center [1138, 710] width 155 height 39
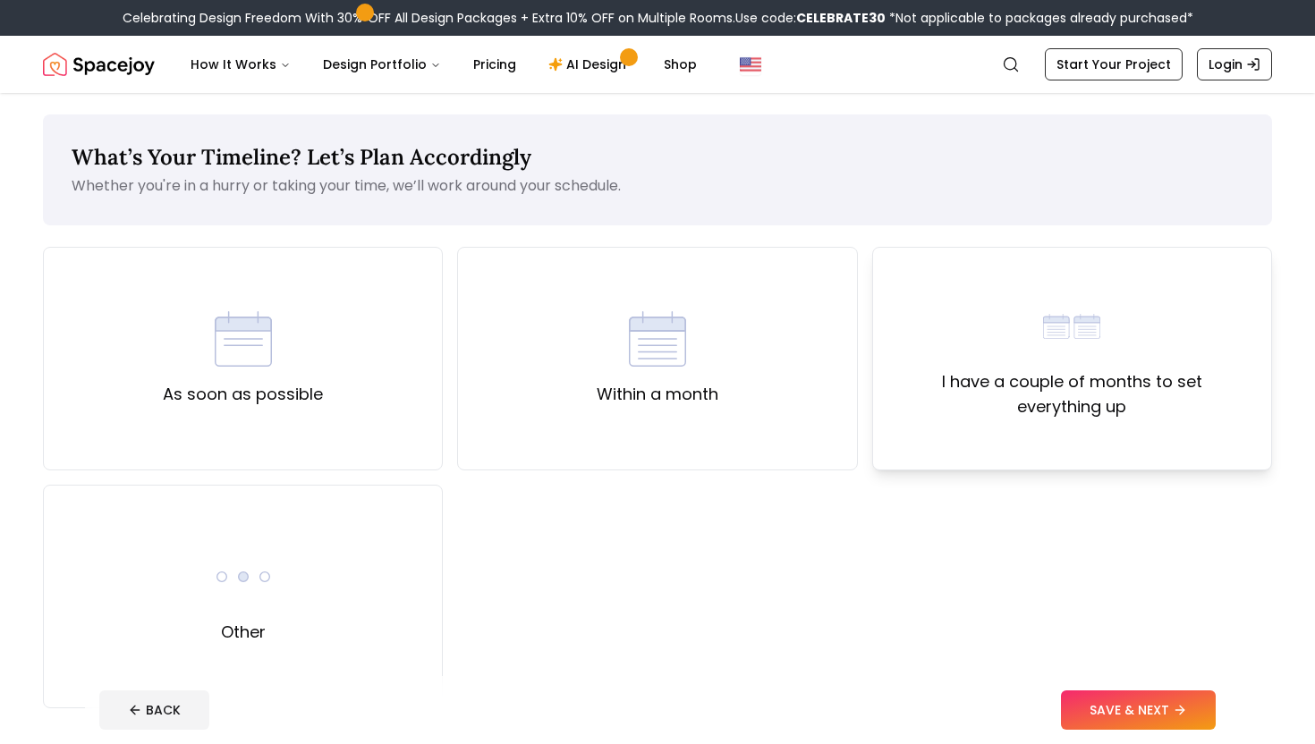
click at [977, 417] on label "I have a couple of months to set everything up" at bounding box center [1072, 394] width 369 height 50
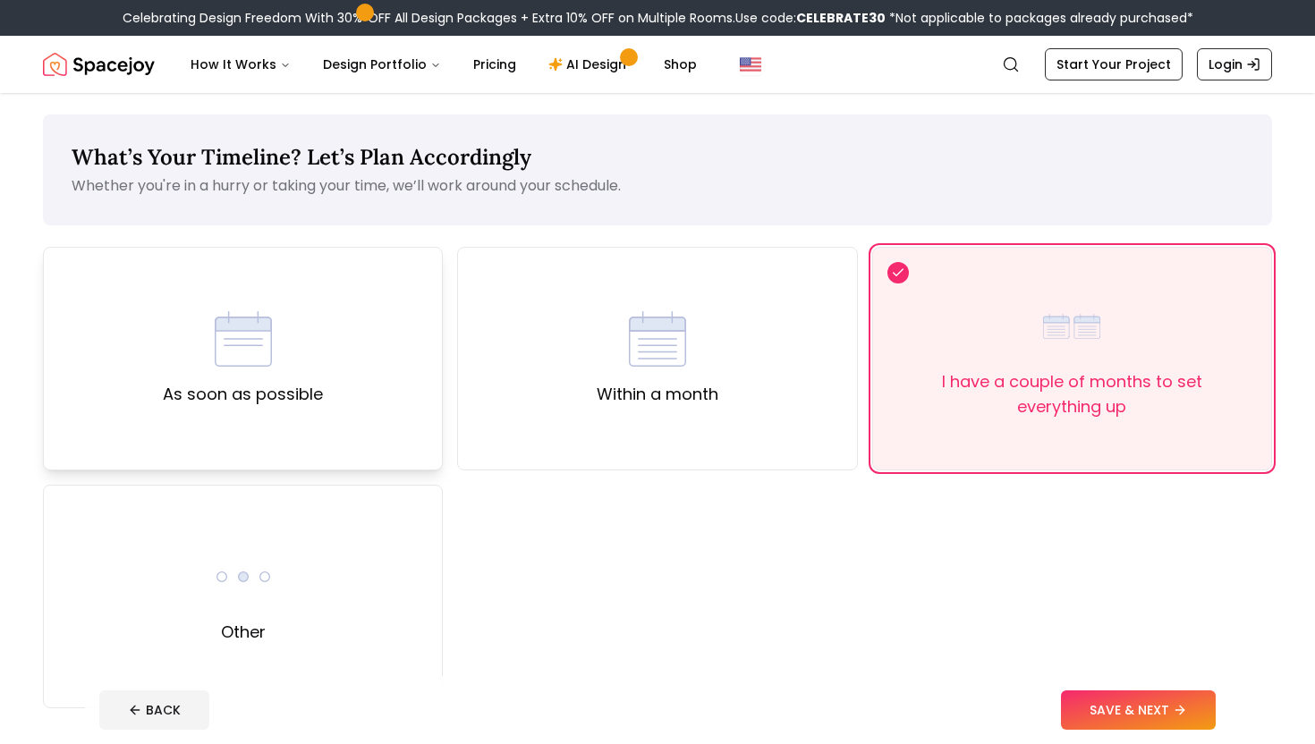
click at [242, 306] on div "As soon as possible" at bounding box center [243, 359] width 400 height 224
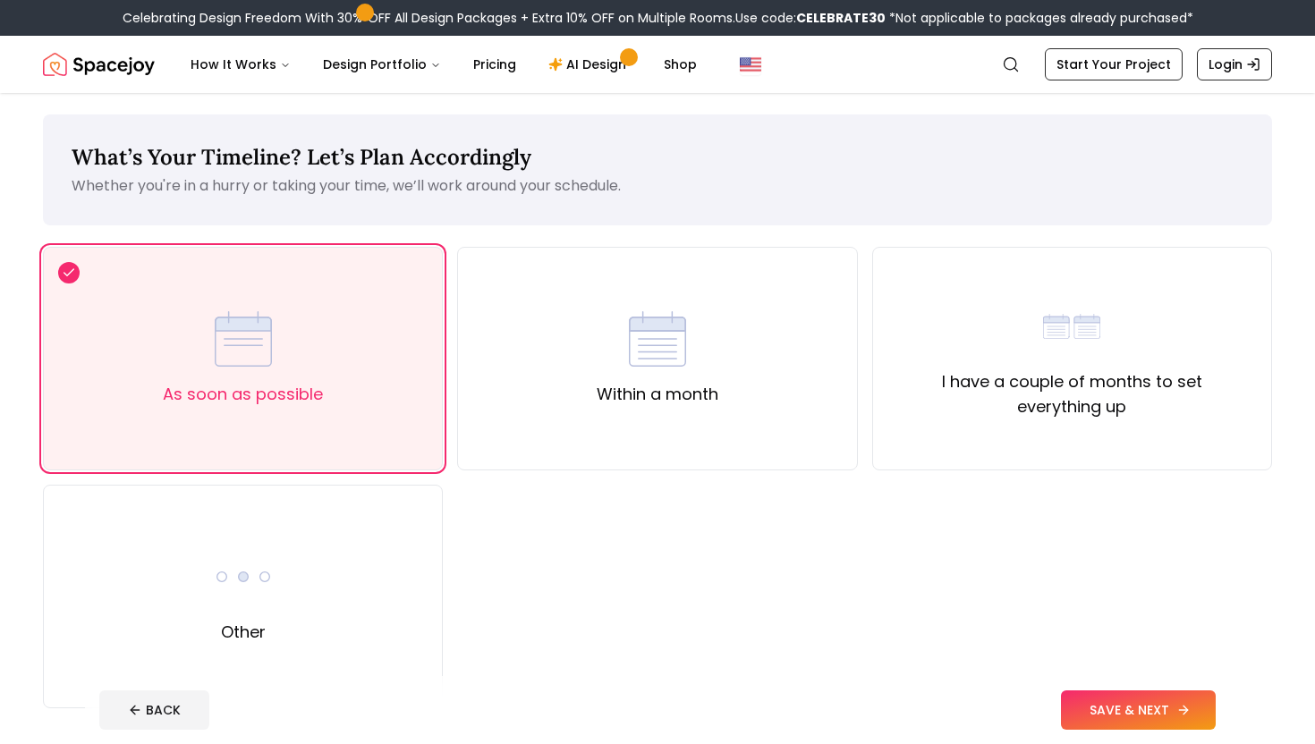
click at [1089, 707] on button "SAVE & NEXT" at bounding box center [1138, 710] width 155 height 39
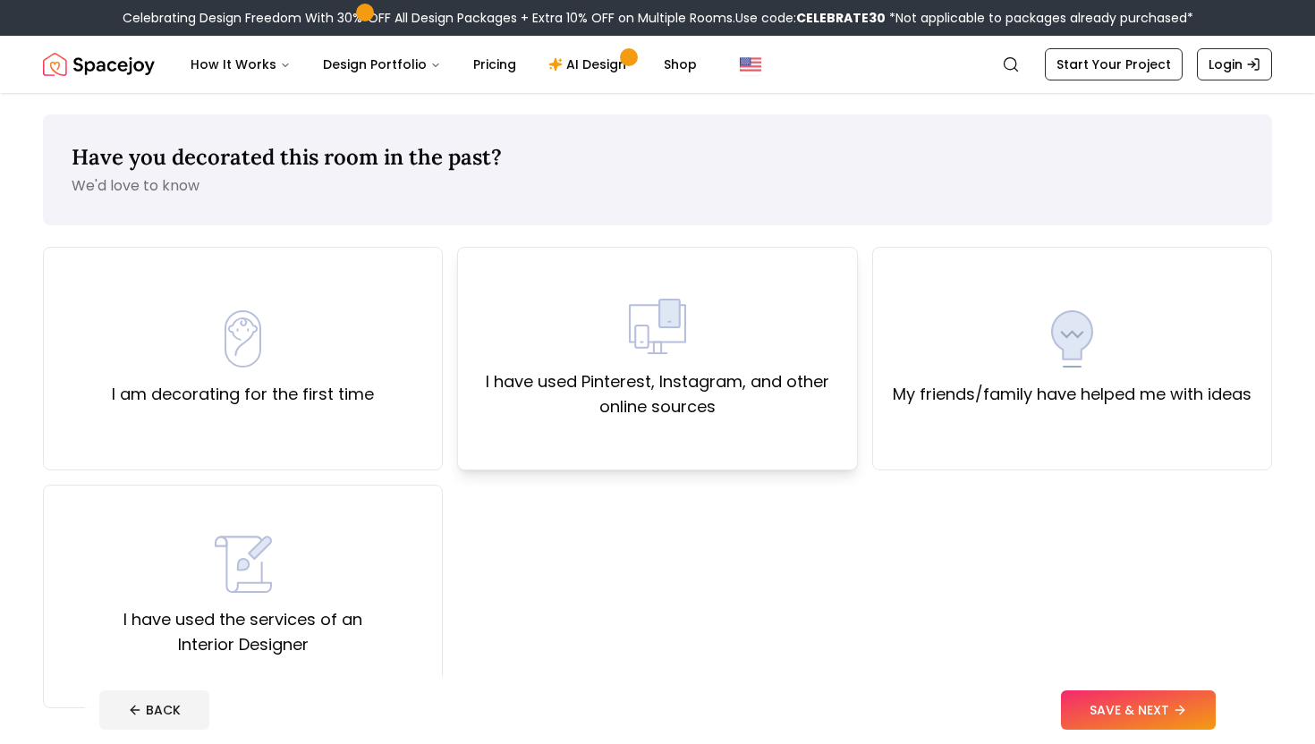
click at [532, 419] on label "I have used Pinterest, Instagram, and other online sources" at bounding box center [656, 394] width 369 height 50
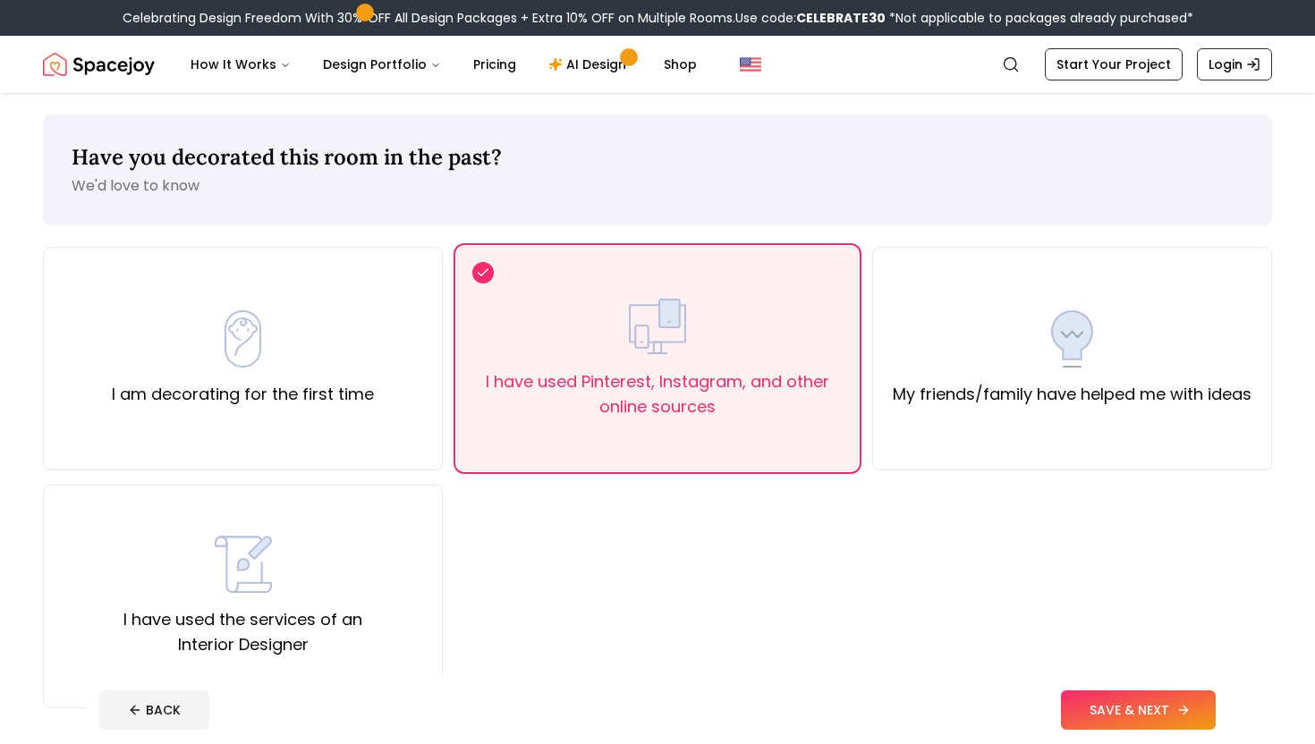
click at [1120, 705] on button "SAVE & NEXT" at bounding box center [1138, 710] width 155 height 39
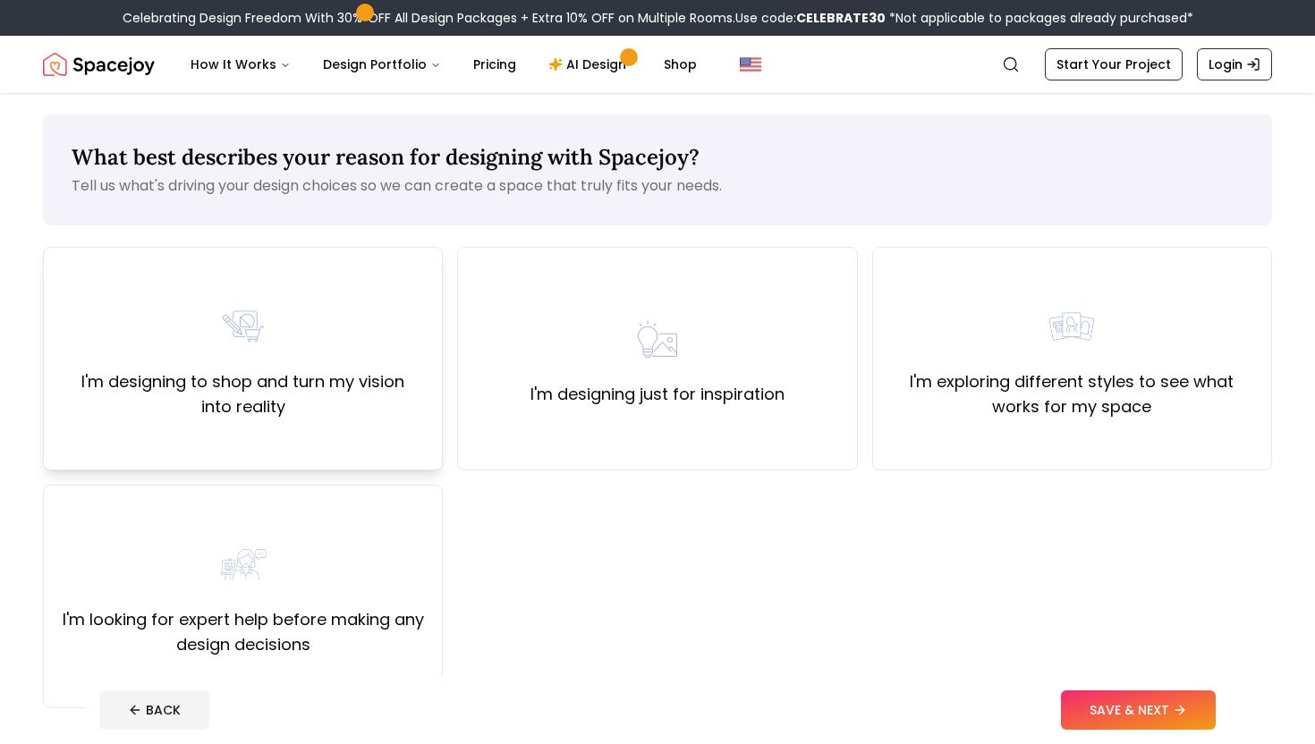
click at [417, 333] on div "I'm designing to shop and turn my vision into reality" at bounding box center [242, 359] width 369 height 122
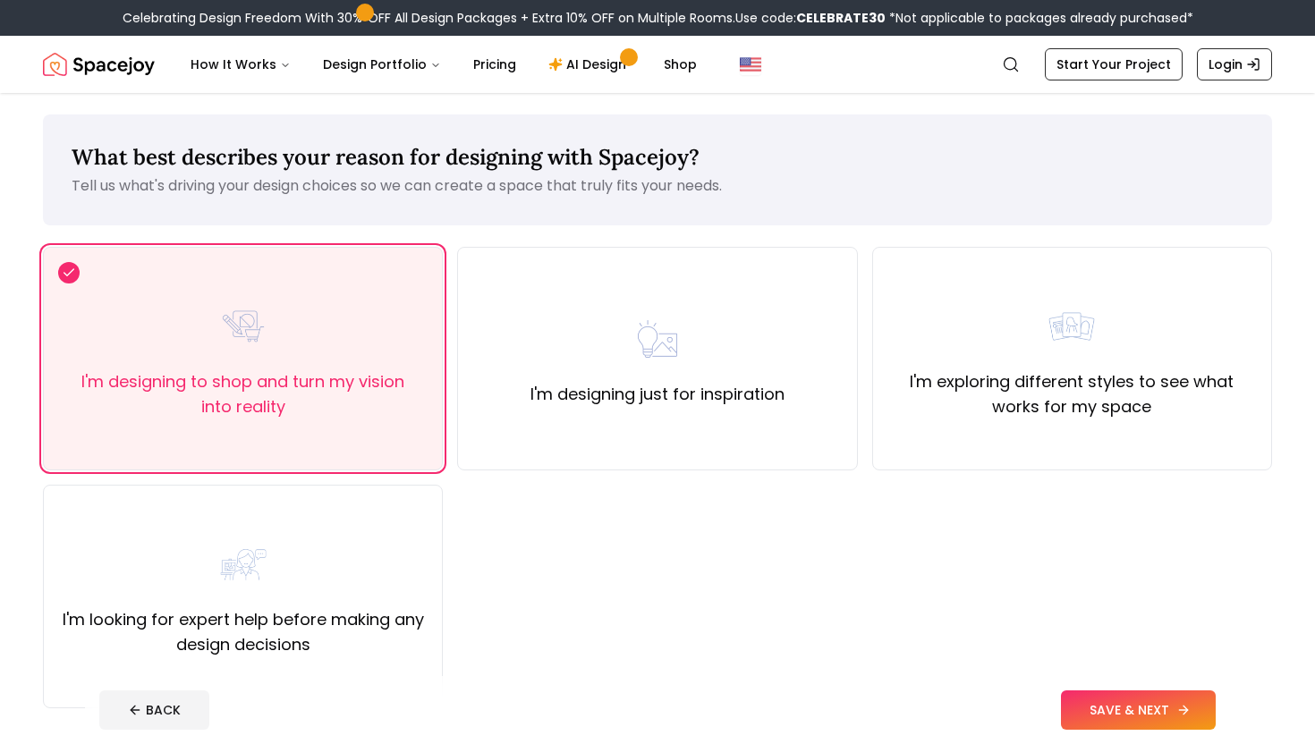
click at [1126, 691] on button "SAVE & NEXT" at bounding box center [1138, 710] width 155 height 39
